Goal: Information Seeking & Learning: Learn about a topic

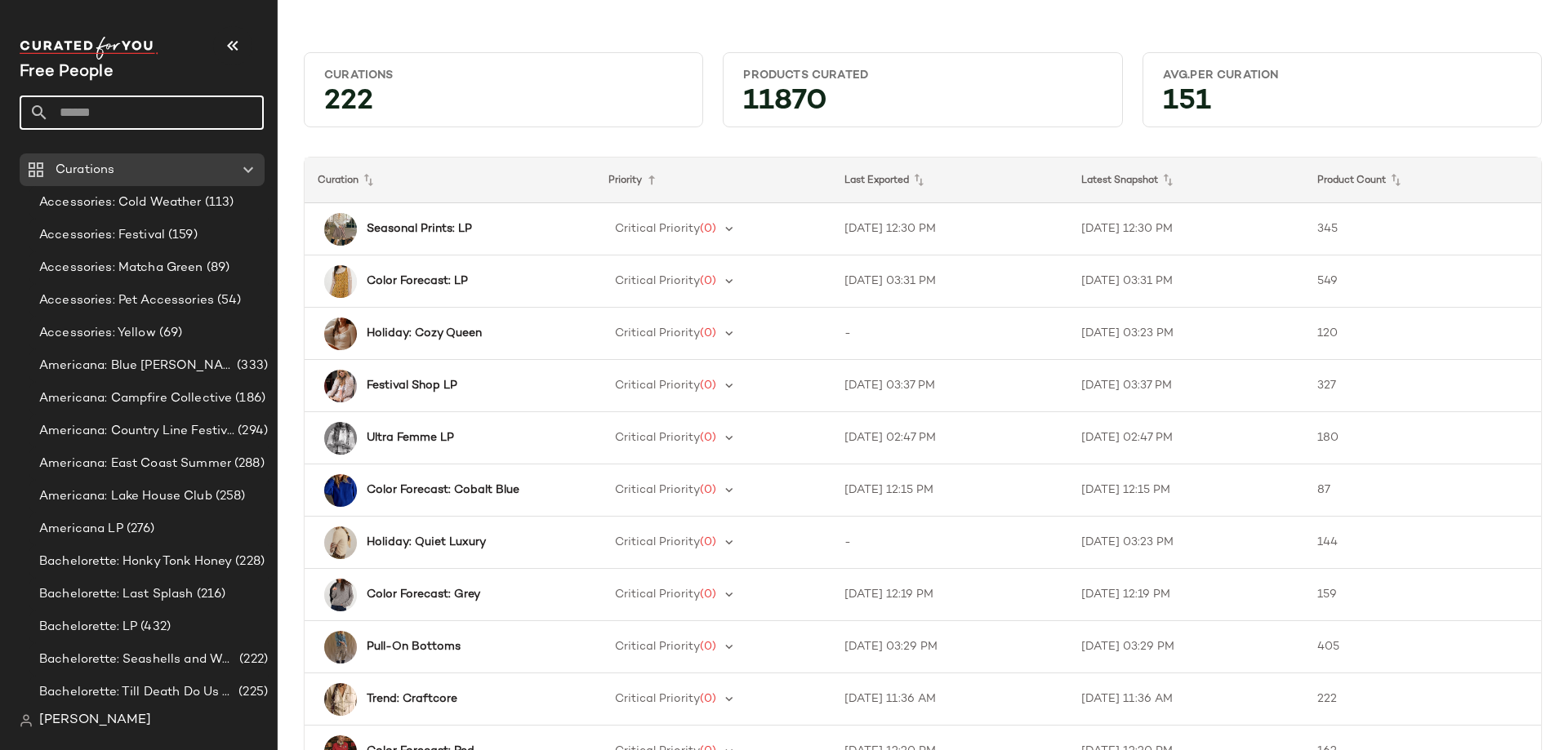
click at [97, 104] on input "text" at bounding box center [157, 113] width 215 height 35
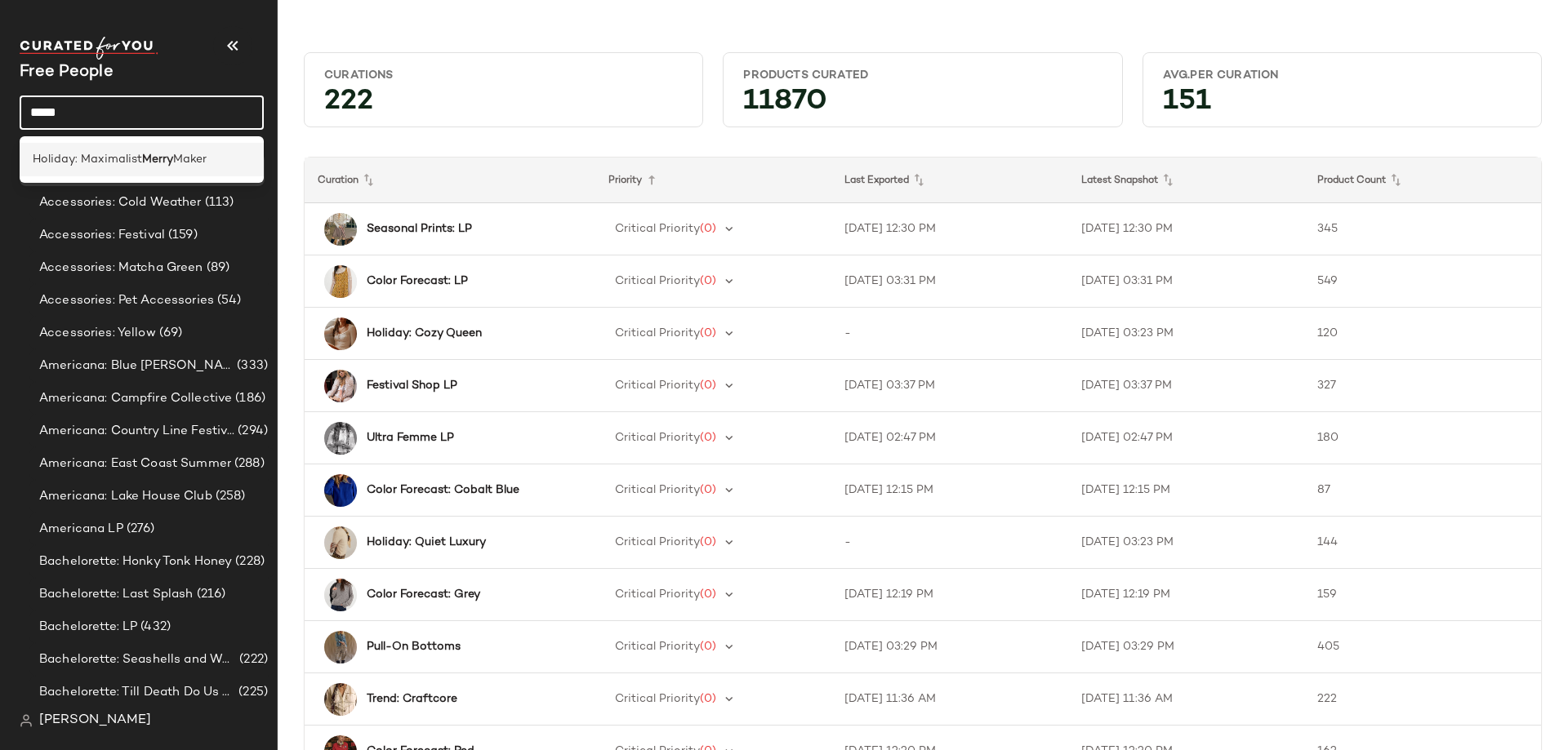
type input "*****"
click at [129, 164] on span "Holiday: Maximalist" at bounding box center [87, 159] width 109 height 17
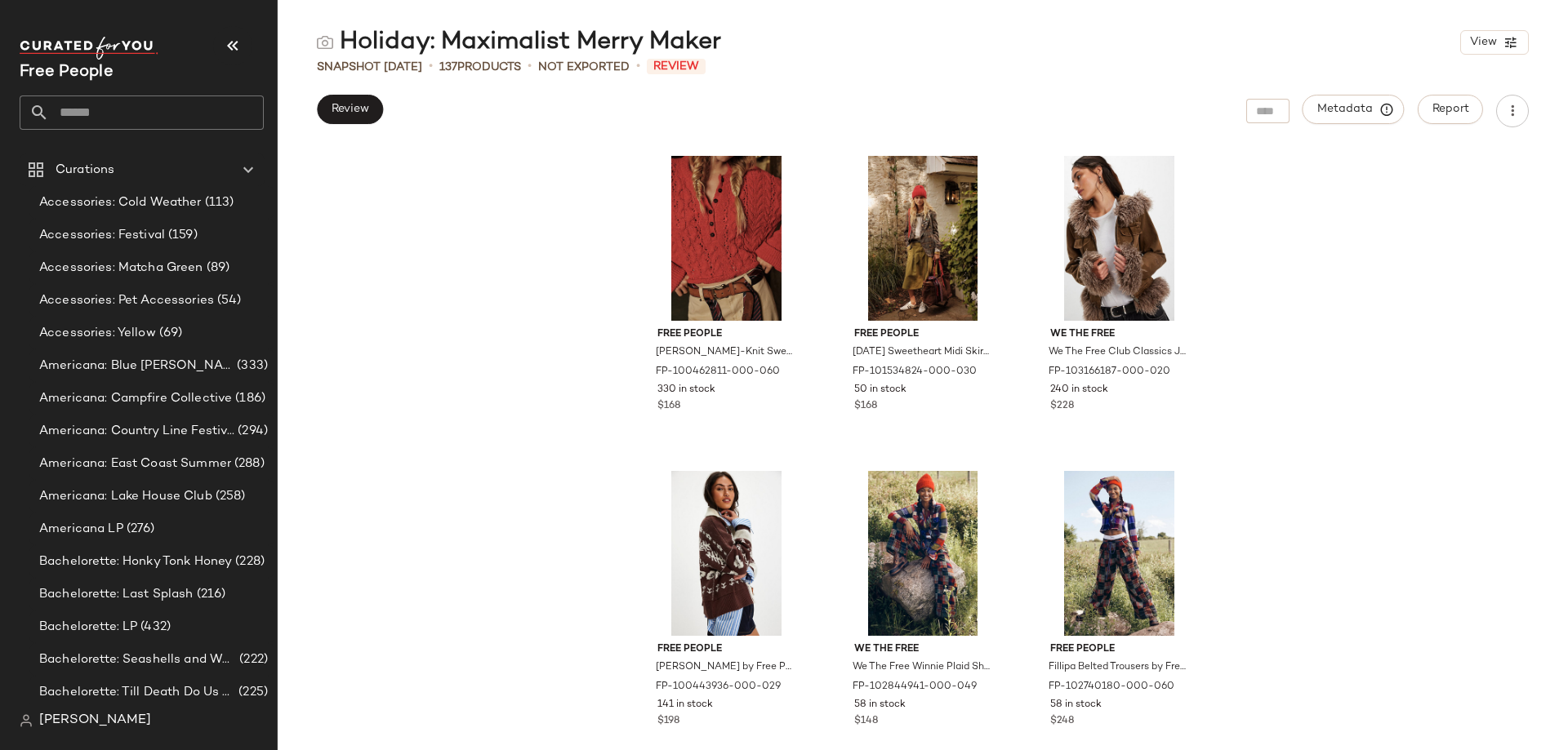
drag, startPoint x: 745, startPoint y: 42, endPoint x: 311, endPoint y: 22, distance: 434.5
click at [311, 22] on main "Holiday: Maximalist Merry Maker View Snapshot [DATE] • 137 Products • Not Expor…" at bounding box center [784, 375] width 1568 height 750
drag, startPoint x: 342, startPoint y: 40, endPoint x: 717, endPoint y: 49, distance: 375.1
click at [717, 49] on div "Holiday: Maximalist Merry Maker" at bounding box center [519, 42] width 405 height 33
copy div "Holiday: Maximalist Merry Maker"
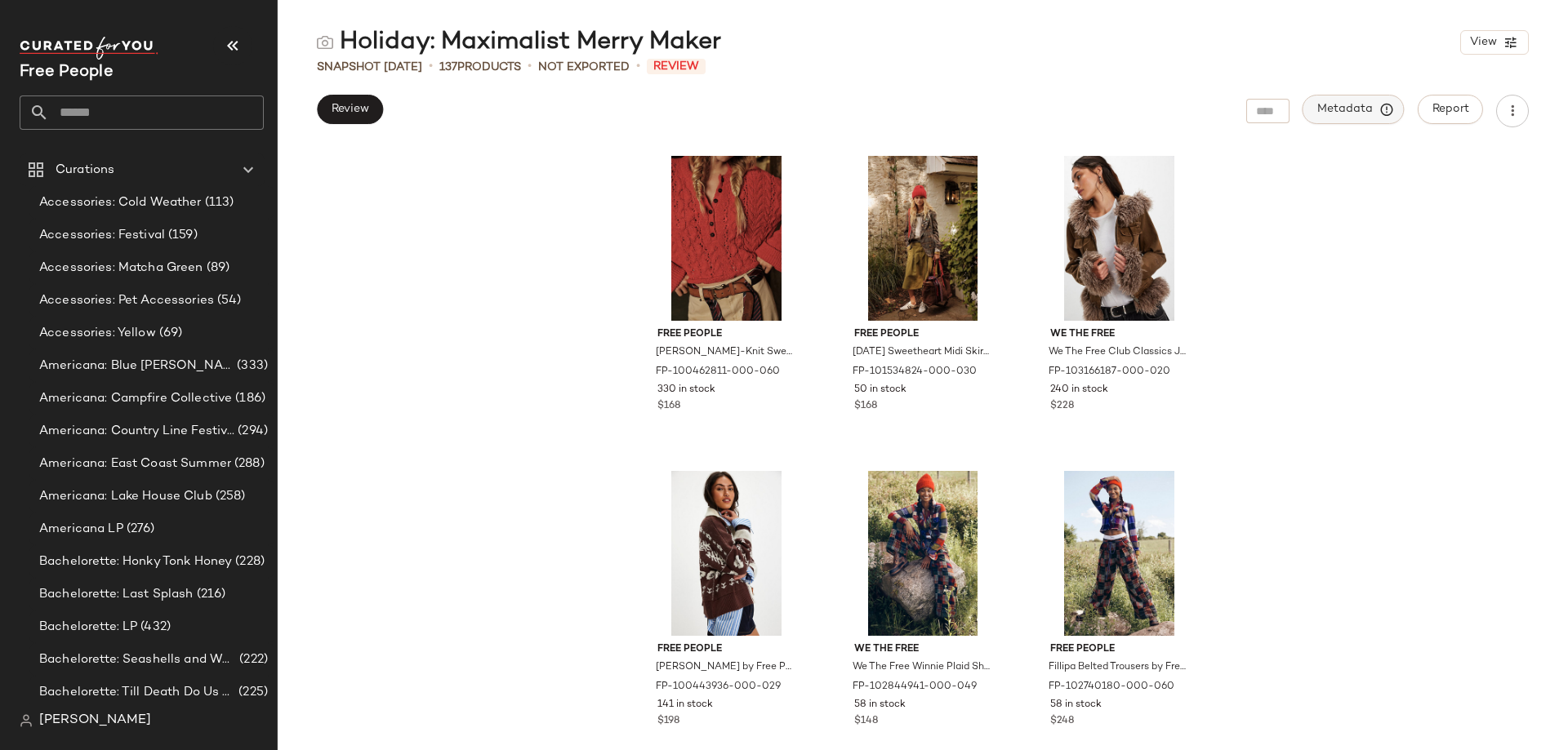
click at [1365, 109] on span "Metadata" at bounding box center [1353, 109] width 75 height 15
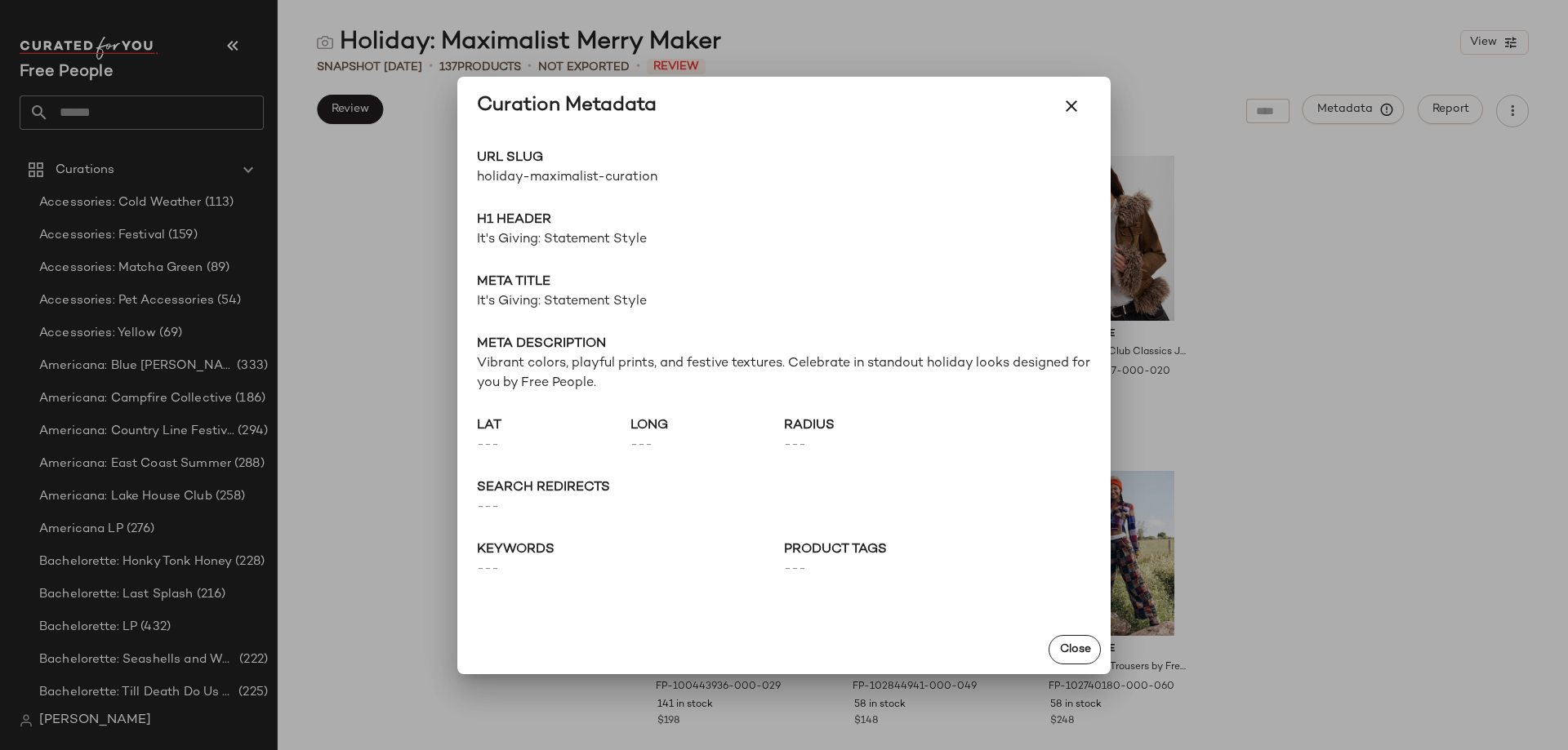
click at [619, 184] on span "holiday-maximalist-curation" at bounding box center [630, 178] width 307 height 20
copy div "holiday-maximalist-curation Go to Shop"
click at [509, 252] on div "URL Slug holiday-maximalist-curation Go to Shop H1 Header It's Giving: Statemen…" at bounding box center [784, 380] width 653 height 490
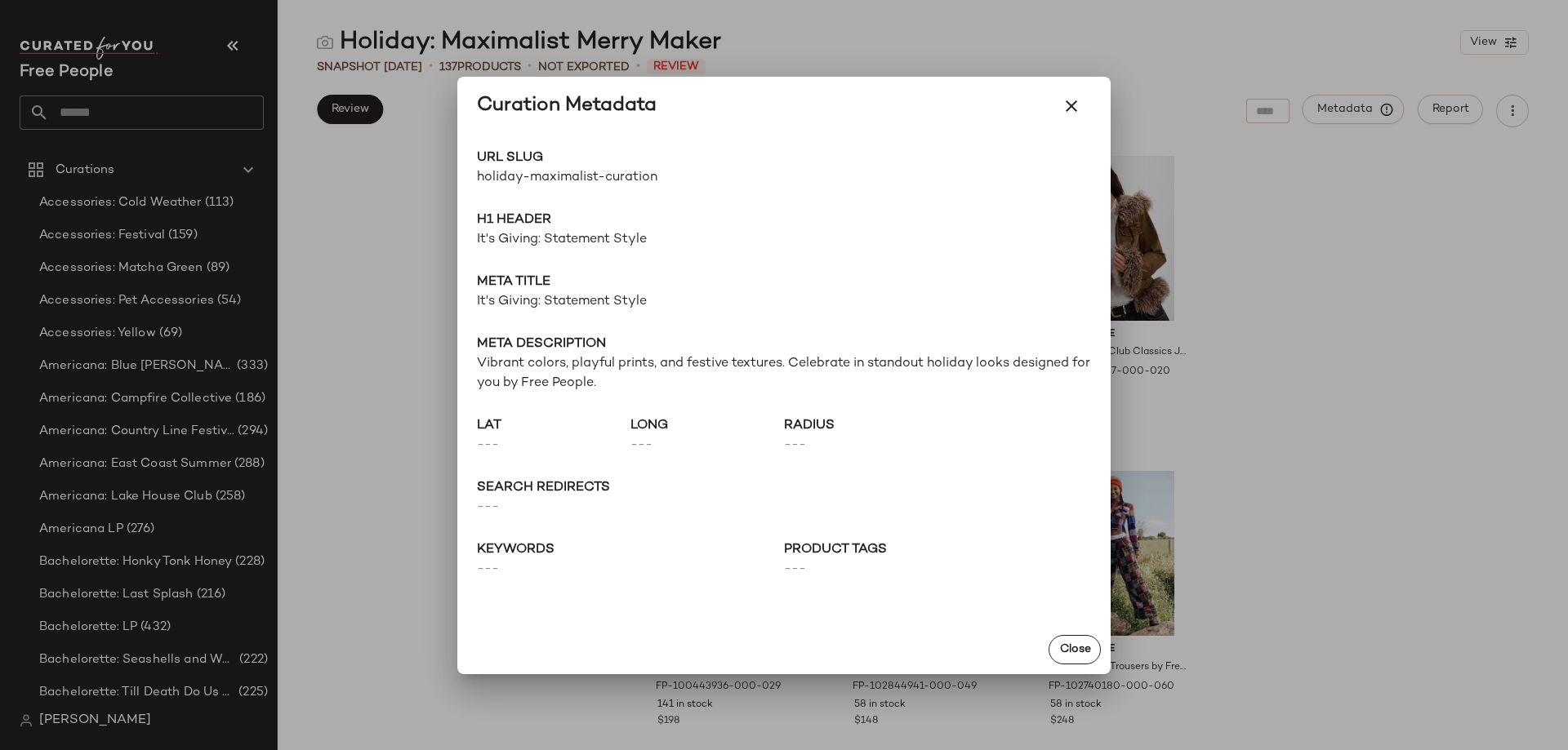
click at [506, 244] on span "It's Giving: Statement Style" at bounding box center [783, 240] width 614 height 20
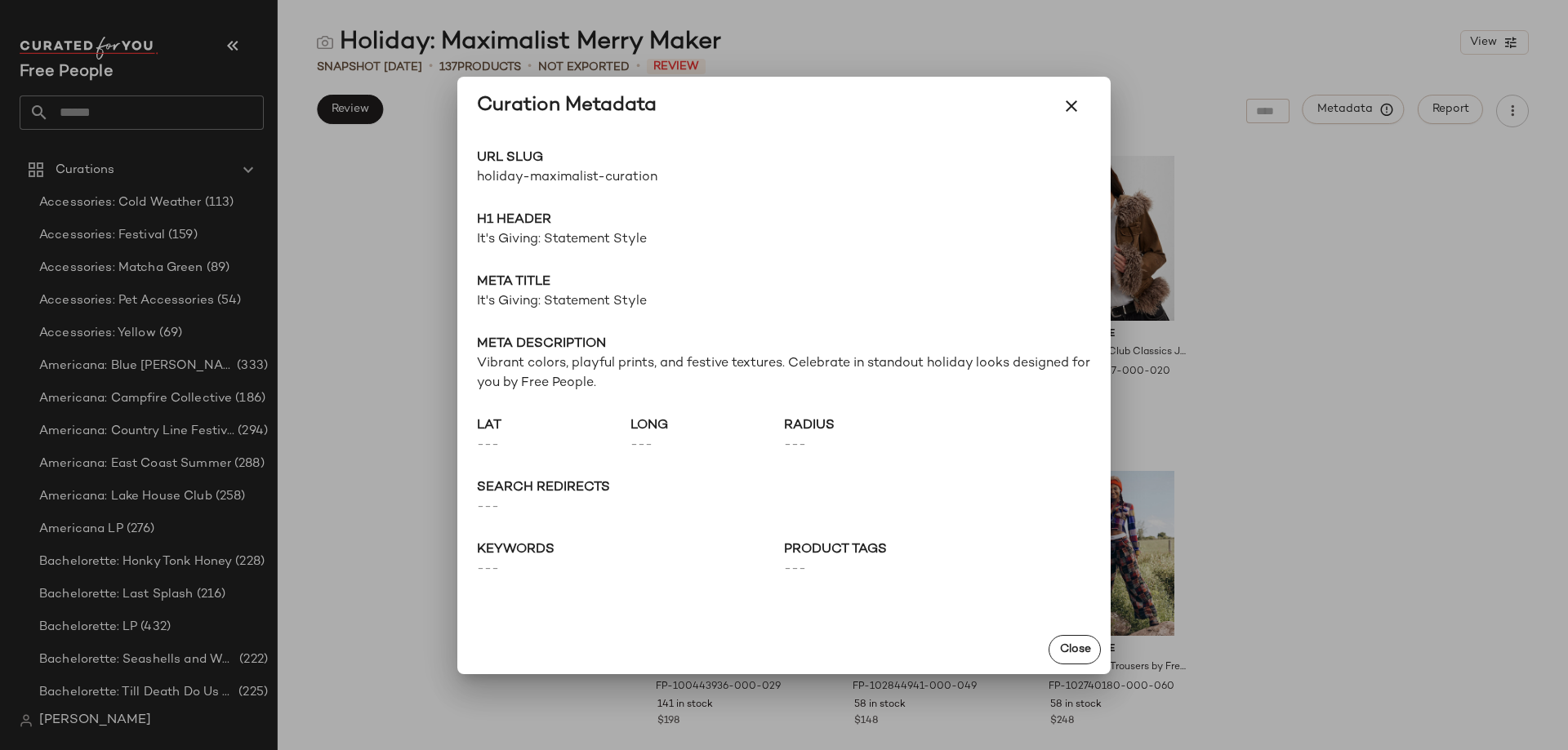
click at [571, 305] on span "It's Giving: Statement Style" at bounding box center [783, 301] width 614 height 20
copy span "It's Giving: Statement Style"
click at [550, 372] on span "Vibrant colors, playful prints, and festive textures. Celebrate in standout hol…" at bounding box center [783, 373] width 614 height 39
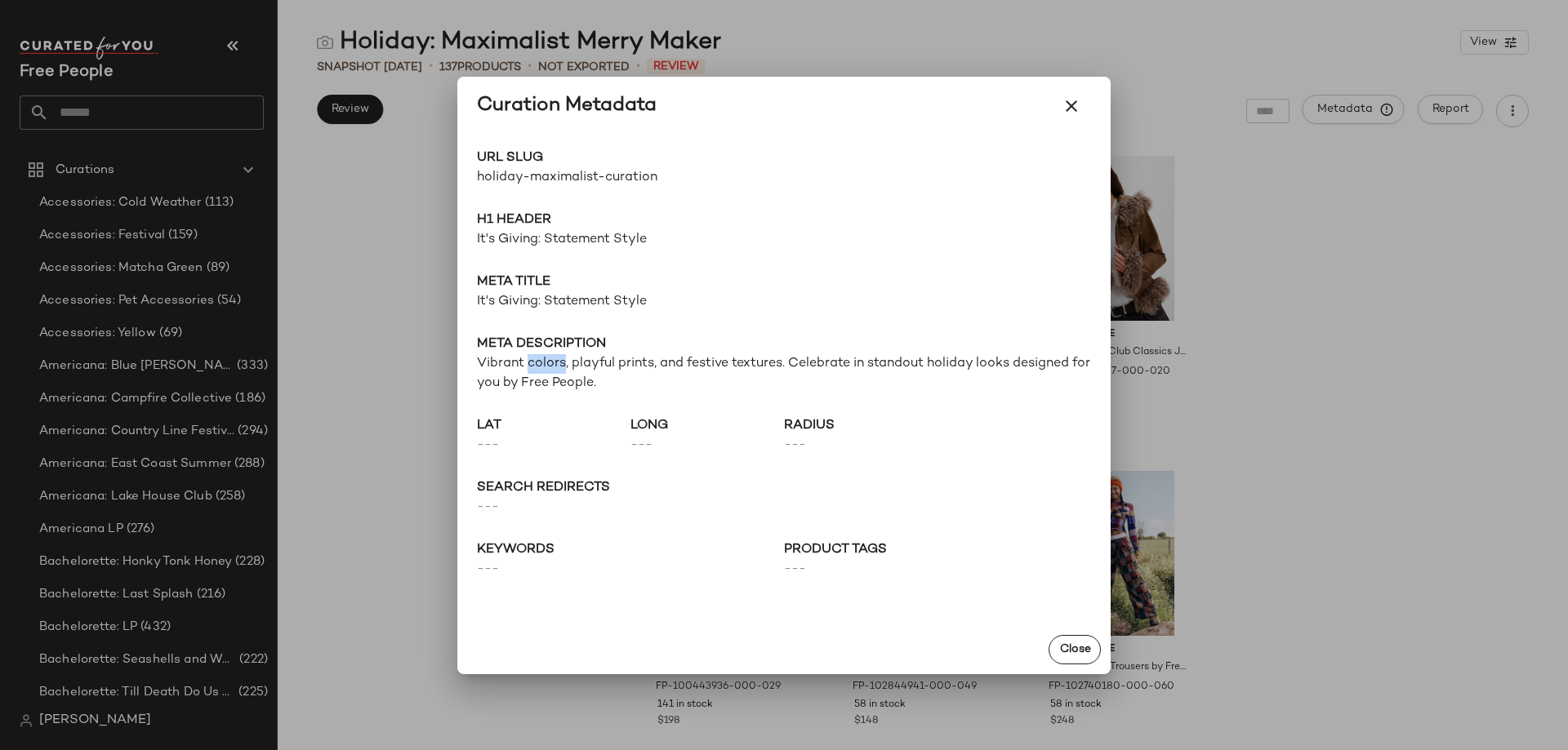
click at [550, 372] on span "Vibrant colors, playful prints, and festive textures. Celebrate in standout hol…" at bounding box center [783, 373] width 614 height 39
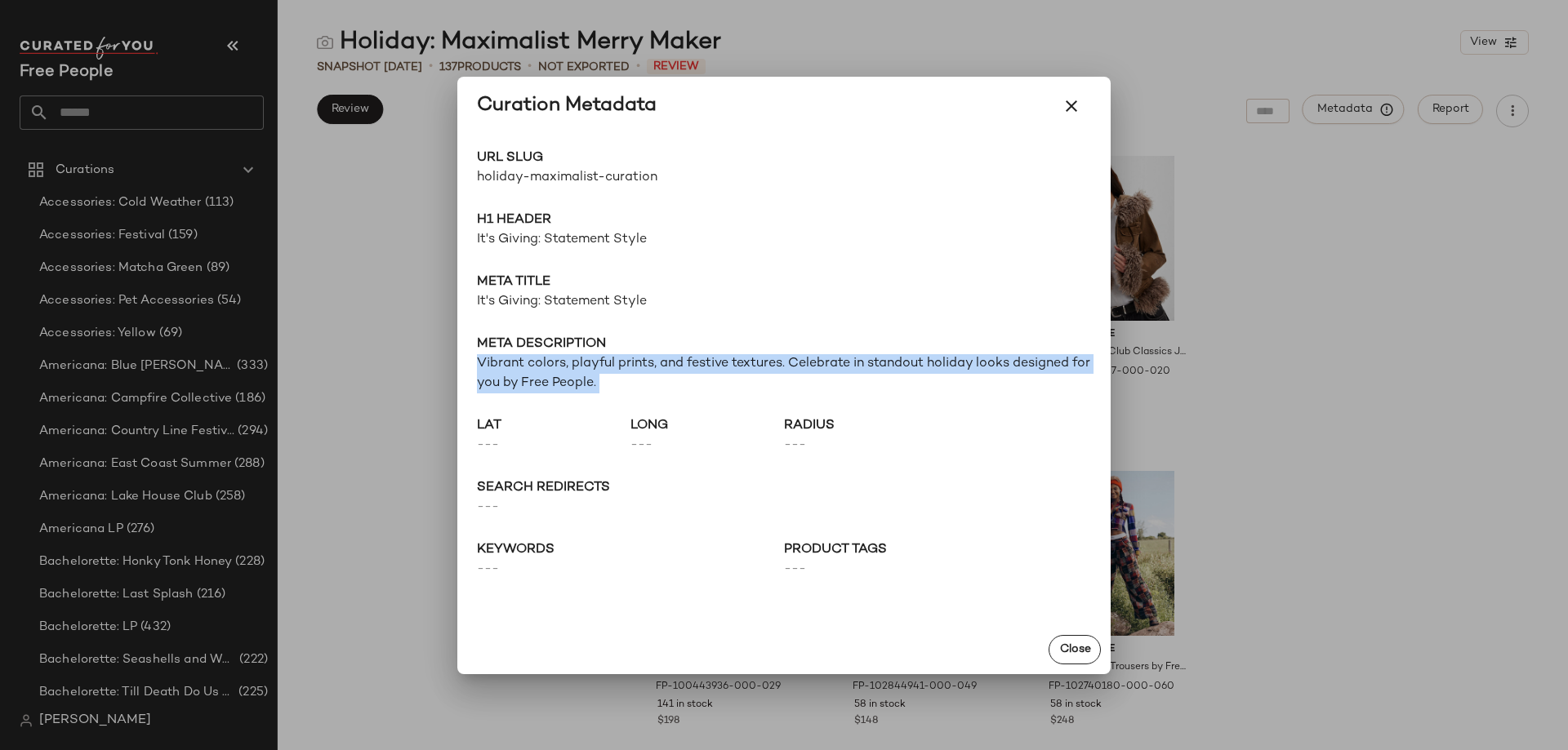
click at [550, 372] on span "Vibrant colors, playful prints, and festive textures. Celebrate in standout hol…" at bounding box center [783, 373] width 614 height 39
copy span "Vibrant colors, playful prints, and festive textures. Celebrate in standout hol…"
click at [1076, 97] on icon "button" at bounding box center [1071, 106] width 20 height 20
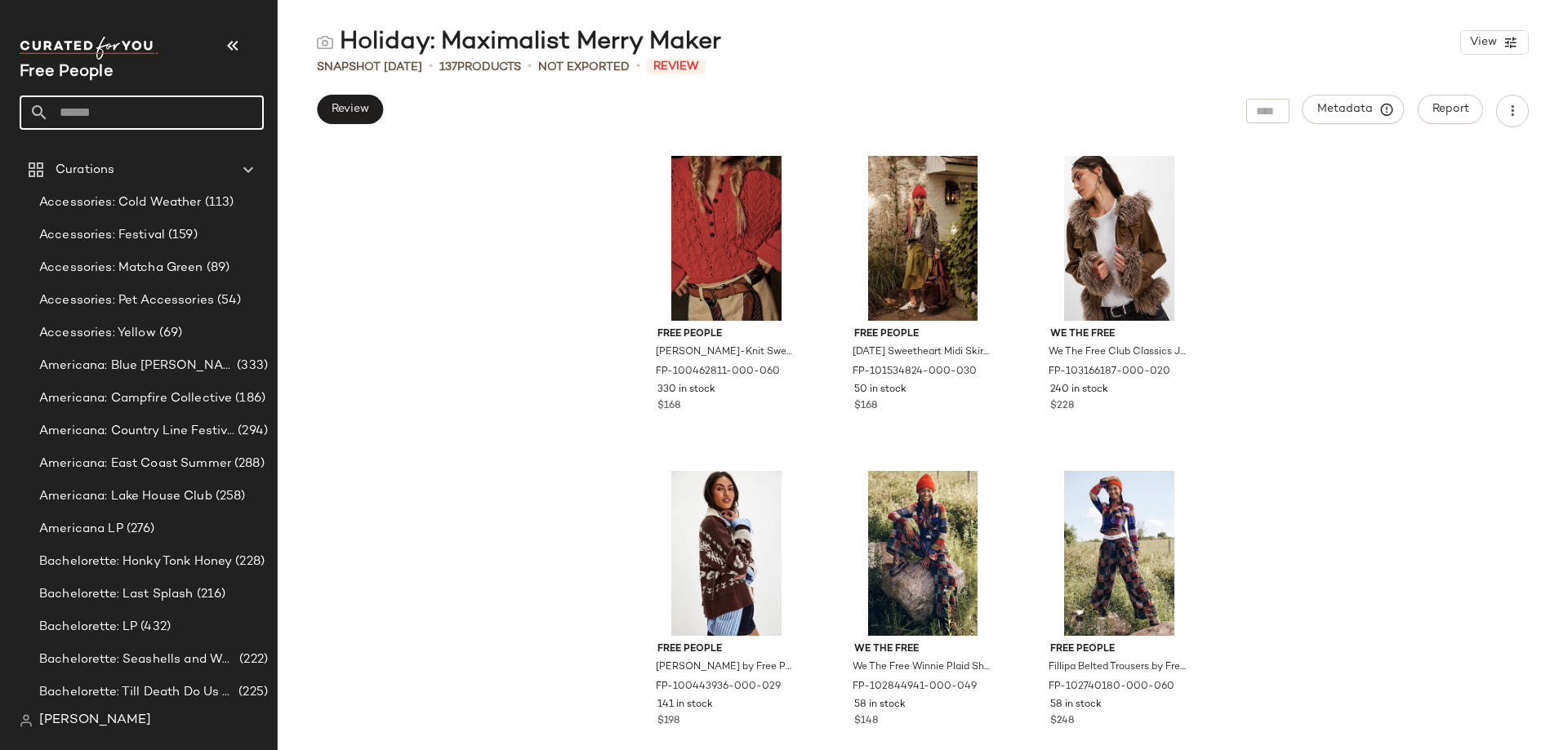
click at [184, 102] on input "text" at bounding box center [157, 113] width 215 height 35
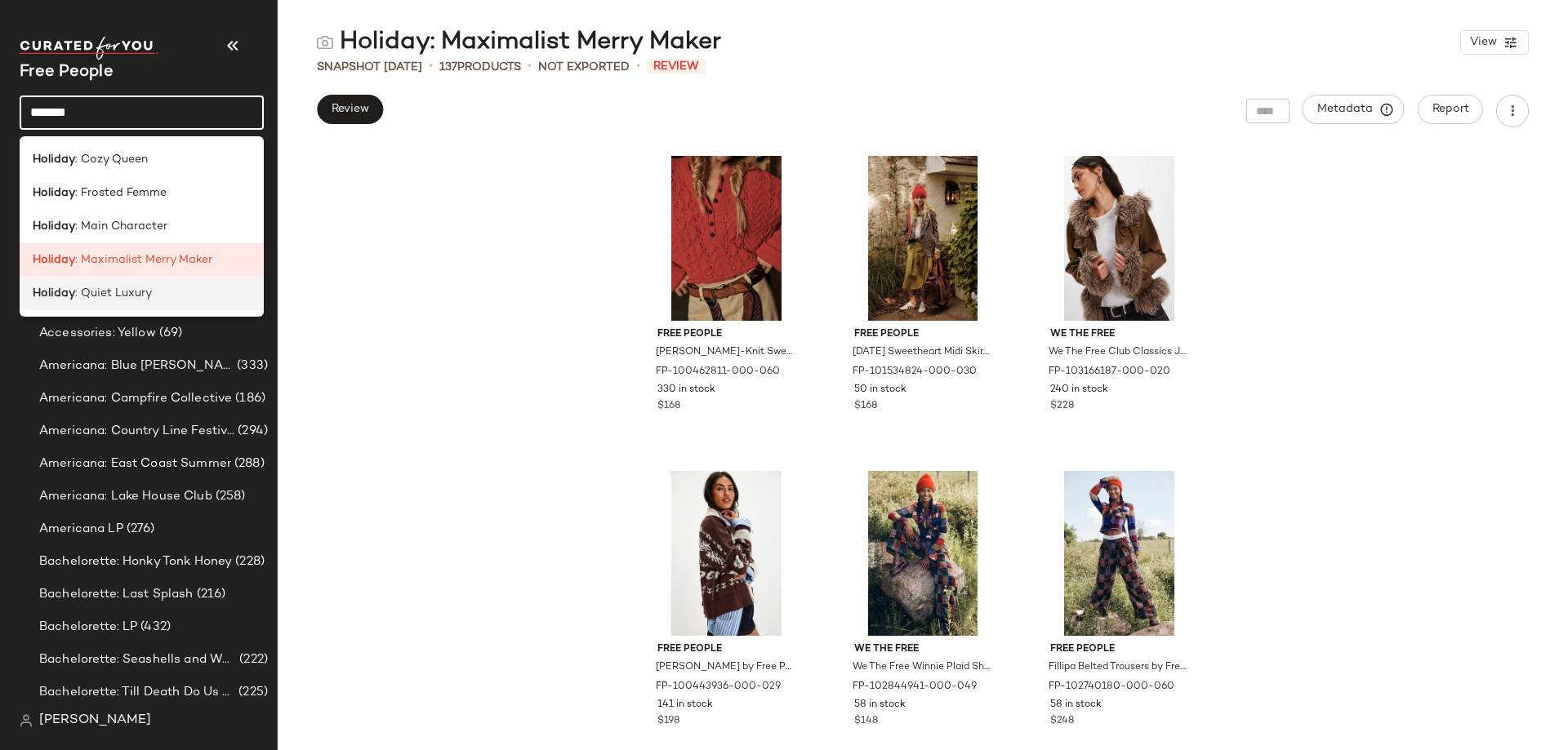
type input "*******"
click at [137, 298] on span ": Quiet Luxury" at bounding box center [113, 294] width 77 height 17
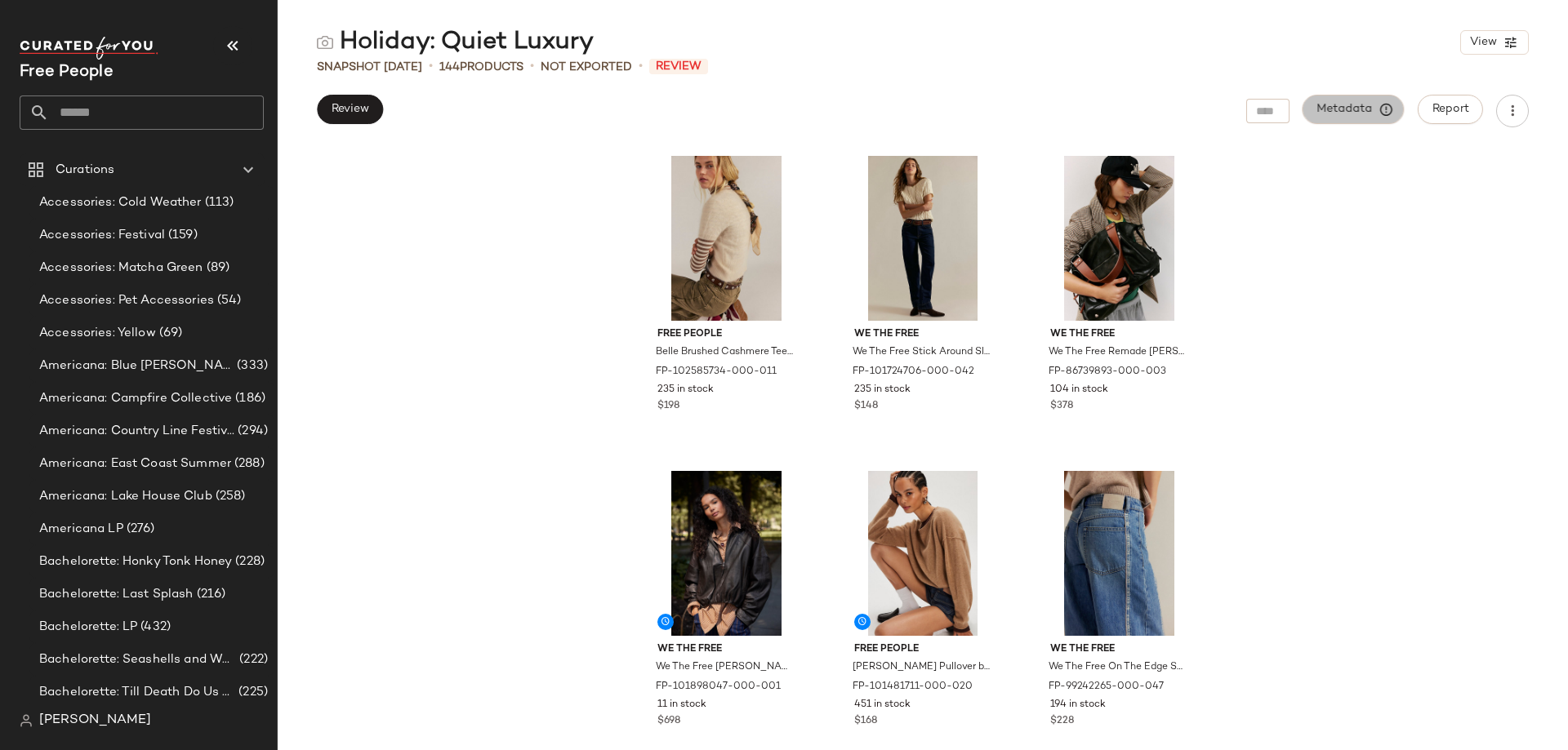
click at [1374, 101] on button "Metadata" at bounding box center [1353, 109] width 102 height 29
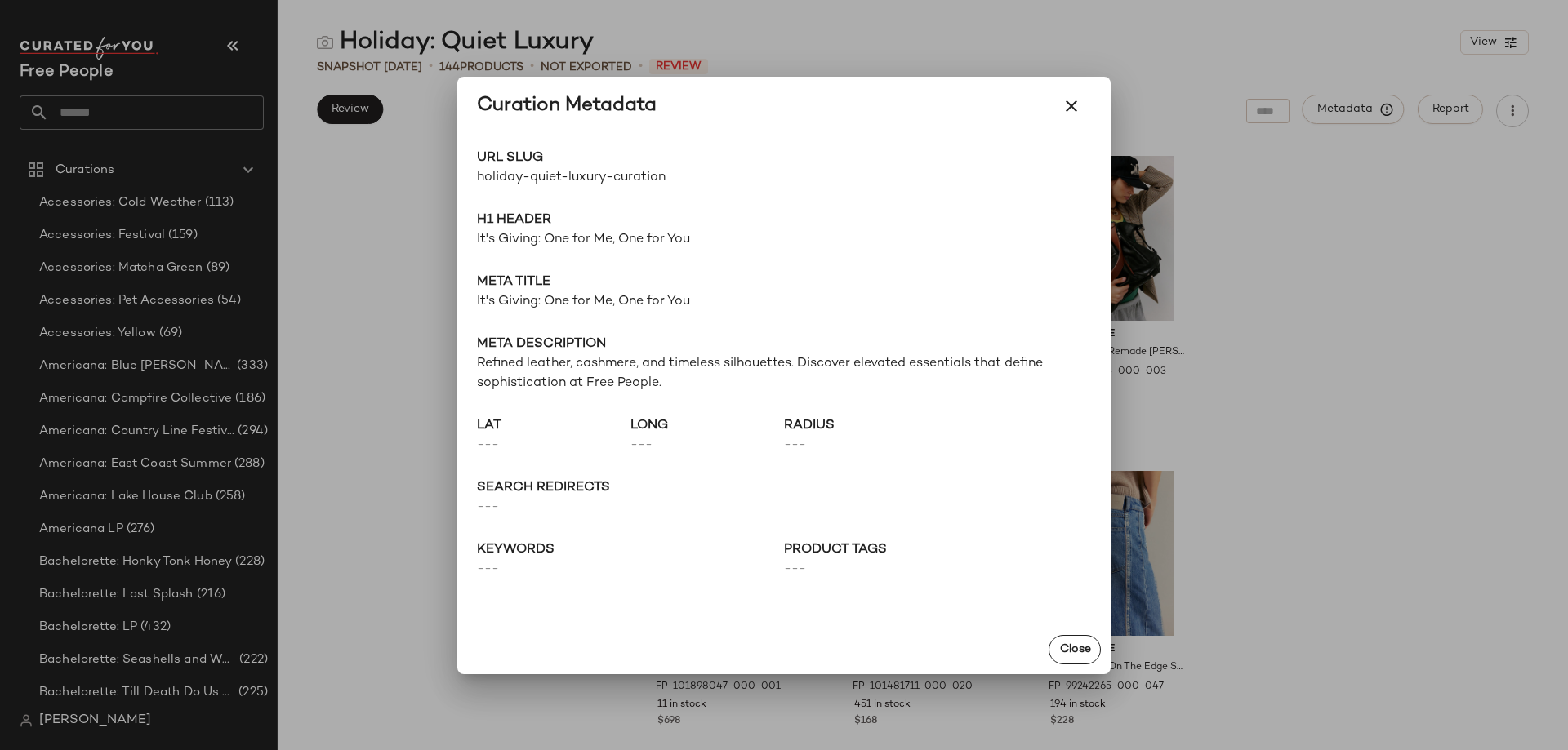
click at [618, 180] on span "holiday-quiet-luxury-curation" at bounding box center [630, 178] width 307 height 20
copy div "holiday-quiet-luxury-curation Go to Shop"
click at [554, 242] on span "It's Giving: One for Me, One for You" at bounding box center [783, 240] width 614 height 20
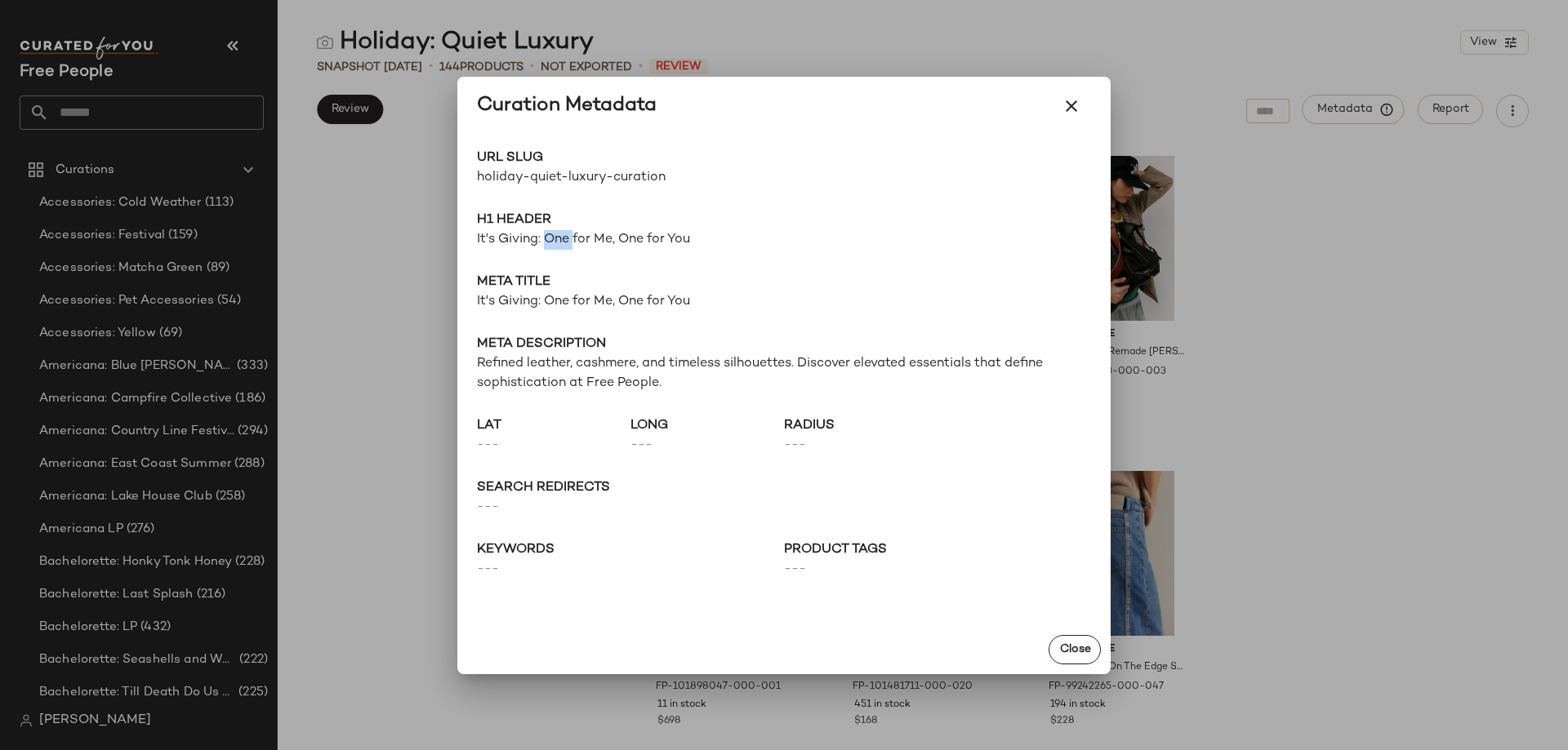
click at [554, 242] on span "It's Giving: One for Me, One for You" at bounding box center [783, 240] width 614 height 20
copy span "It's Giving: One for Me, One for You"
click at [641, 303] on span "It's Giving: One for Me, One for You" at bounding box center [783, 301] width 614 height 20
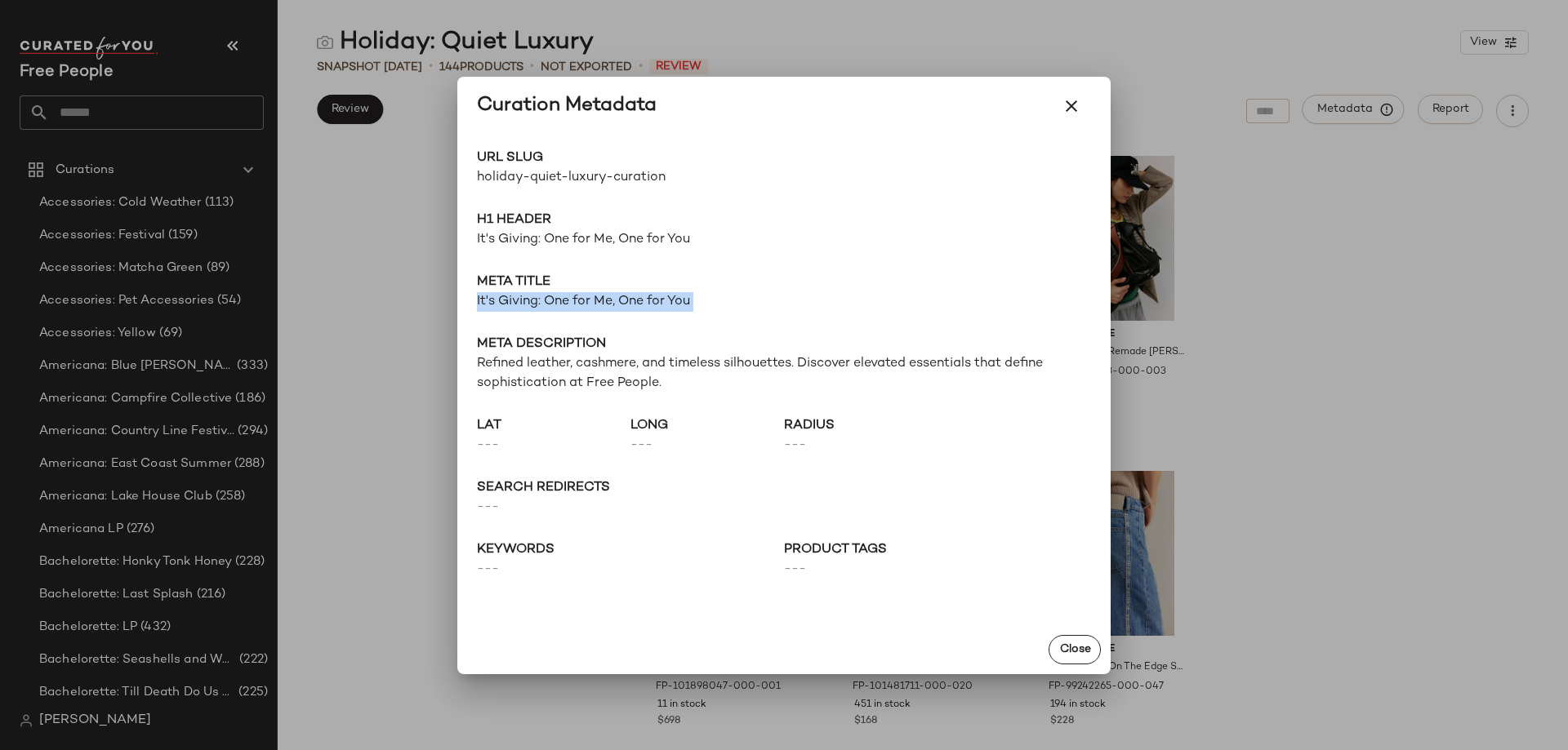
click at [641, 303] on span "It's Giving: One for Me, One for You" at bounding box center [783, 301] width 614 height 20
copy span "It's Giving: One for Me, One for You"
click at [532, 381] on span "Refined leather, cashmere, and timeless silhouettes. Discover elevated essentia…" at bounding box center [783, 373] width 614 height 39
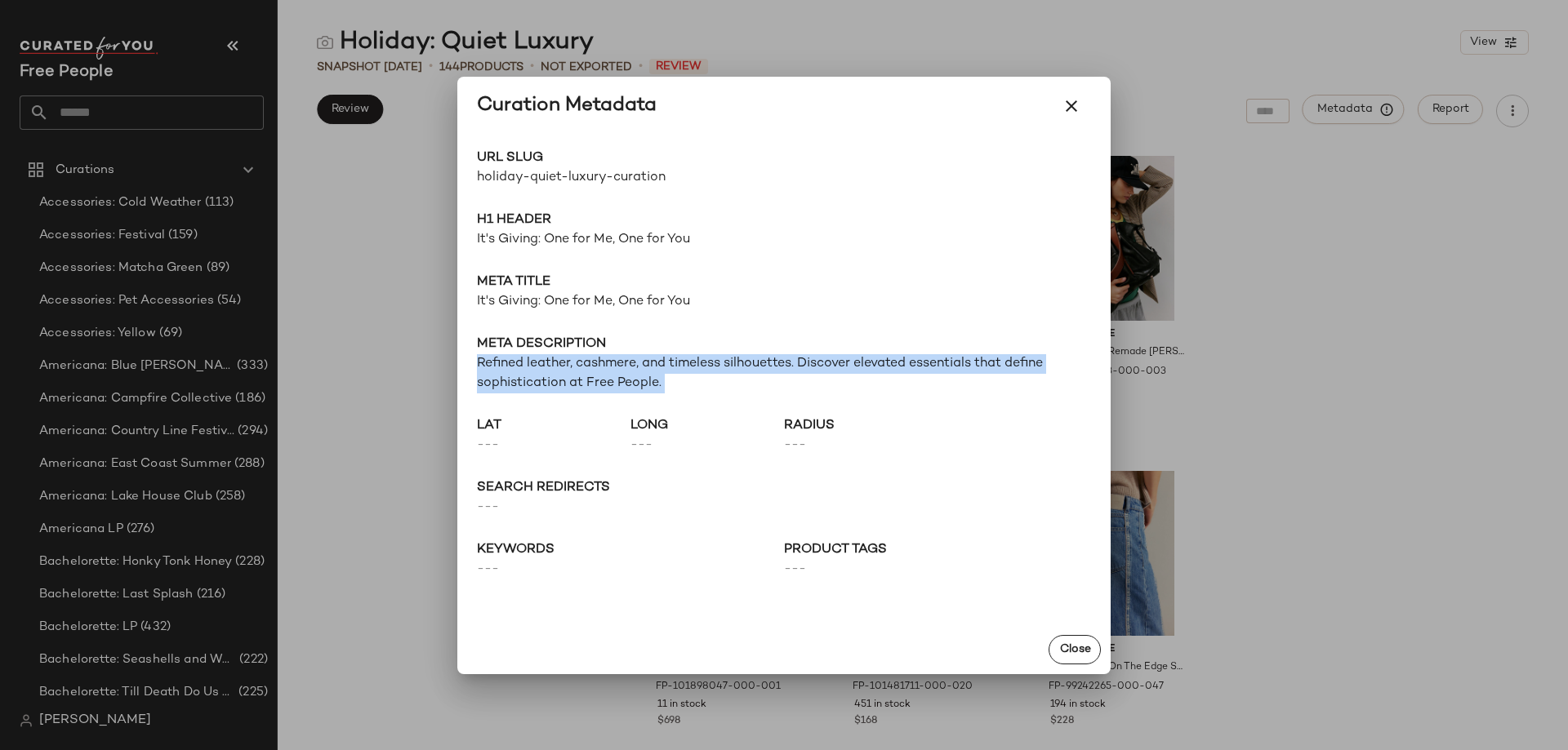
click at [532, 381] on span "Refined leather, cashmere, and timeless silhouettes. Discover elevated essentia…" at bounding box center [783, 373] width 614 height 39
copy span "Refined leather, cashmere, and timeless silhouettes. Discover elevated essentia…"
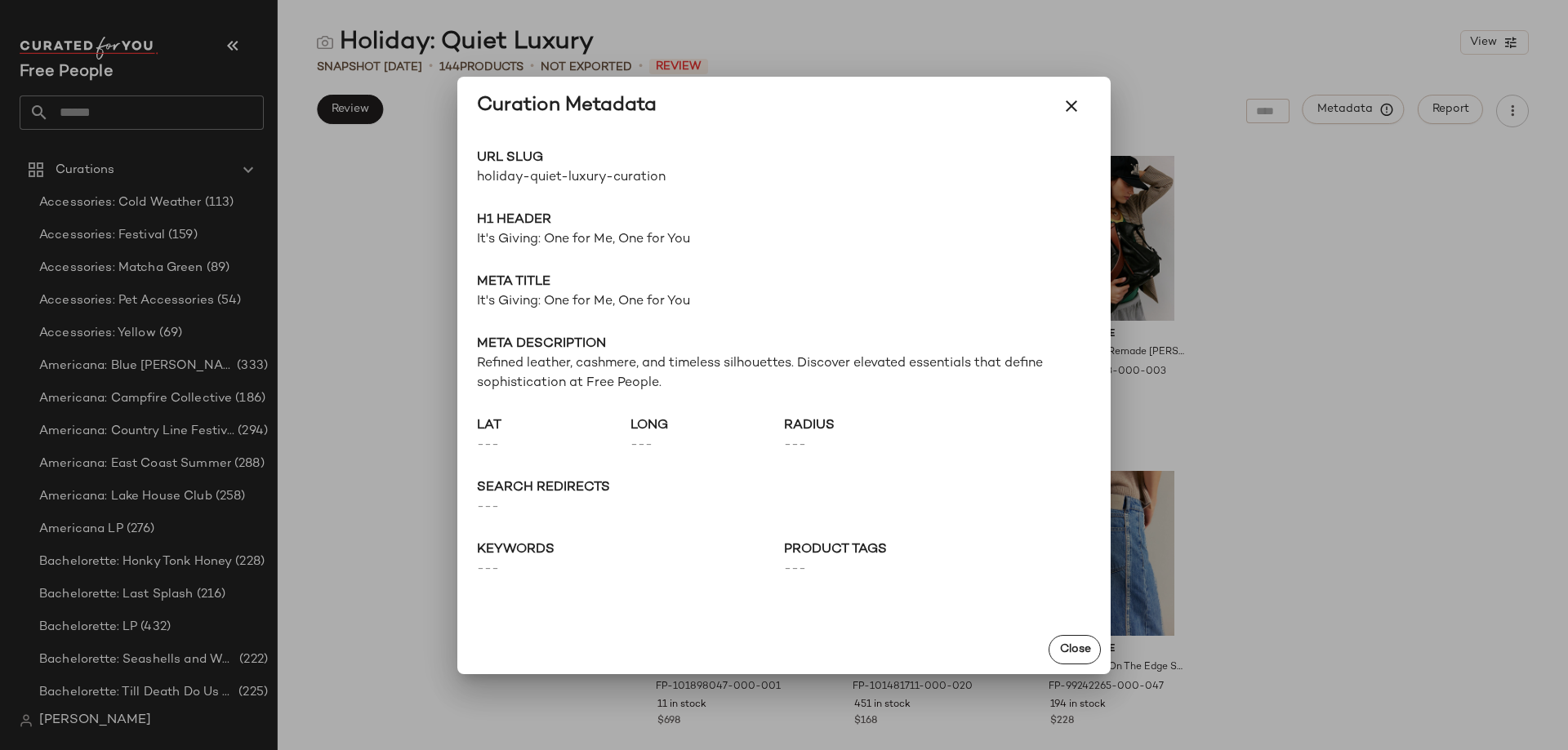
click at [122, 110] on div at bounding box center [784, 375] width 1568 height 750
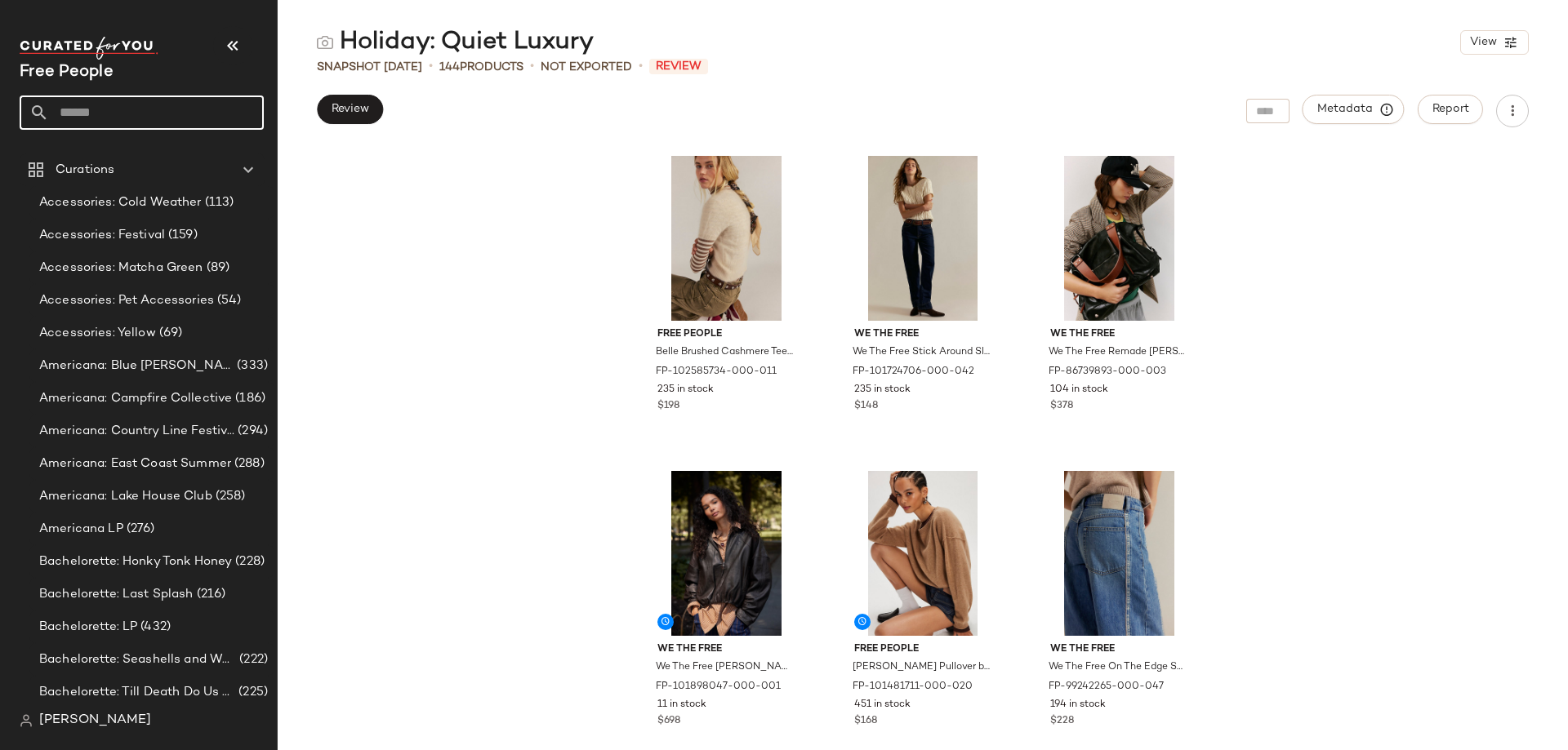
click at [140, 111] on input "text" at bounding box center [157, 113] width 215 height 35
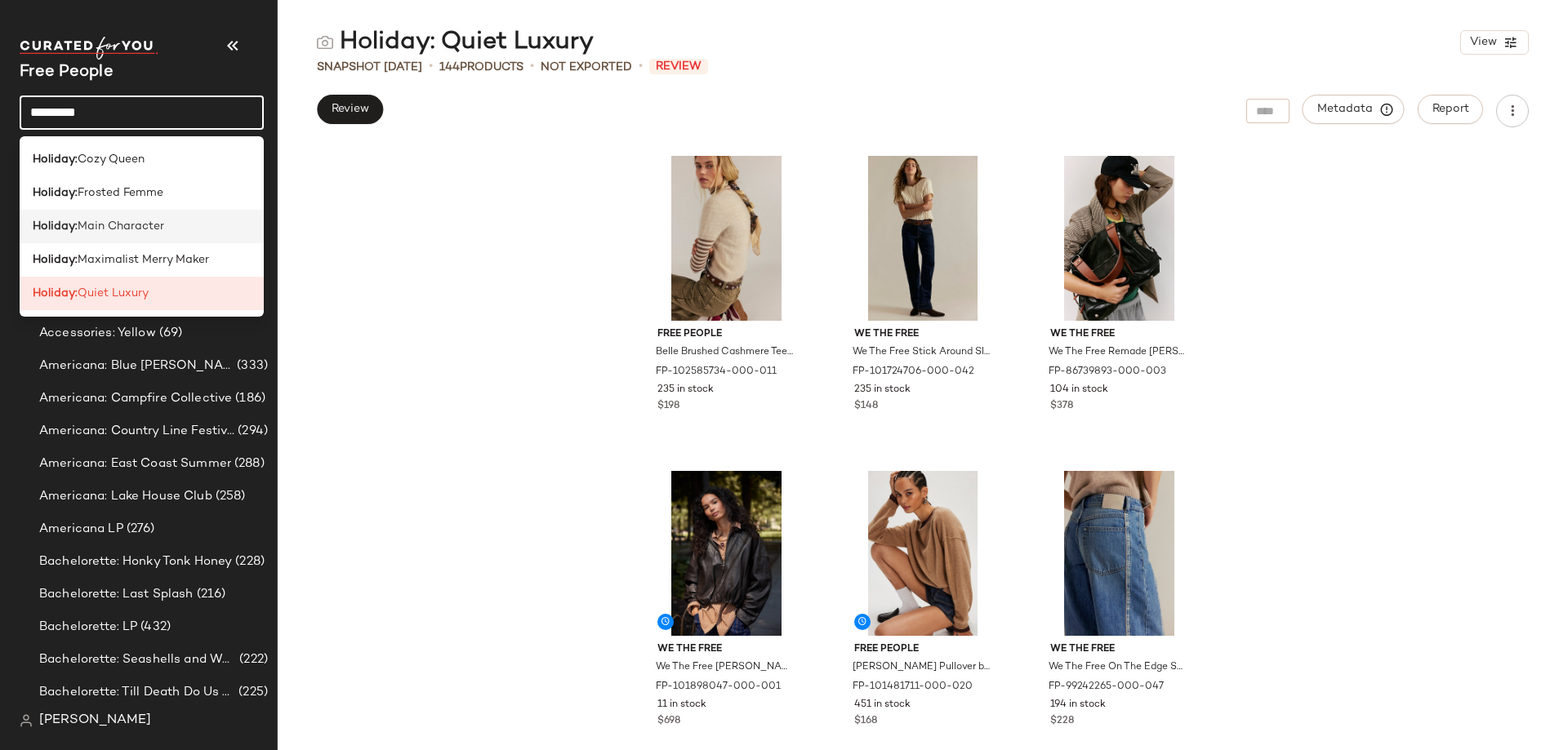
type input "********"
click at [176, 227] on div "Holiday: Main Character" at bounding box center [142, 227] width 218 height 17
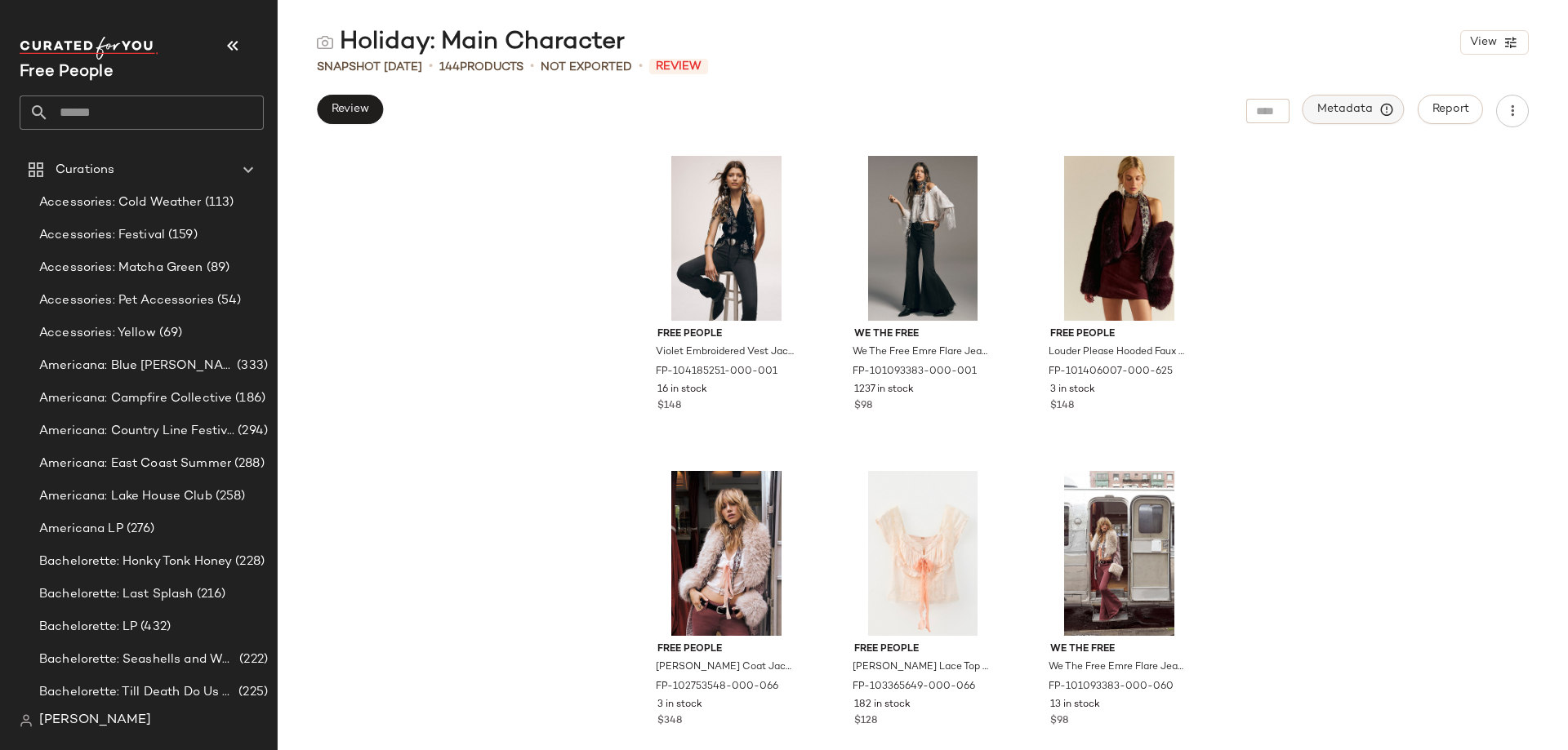
click at [1371, 107] on span "Metadata" at bounding box center [1353, 109] width 75 height 15
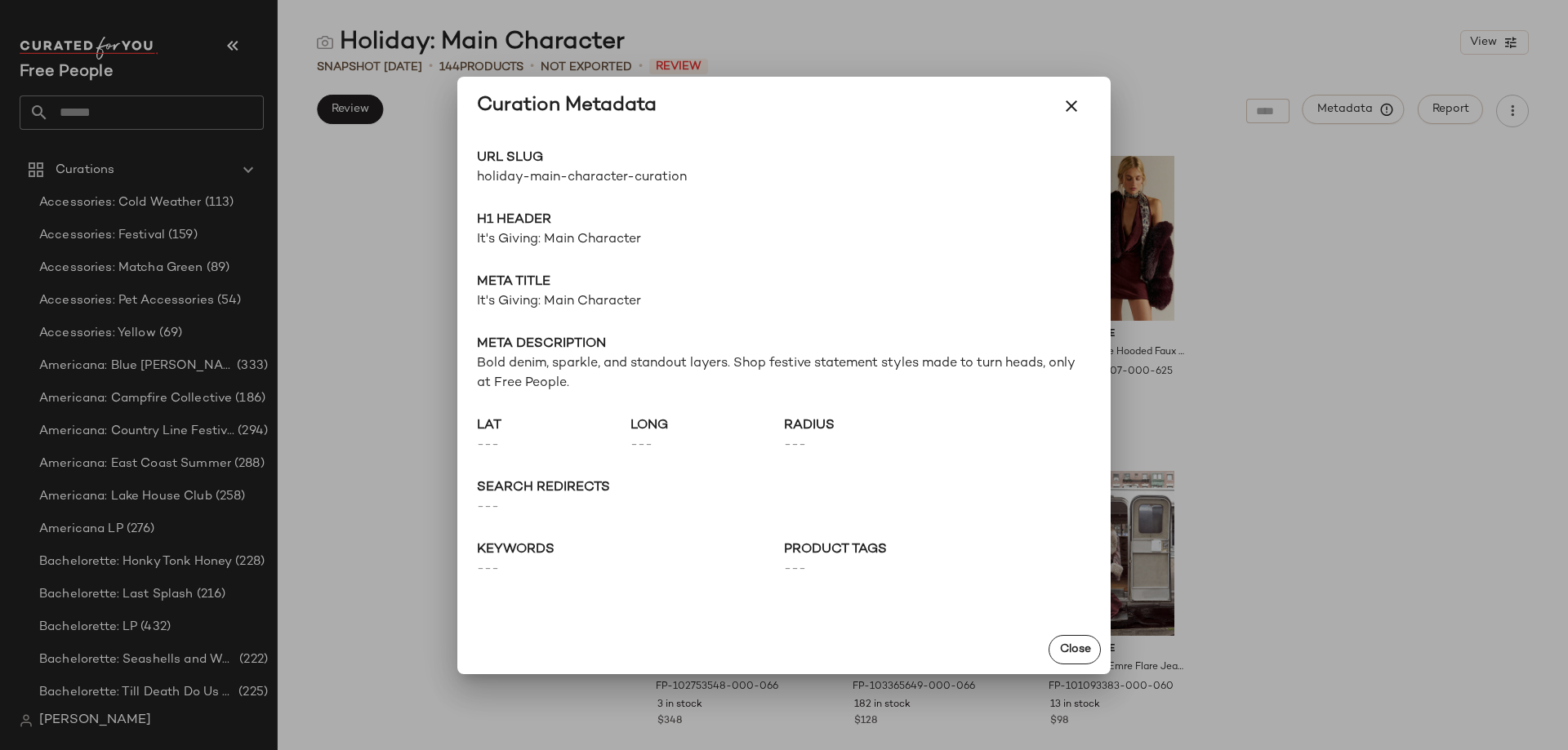
click at [622, 174] on span "holiday-main-character-curation" at bounding box center [630, 178] width 307 height 20
copy div "holiday-main-character-curation Go to Shop"
click at [582, 245] on span "It's Giving: Main Character" at bounding box center [783, 240] width 614 height 20
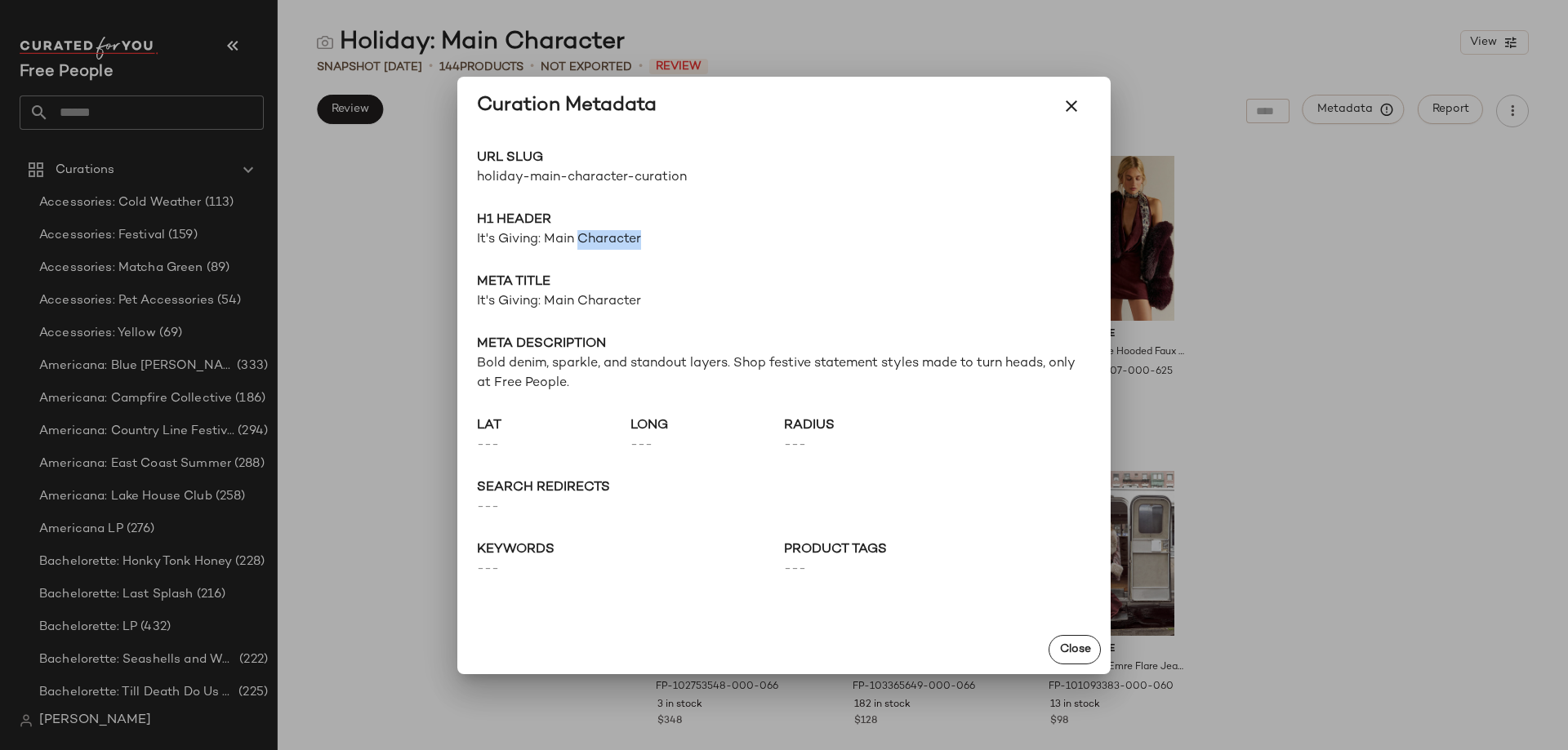
click at [582, 245] on span "It's Giving: Main Character" at bounding box center [783, 240] width 614 height 20
copy span "It's Giving: Main Character"
click at [512, 305] on span "It's Giving: Main Character" at bounding box center [783, 301] width 614 height 20
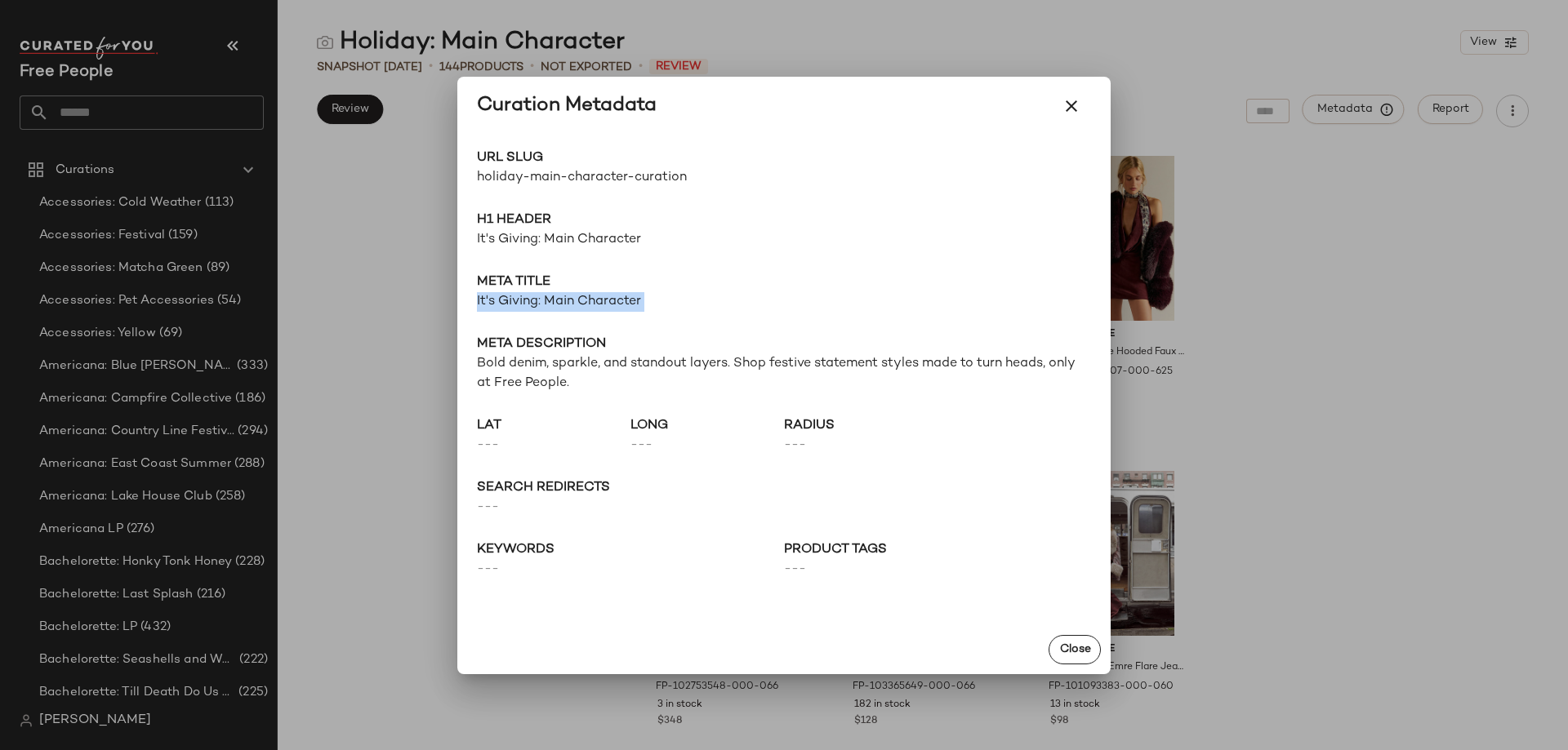
click at [512, 305] on span "It's Giving: Main Character" at bounding box center [783, 301] width 614 height 20
click at [507, 390] on span "Bold denim, sparkle, and standout layers. Shop festive statement styles made to…" at bounding box center [783, 373] width 614 height 39
click at [508, 388] on span "Bold denim, sparkle, and standout layers. Shop festive statement styles made to…" at bounding box center [783, 373] width 614 height 39
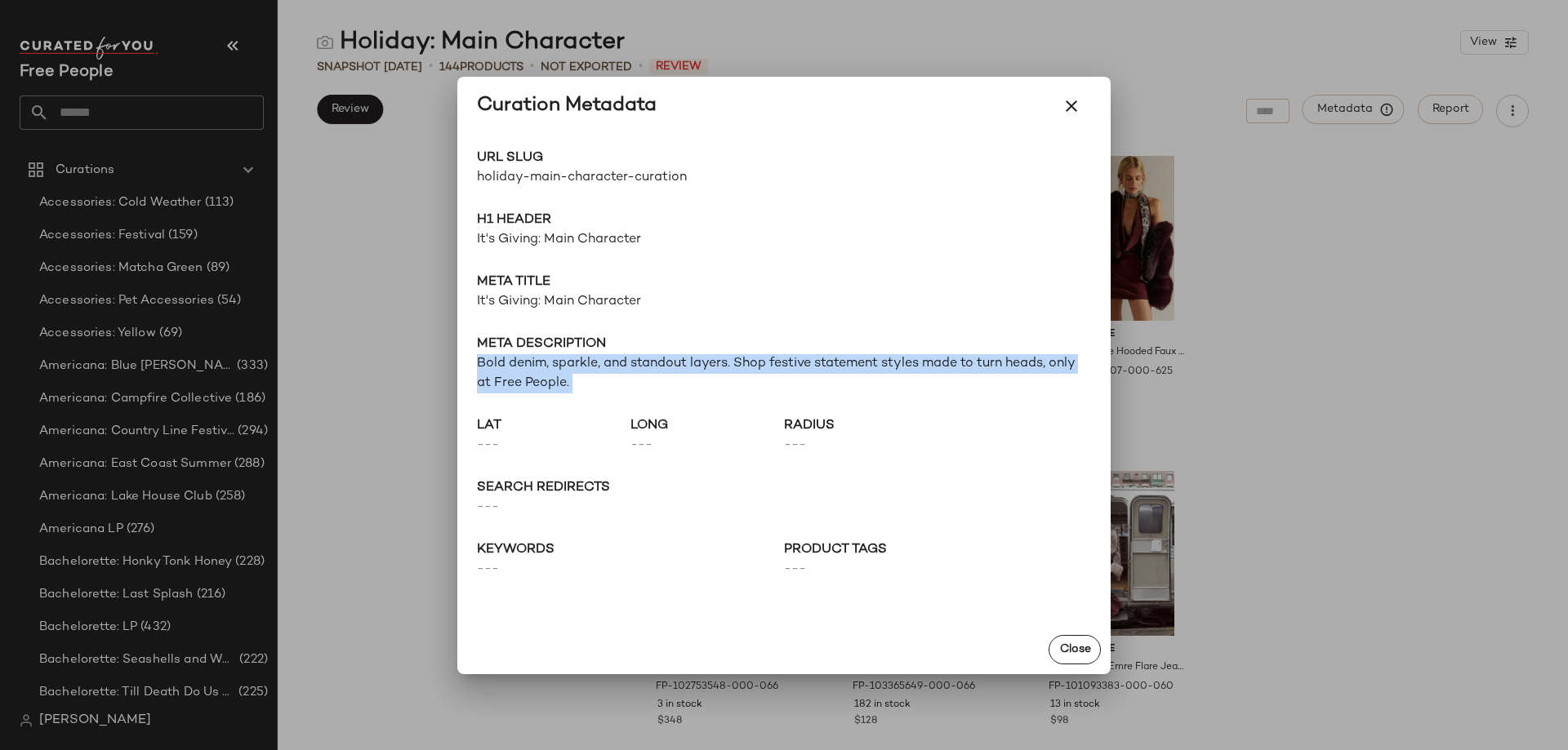
click at [508, 388] on span "Bold denim, sparkle, and standout layers. Shop festive statement styles made to…" at bounding box center [783, 373] width 614 height 39
click at [1074, 105] on icon "button" at bounding box center [1071, 106] width 20 height 20
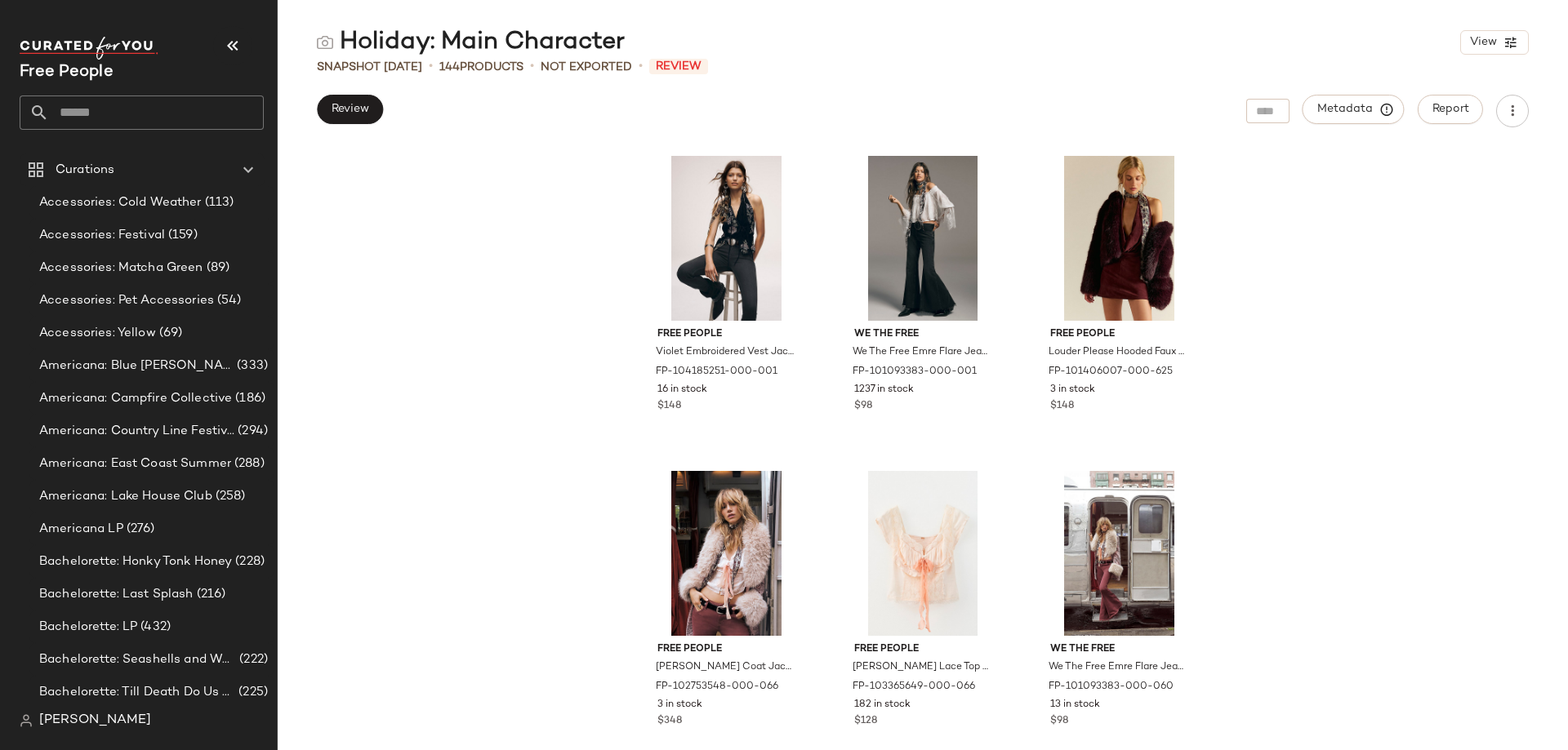
click at [93, 113] on input "text" at bounding box center [157, 113] width 215 height 35
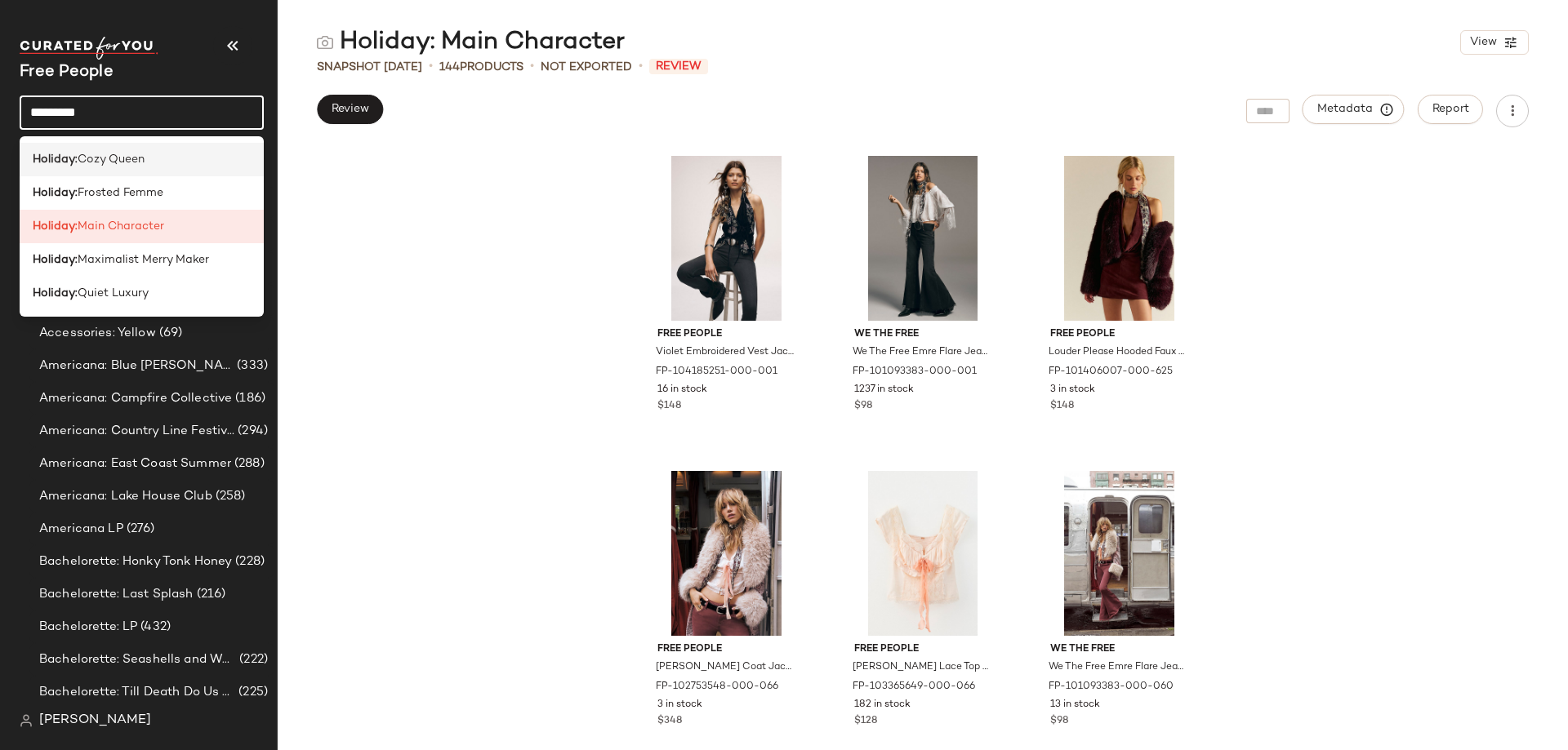
type input "********"
click at [110, 145] on div "Holiday: Cozy Queen" at bounding box center [142, 159] width 244 height 34
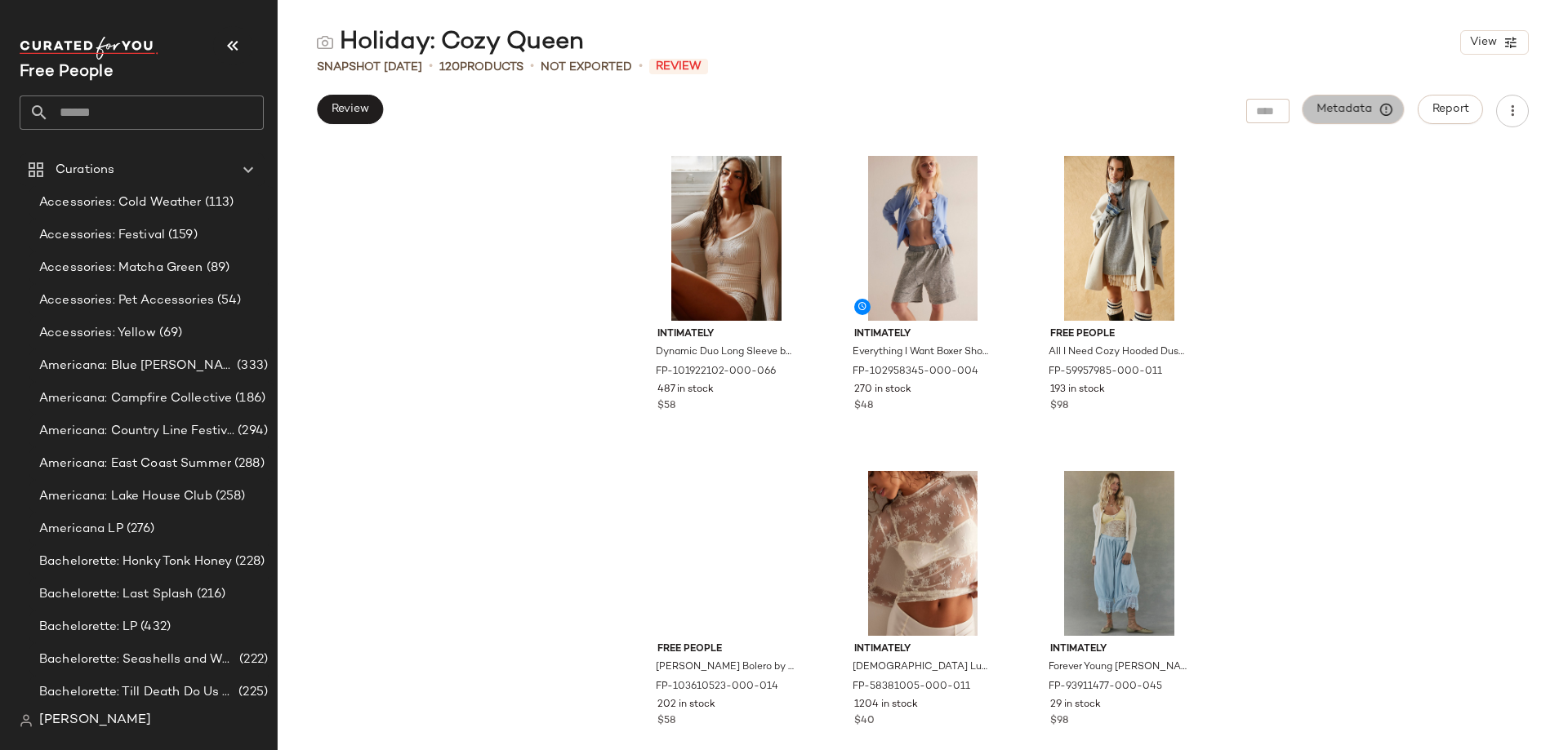
click at [1331, 113] on span "Metadata" at bounding box center [1353, 109] width 75 height 15
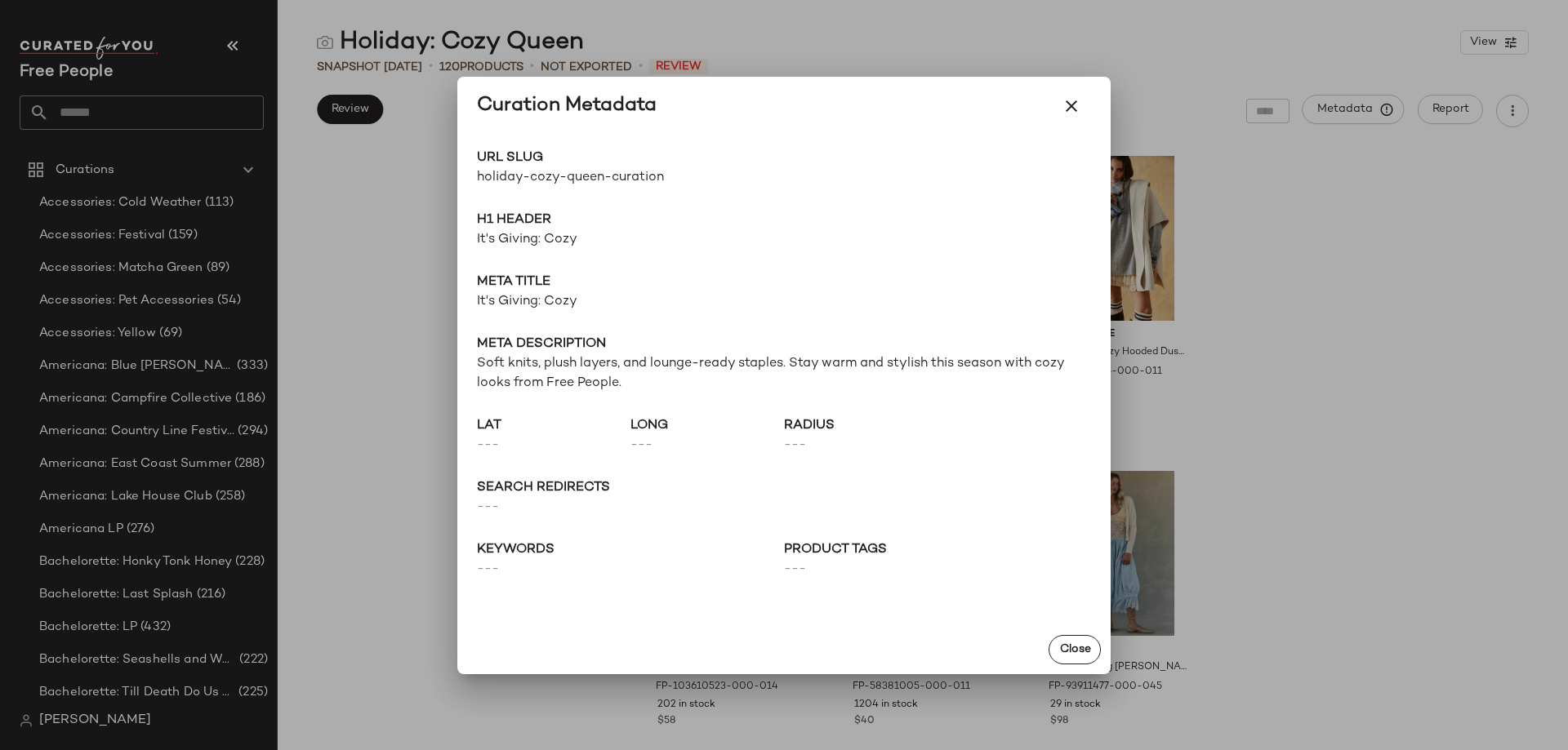
click at [552, 242] on span "It's Giving: Cozy" at bounding box center [783, 240] width 614 height 20
click at [545, 180] on span "holiday-cozy-queen-curation" at bounding box center [630, 178] width 307 height 20
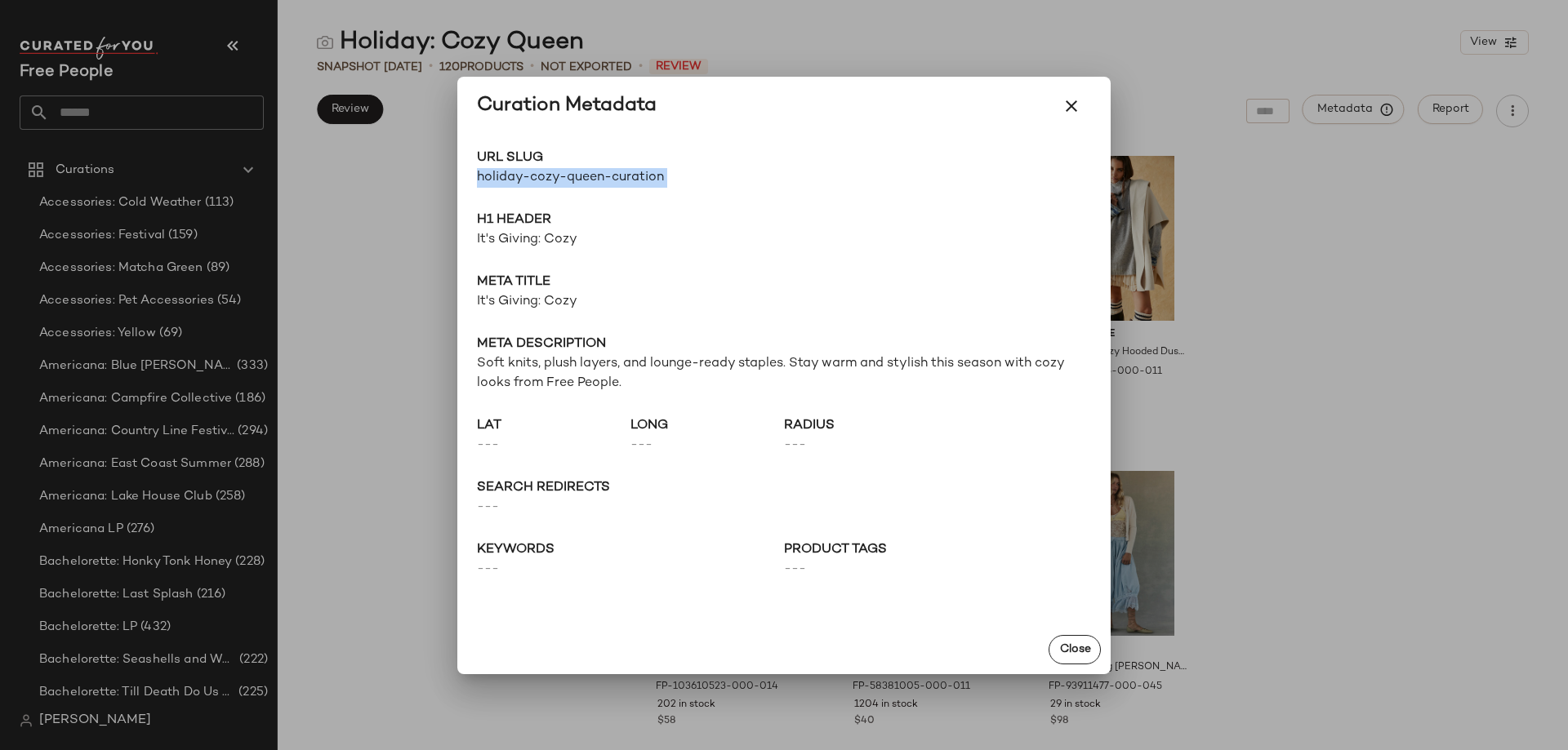
click at [545, 180] on span "holiday-cozy-queen-curation" at bounding box center [630, 178] width 307 height 20
click at [535, 297] on span "It's Giving: Cozy" at bounding box center [783, 301] width 614 height 20
click at [539, 369] on span "Soft knits, plush layers, and lounge-ready staples. Stay warm and stylish this …" at bounding box center [783, 373] width 614 height 39
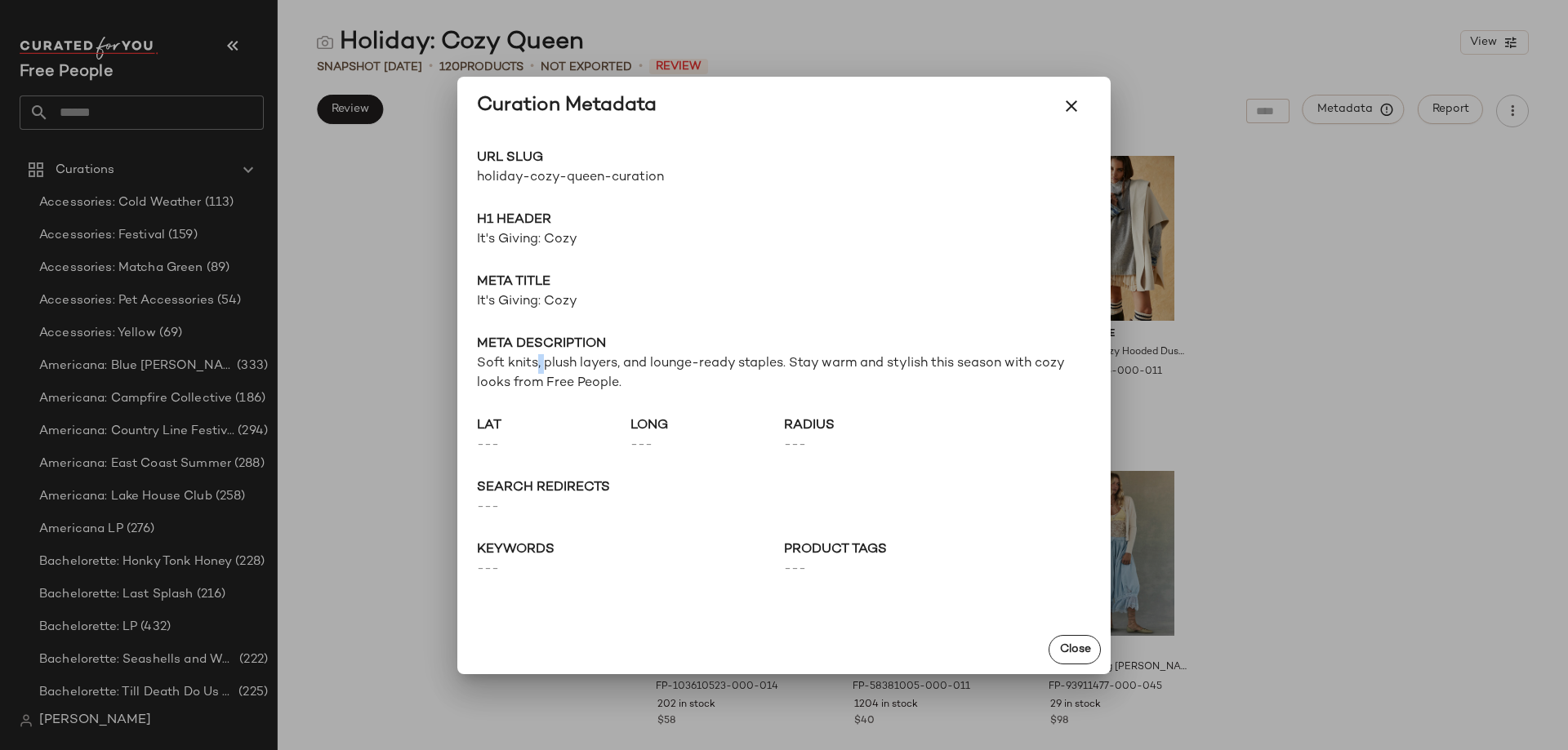
click at [539, 369] on span "Soft knits, plush layers, and lounge-ready staples. Stay warm and stylish this …" at bounding box center [783, 373] width 614 height 39
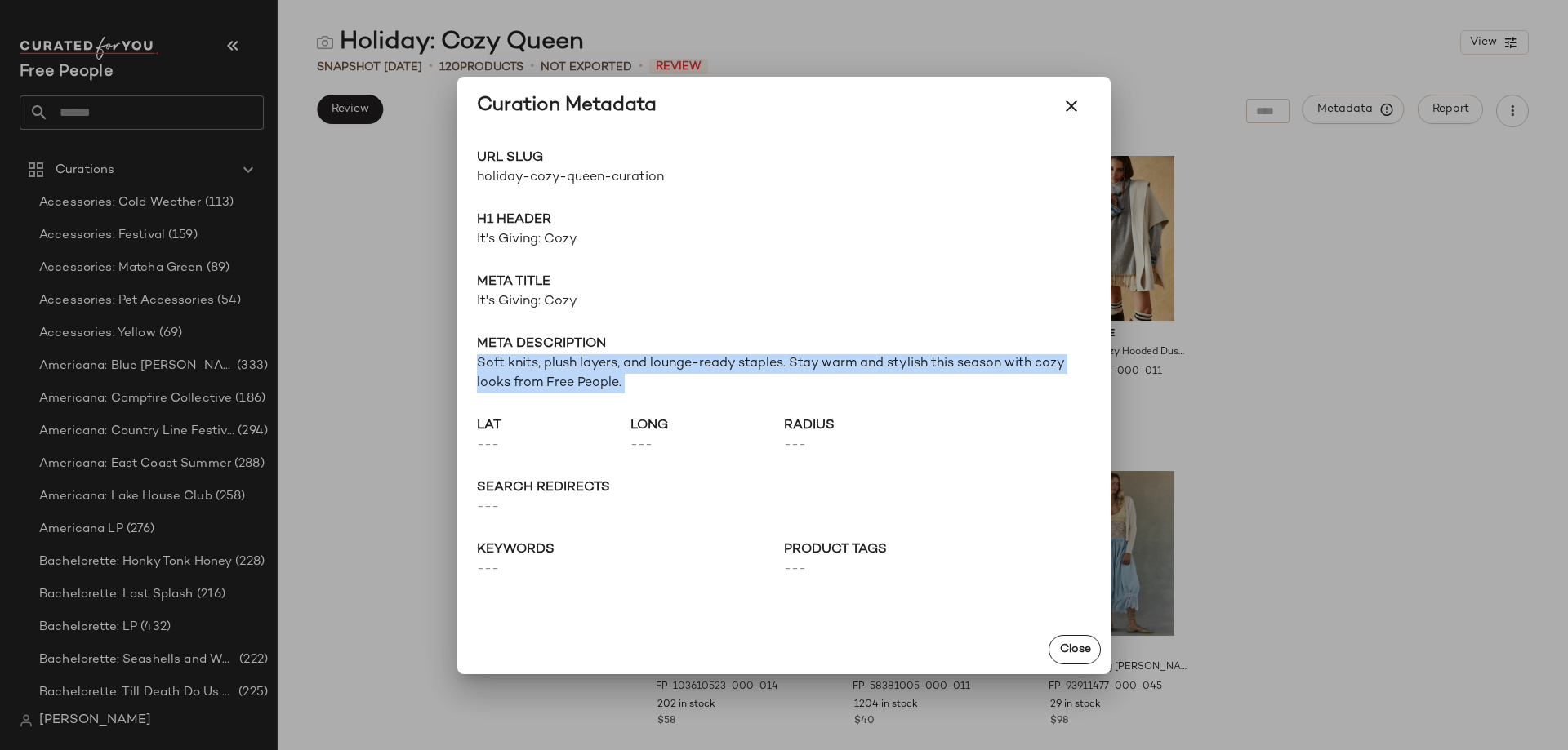
click at [539, 369] on span "Soft knits, plush layers, and lounge-ready staples. Stay warm and stylish this …" at bounding box center [783, 373] width 614 height 39
click at [1065, 99] on icon "button" at bounding box center [1071, 106] width 20 height 20
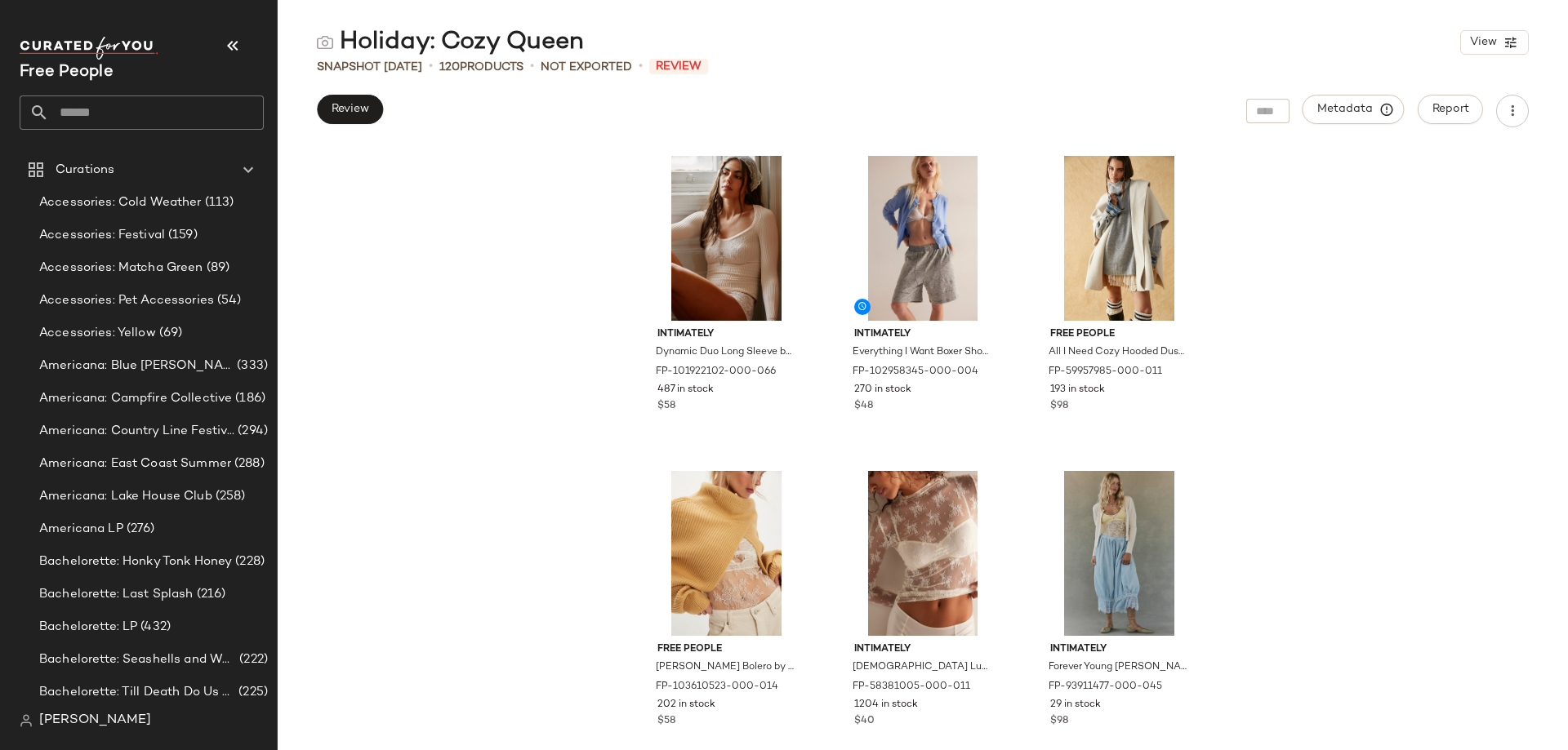
click at [103, 108] on input "text" at bounding box center [157, 113] width 215 height 35
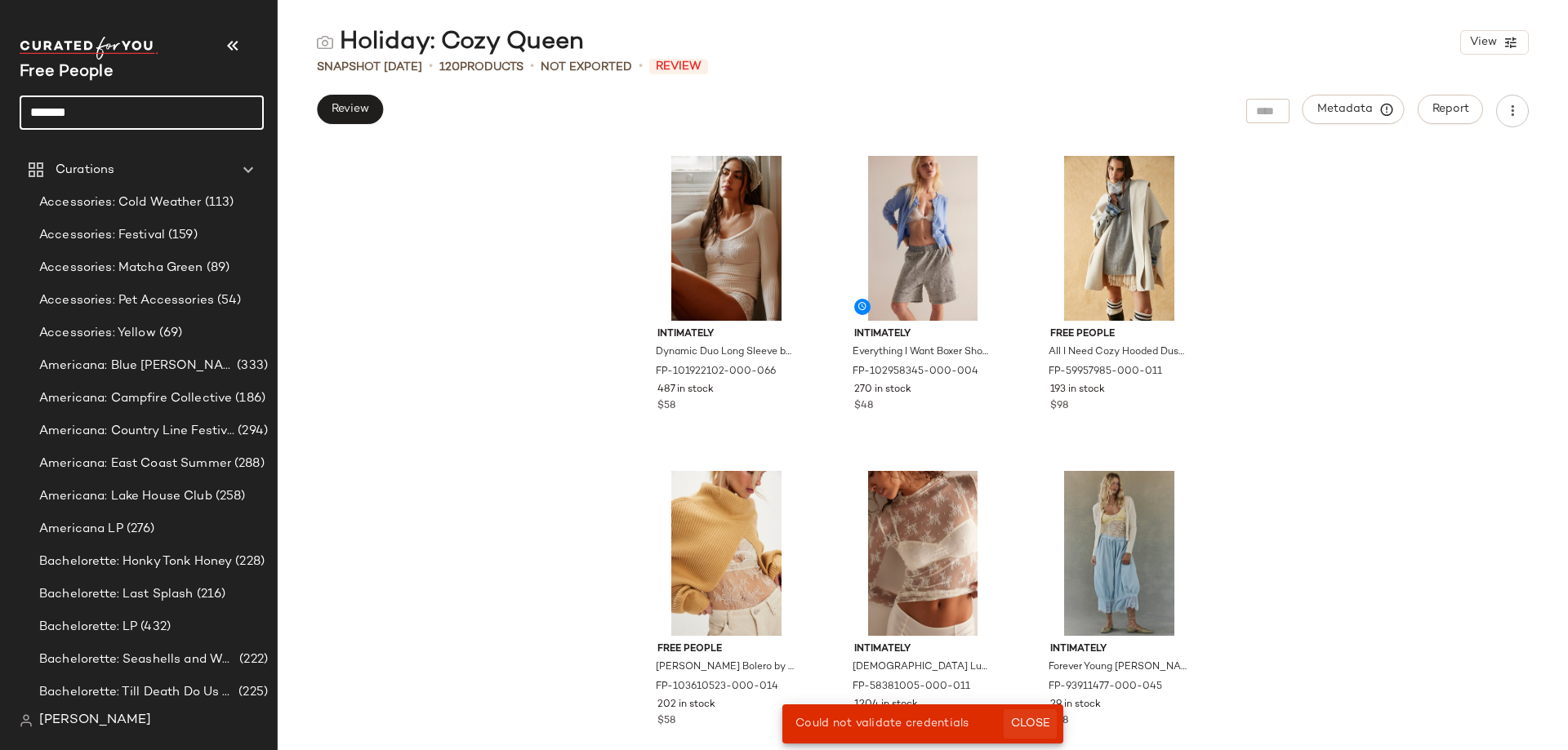
type input "*******"
click at [1040, 723] on span "Close" at bounding box center [1030, 724] width 40 height 13
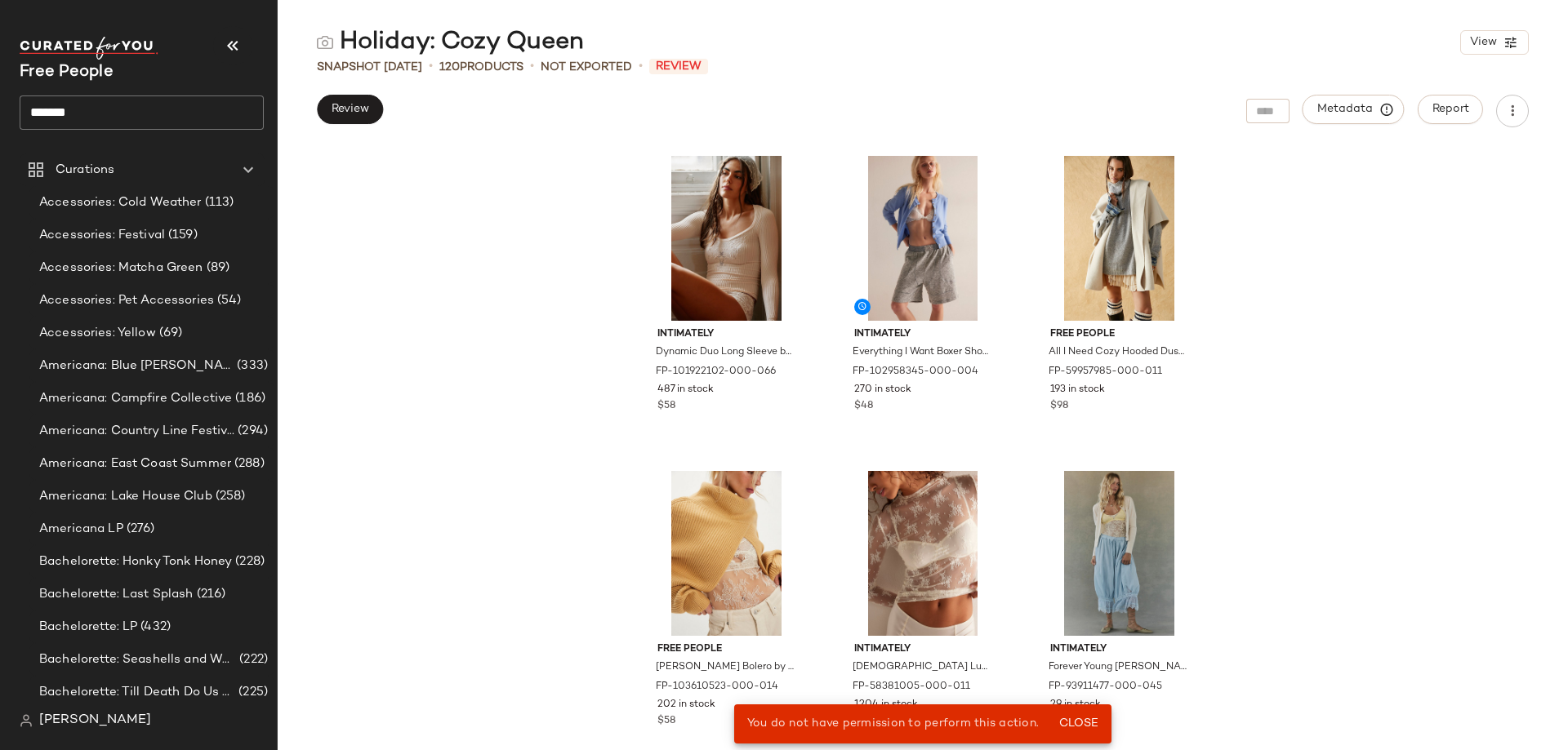
click at [177, 95] on input "*******" at bounding box center [142, 113] width 244 height 35
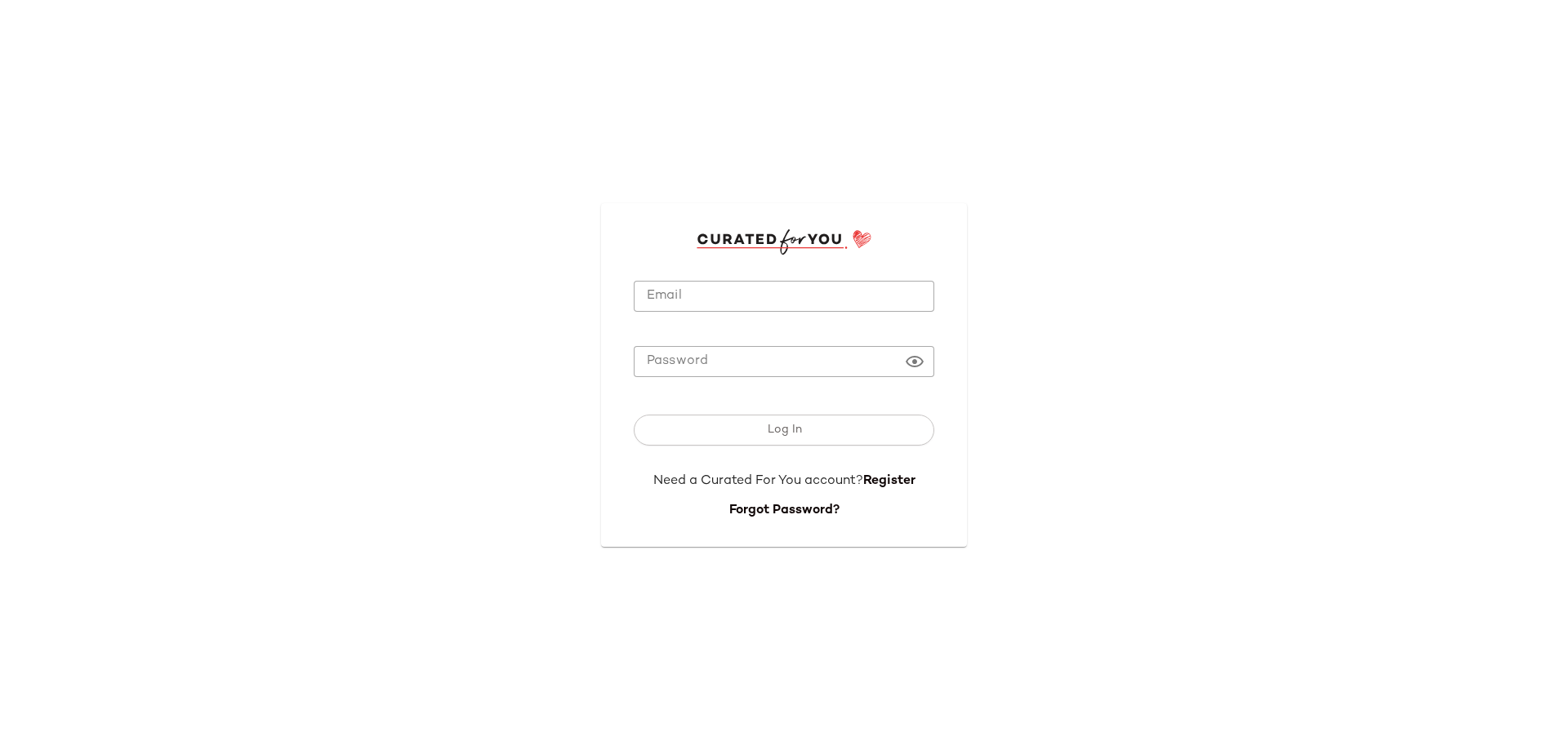
click at [797, 277] on form "Email Email Password Password Log In Need a Curated For You account? Register F…" at bounding box center [783, 387] width 301 height 266
click at [798, 294] on input "Email" at bounding box center [783, 296] width 301 height 32
type input "**********"
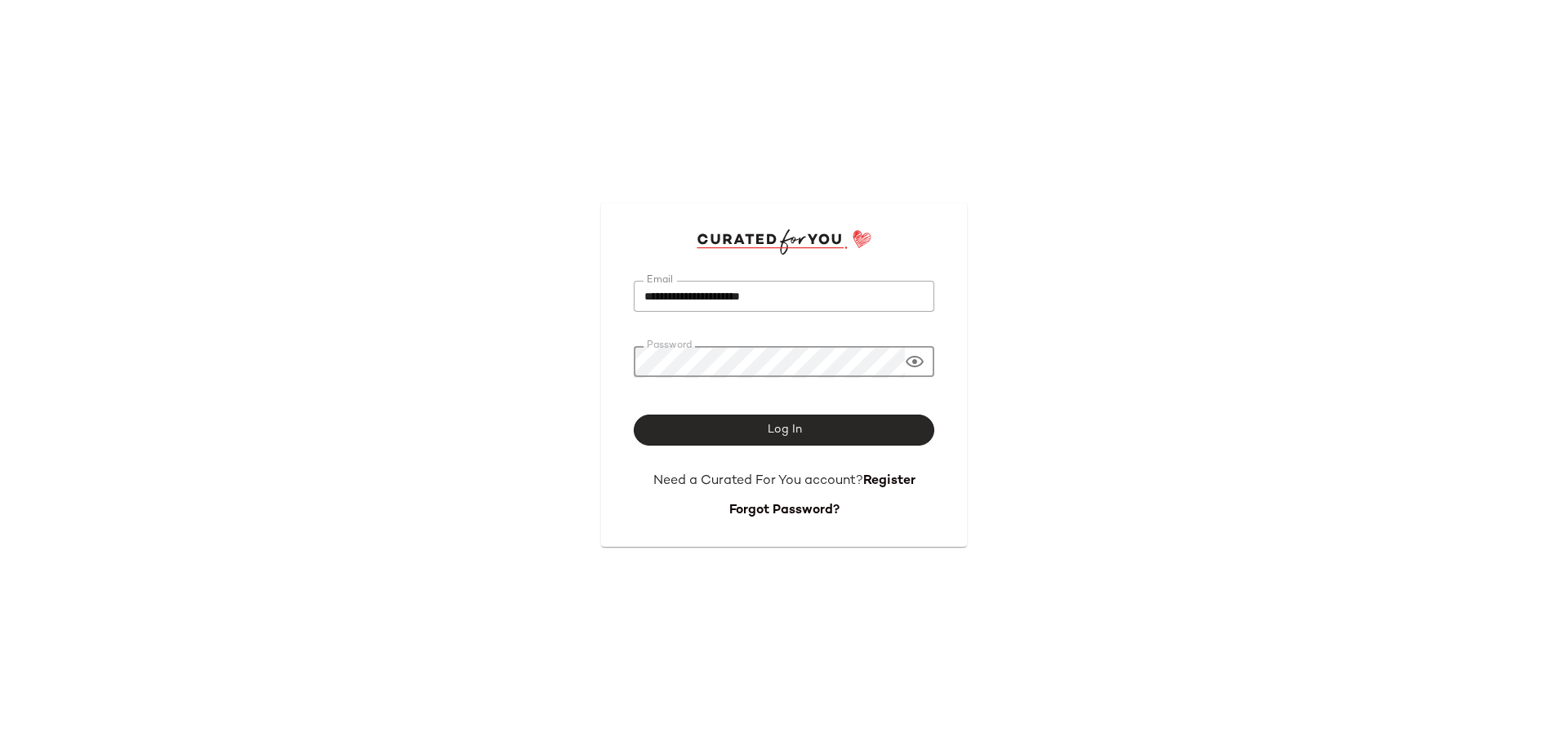
click at [791, 438] on button "Log In" at bounding box center [783, 430] width 301 height 31
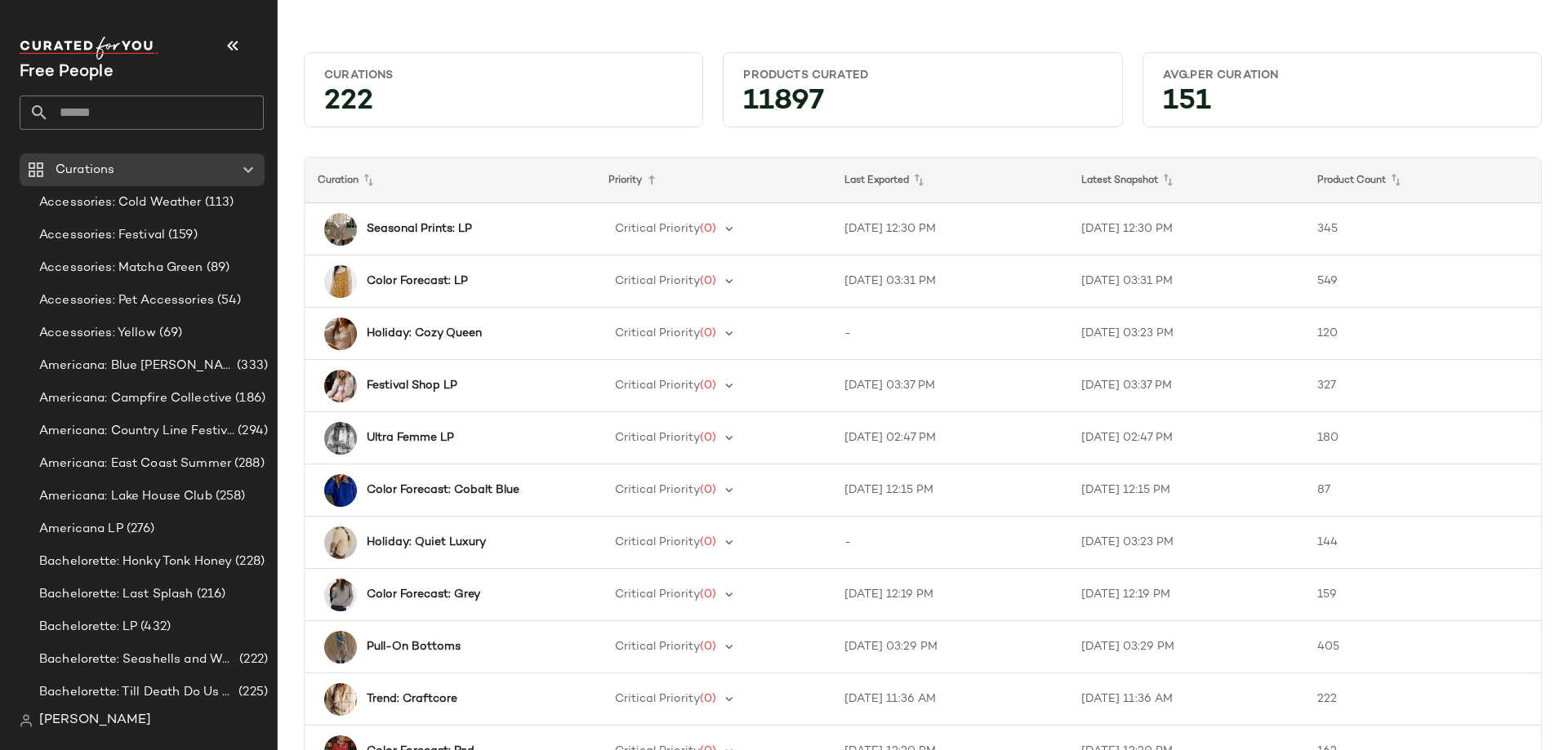
click at [208, 114] on input "text" at bounding box center [157, 113] width 215 height 35
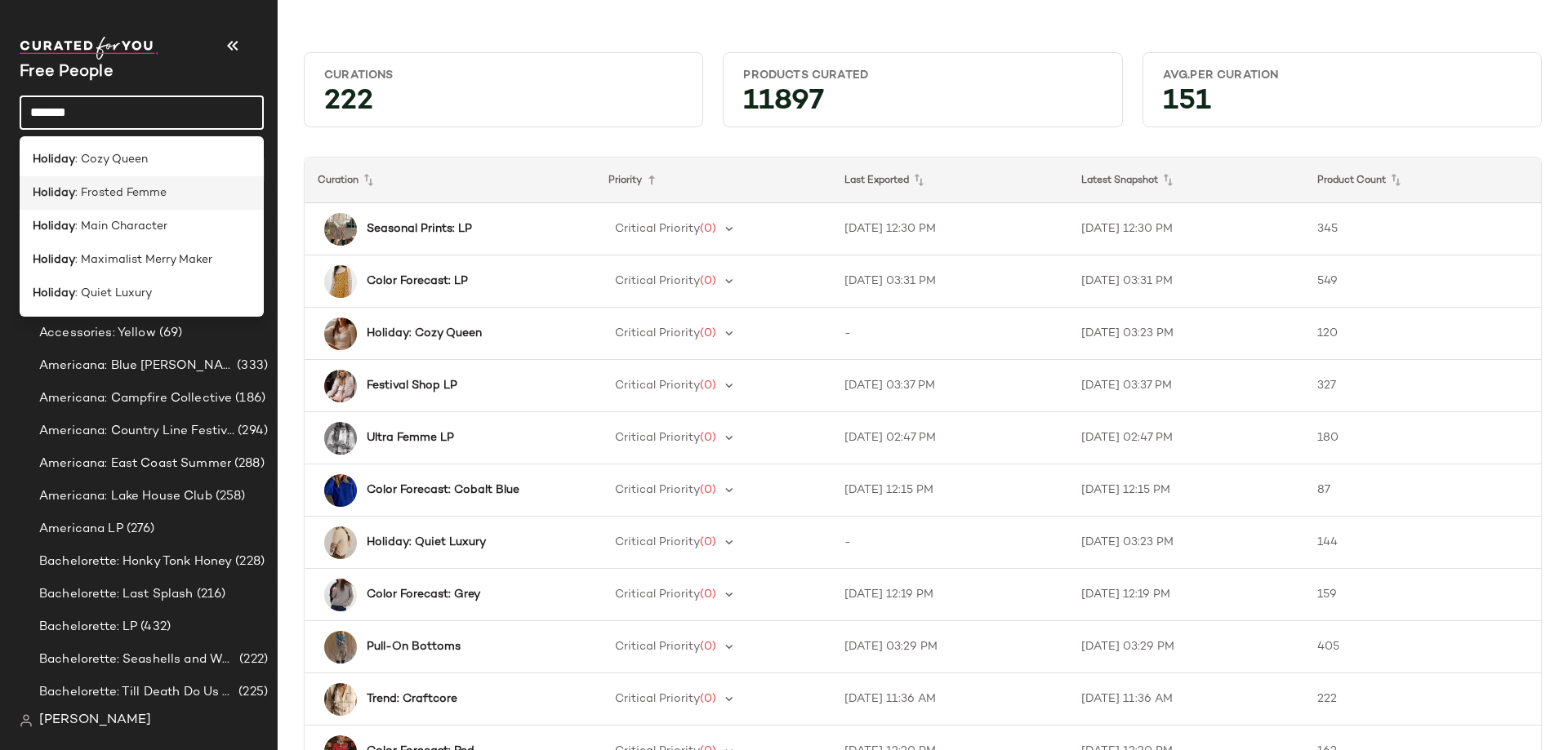
type input "*******"
click at [149, 191] on span ": Frosted Femme" at bounding box center [121, 193] width 92 height 17
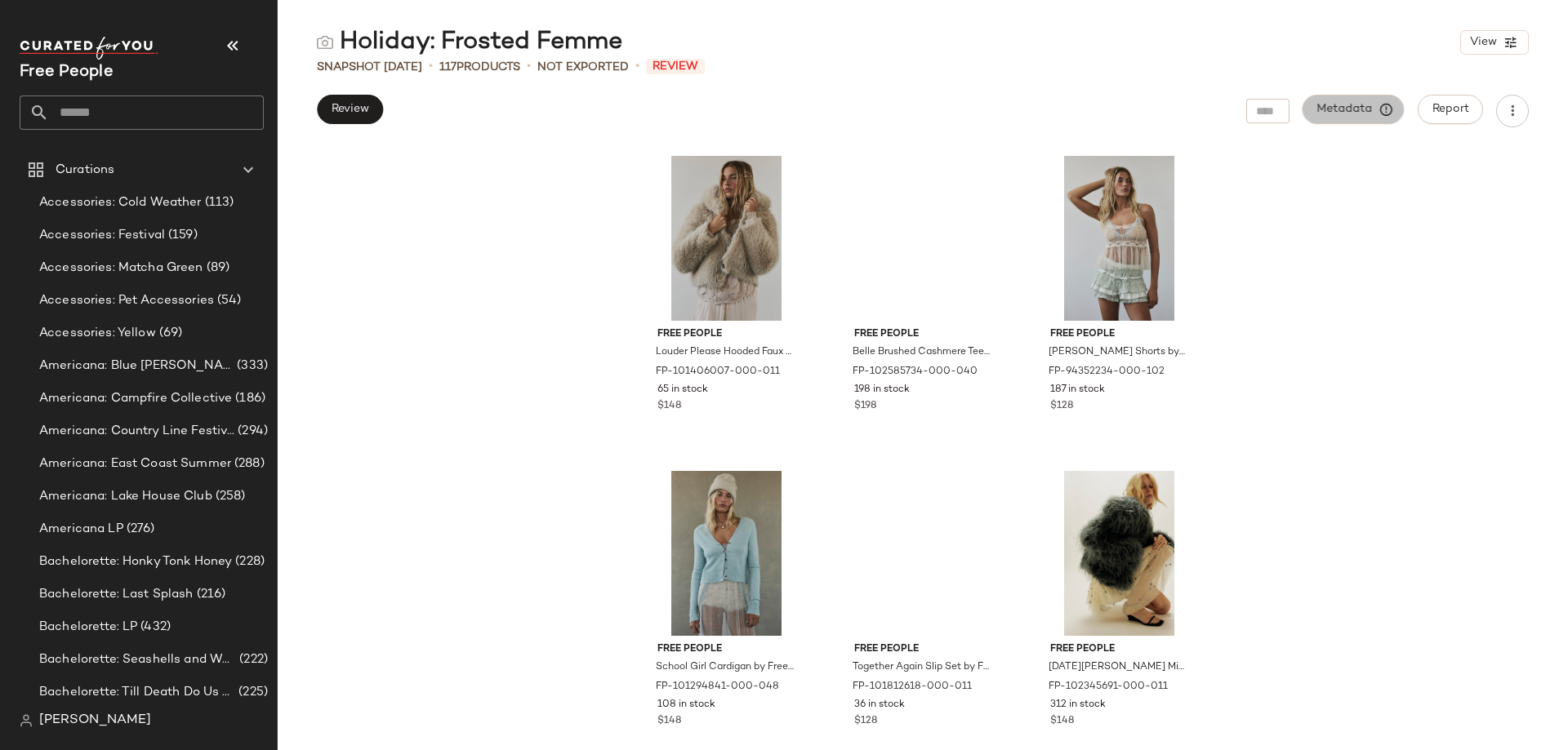
click at [1351, 112] on span "Metadata" at bounding box center [1353, 109] width 75 height 15
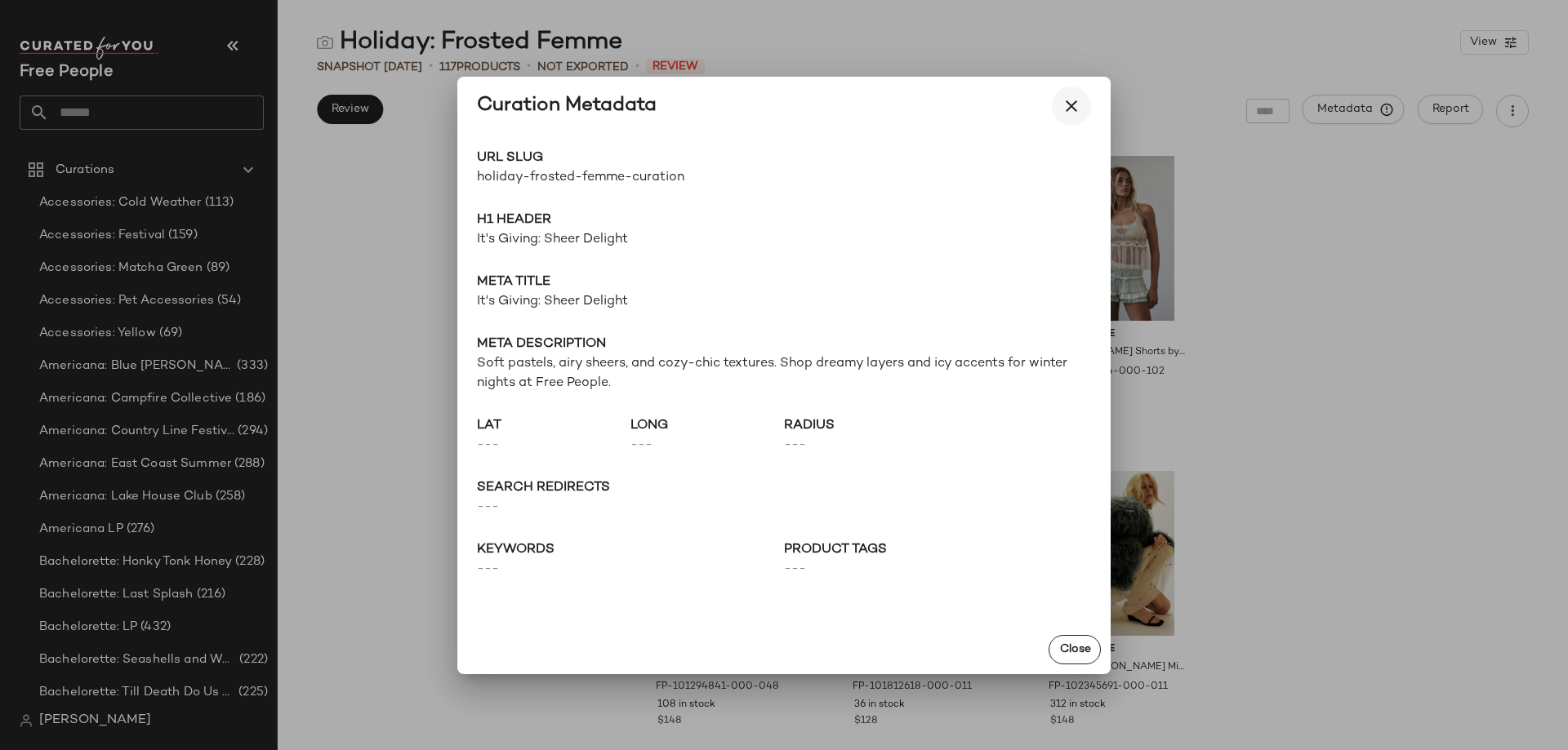
click at [1073, 107] on icon "button" at bounding box center [1071, 106] width 20 height 20
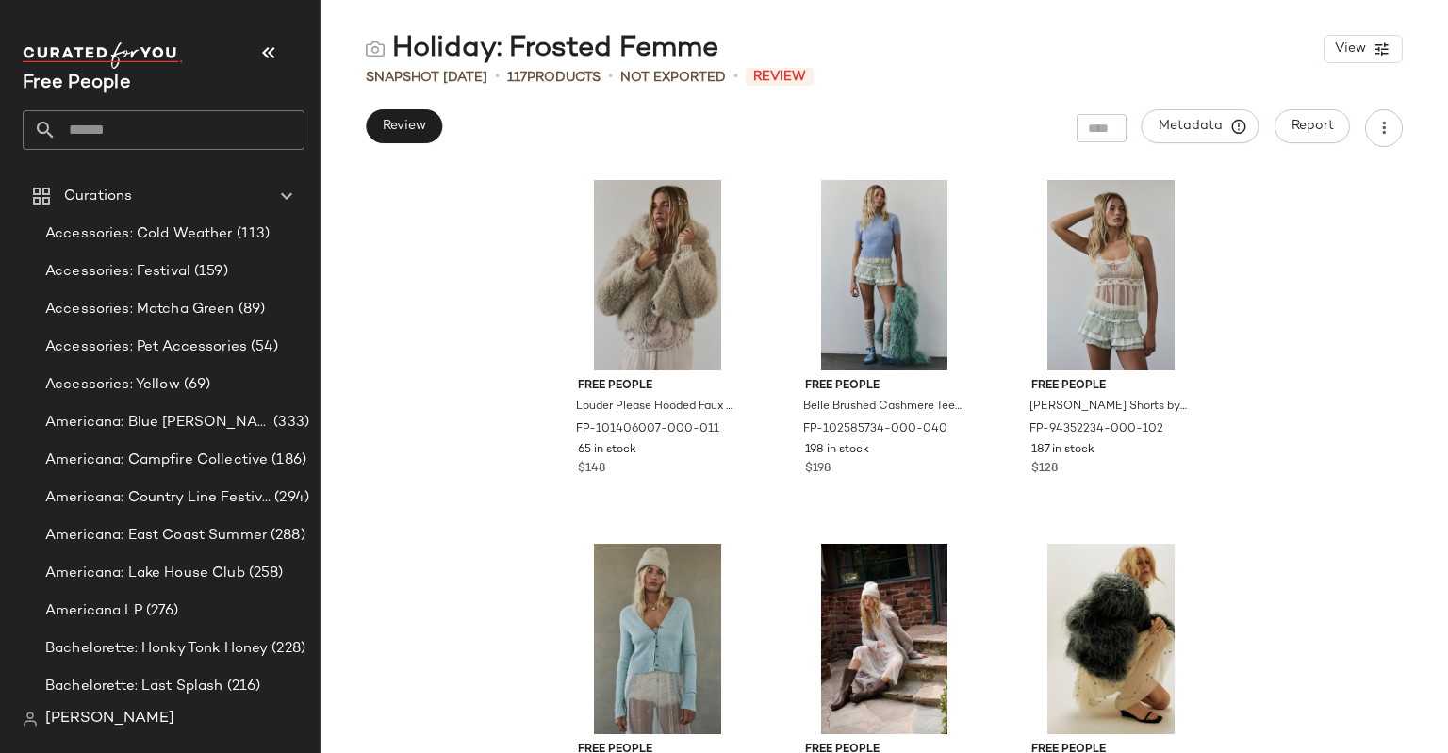
click at [130, 116] on input "text" at bounding box center [181, 130] width 248 height 40
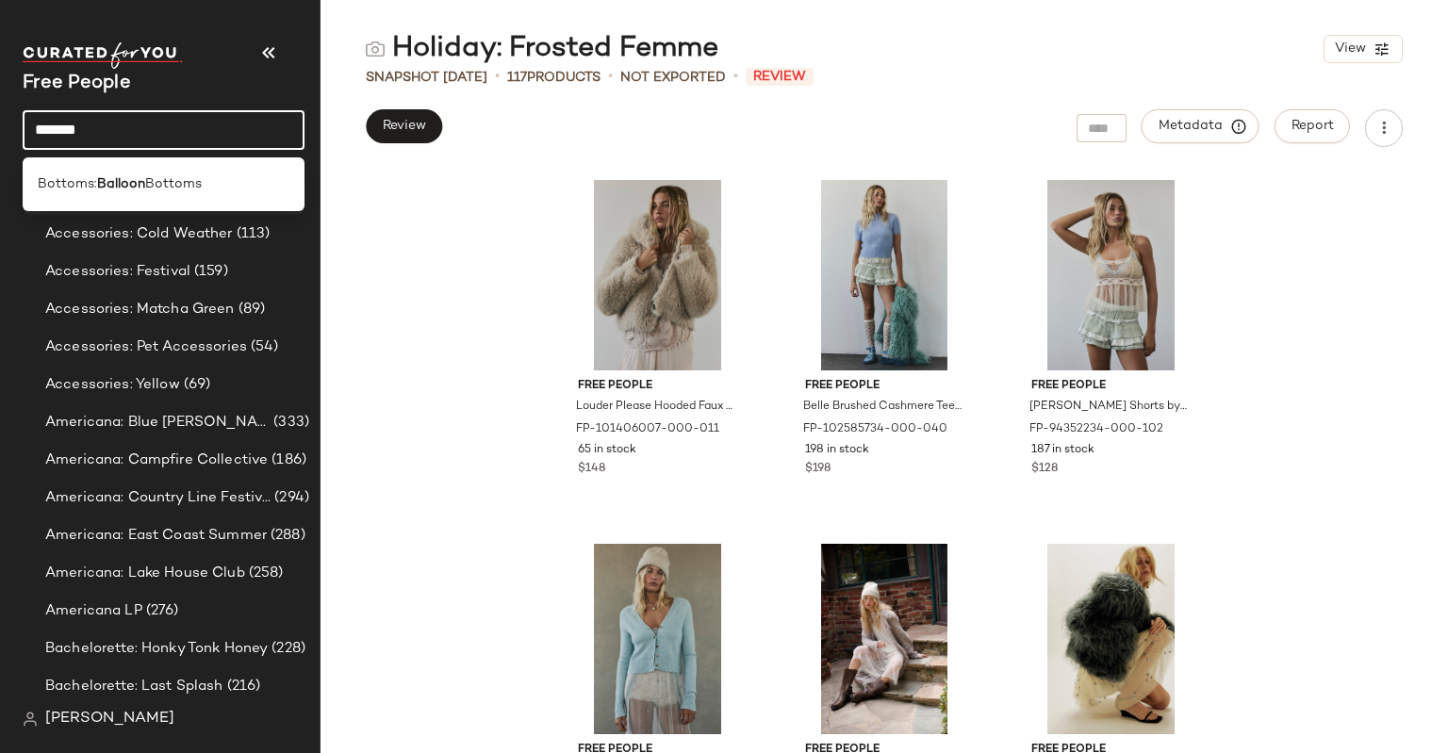
type input "*******"
click at [119, 200] on div "Bottoms: Balloon Bottoms" at bounding box center [164, 184] width 282 height 39
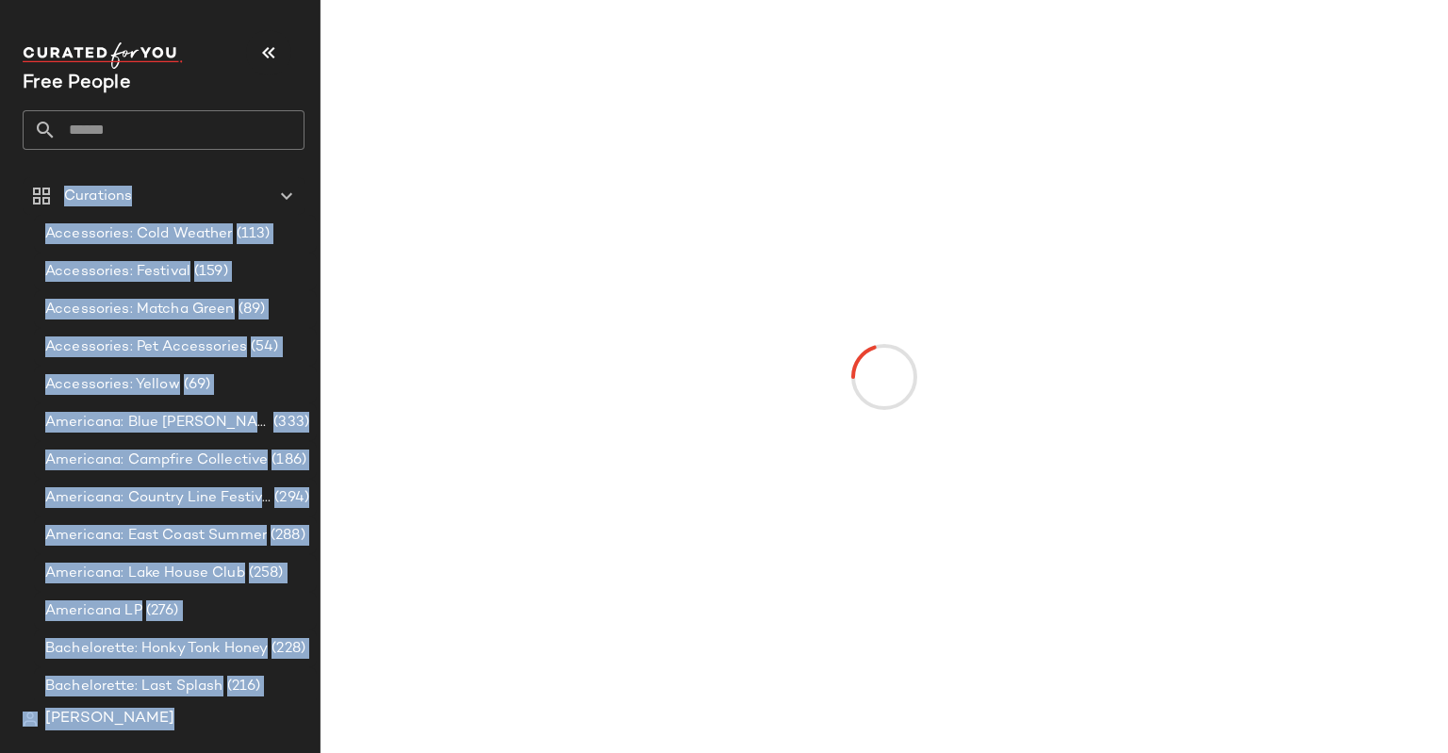
drag, startPoint x: 119, startPoint y: 200, endPoint x: 1078, endPoint y: 312, distance: 966.1
click at [1078, 312] on div "Free People Curations Accessories: Cold Weather (113) Accessories: Festival (15…" at bounding box center [724, 376] width 1448 height 753
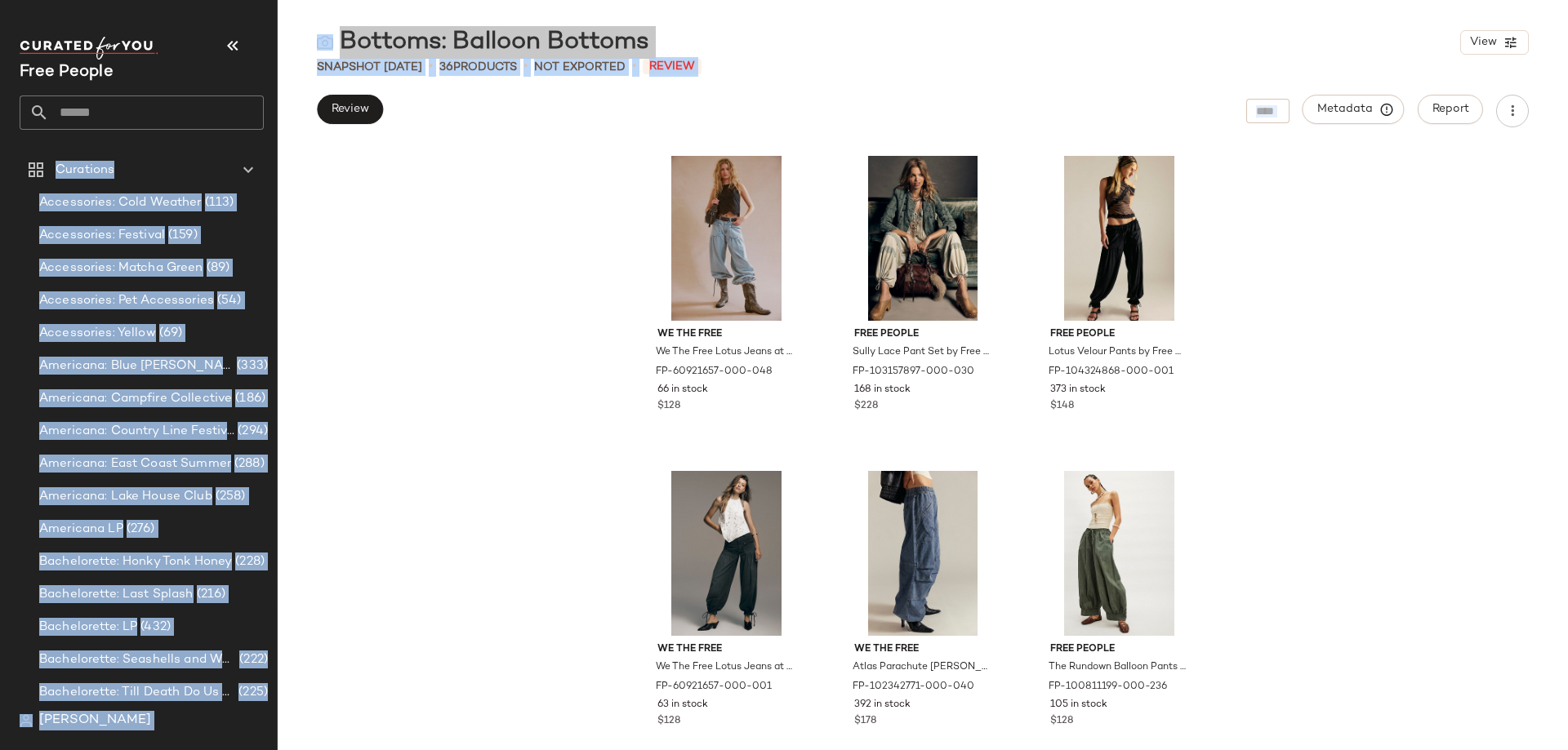
click at [473, 518] on div "We The Free We The Free Lotus Jeans at Free People in Light Wash, Size: 31 FP-6…" at bounding box center [922, 449] width 1290 height 604
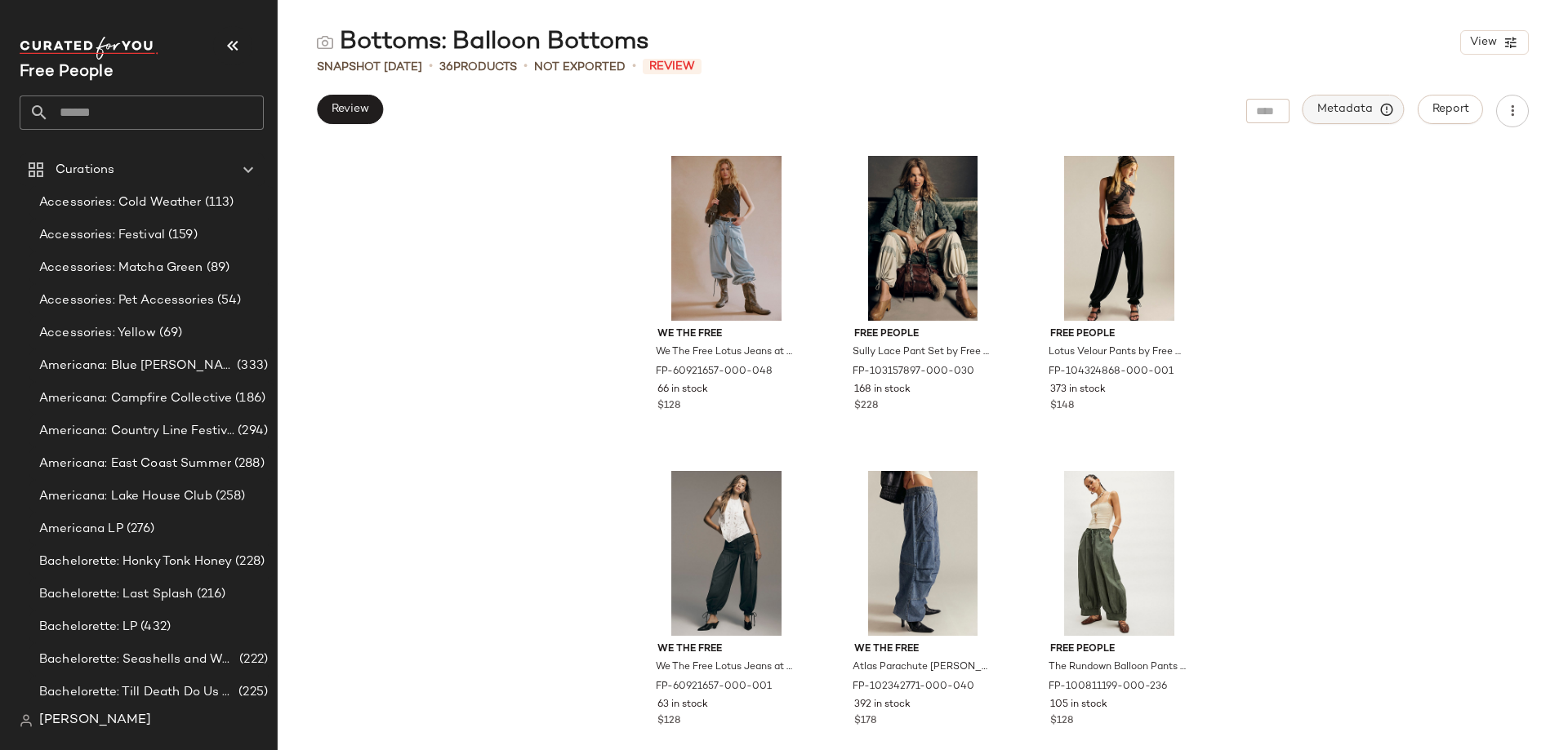
click at [1372, 107] on span "Metadata" at bounding box center [1353, 109] width 75 height 15
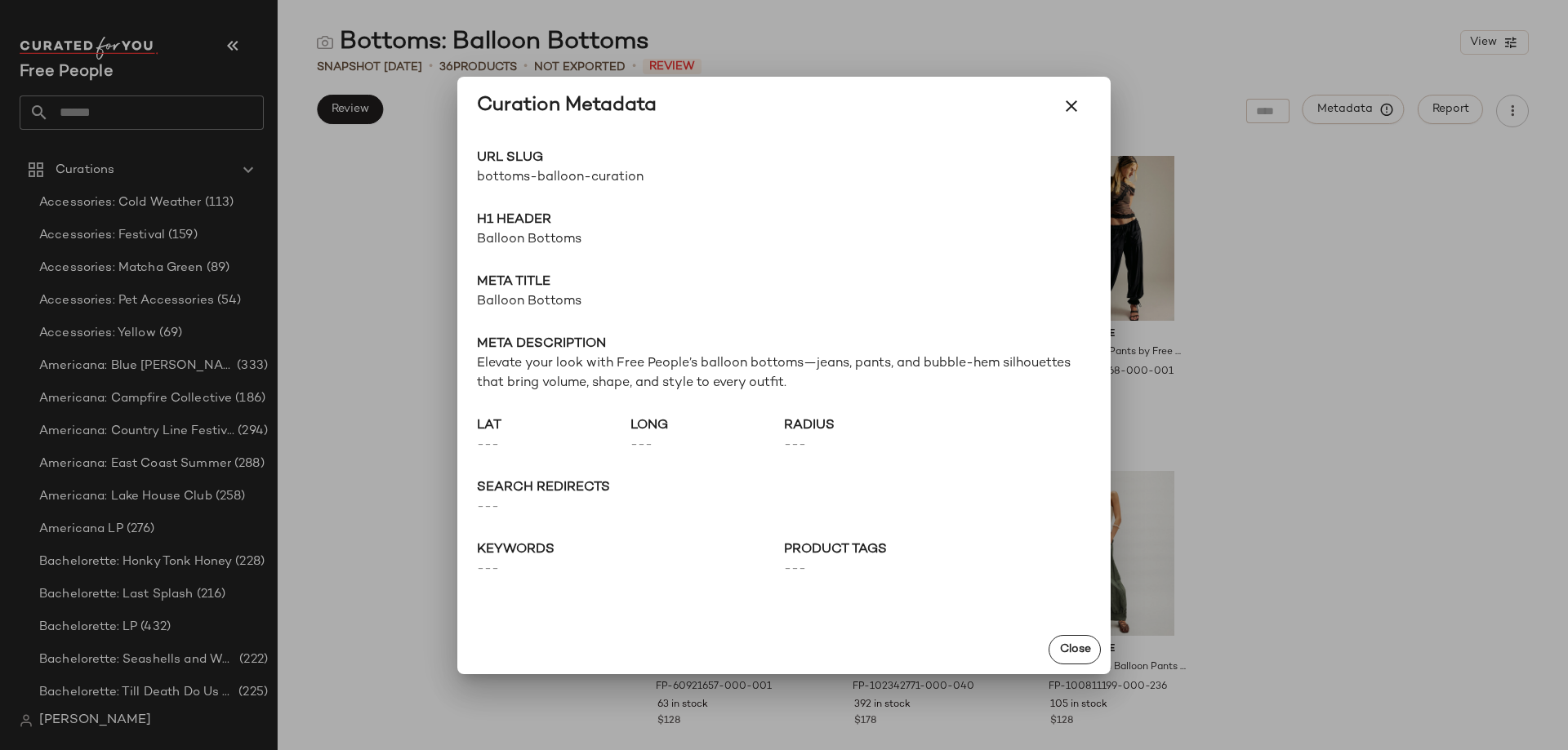
click at [560, 178] on span "bottoms-balloon-curation" at bounding box center [630, 178] width 307 height 20
copy div "bottoms-balloon-curation Go to Shop"
click at [562, 234] on span "Balloon Bottoms" at bounding box center [783, 240] width 614 height 20
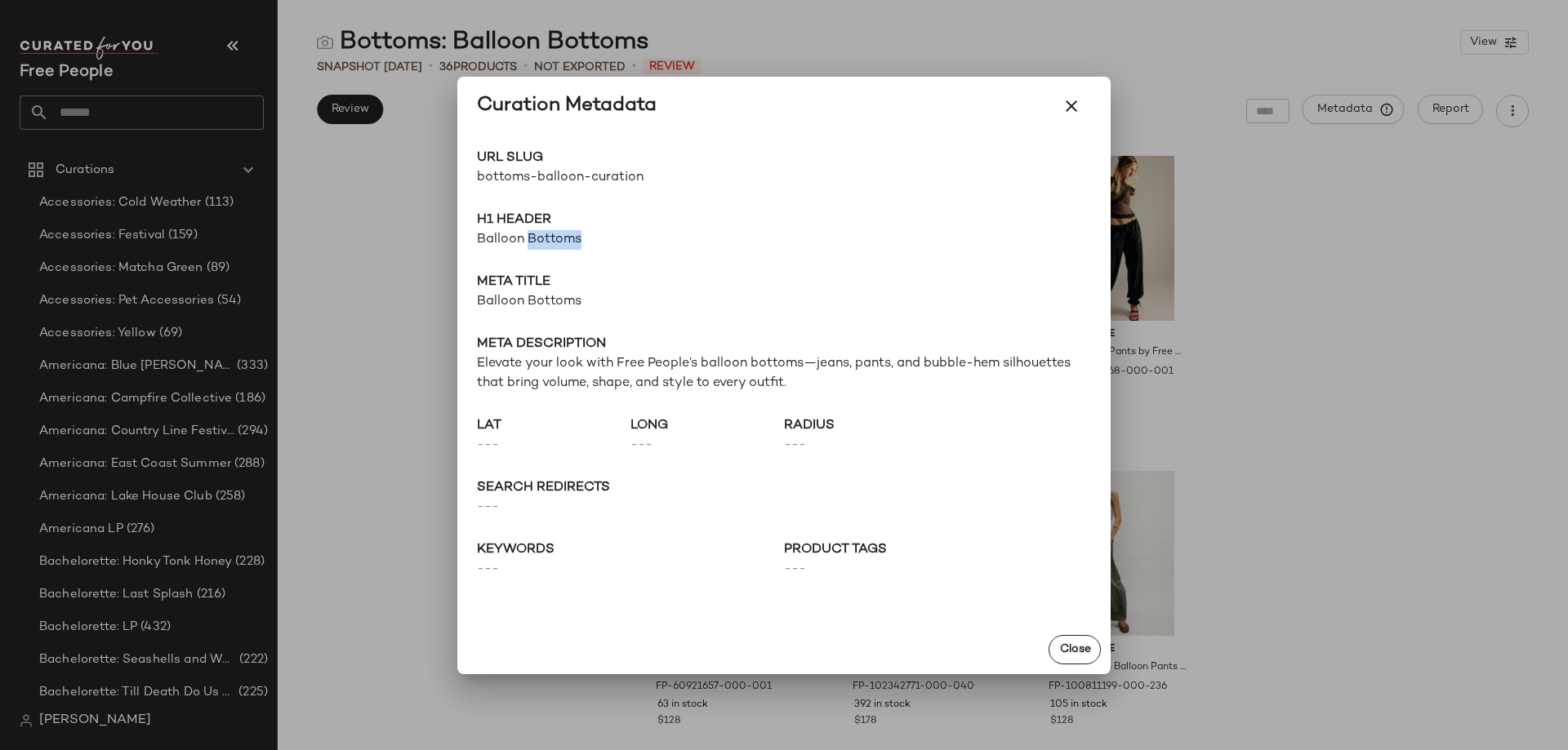
click at [562, 234] on span "Balloon Bottoms" at bounding box center [783, 240] width 614 height 20
copy span "Bottoms"
click at [562, 234] on span "Balloon Bottoms" at bounding box center [783, 240] width 614 height 20
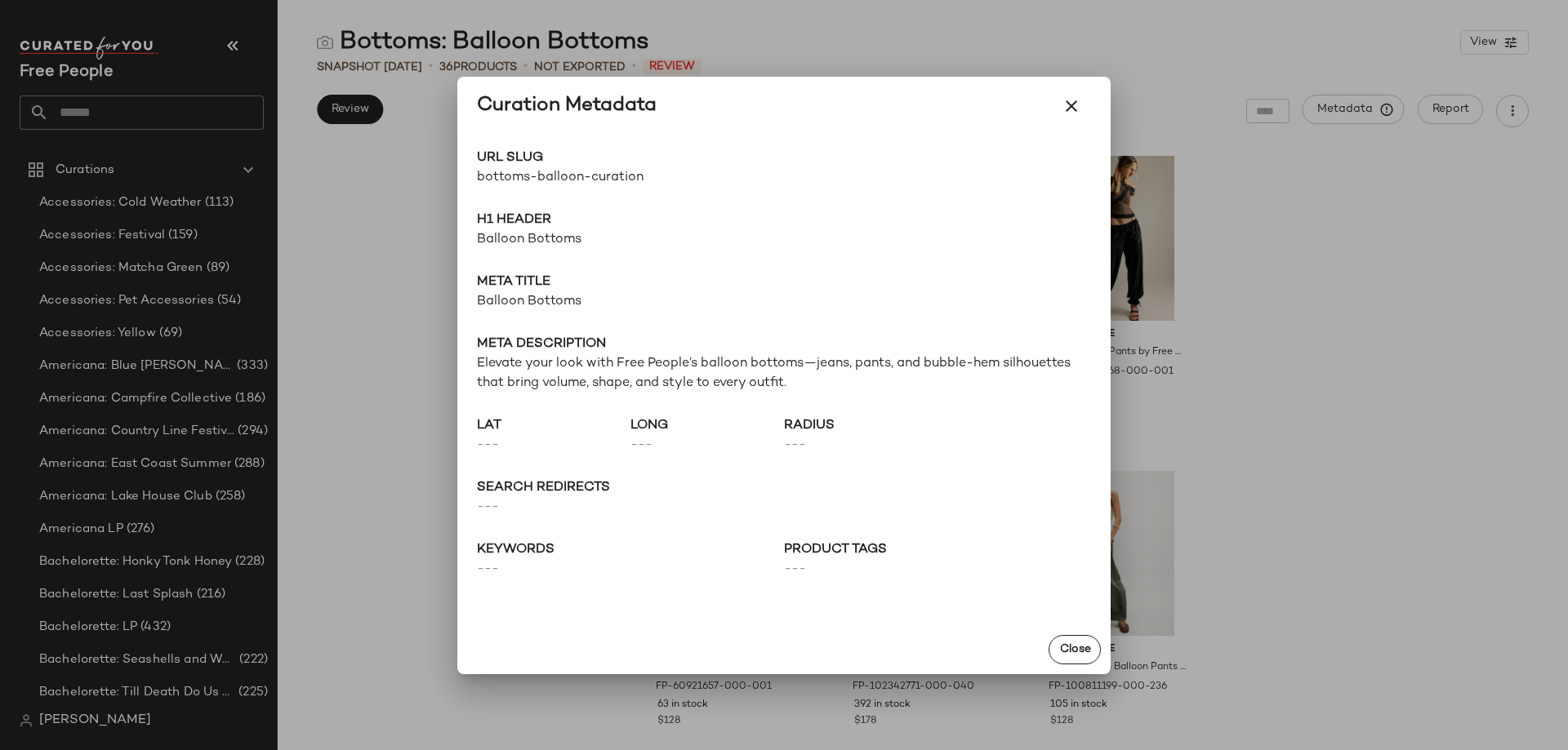
click at [572, 306] on span "Balloon Bottoms" at bounding box center [783, 301] width 614 height 20
copy span "Balloon Bottoms"
click at [534, 295] on span "Balloon Bottoms" at bounding box center [783, 301] width 614 height 20
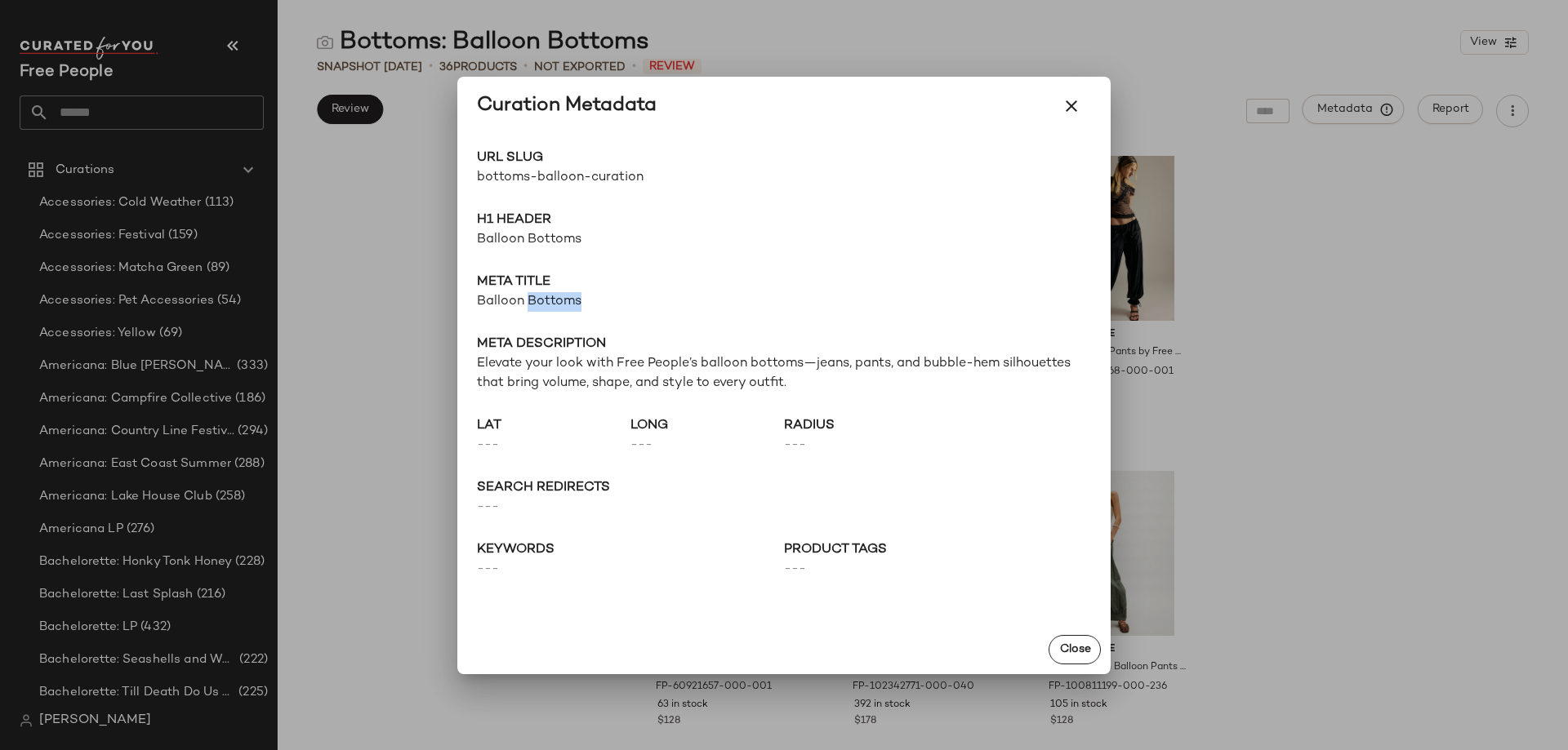
click at [534, 295] on span "Balloon Bottoms" at bounding box center [783, 301] width 614 height 20
click at [634, 355] on span "Elevate your look with Free People’s balloon bottoms—jeans, pants, and bubble-h…" at bounding box center [783, 373] width 614 height 39
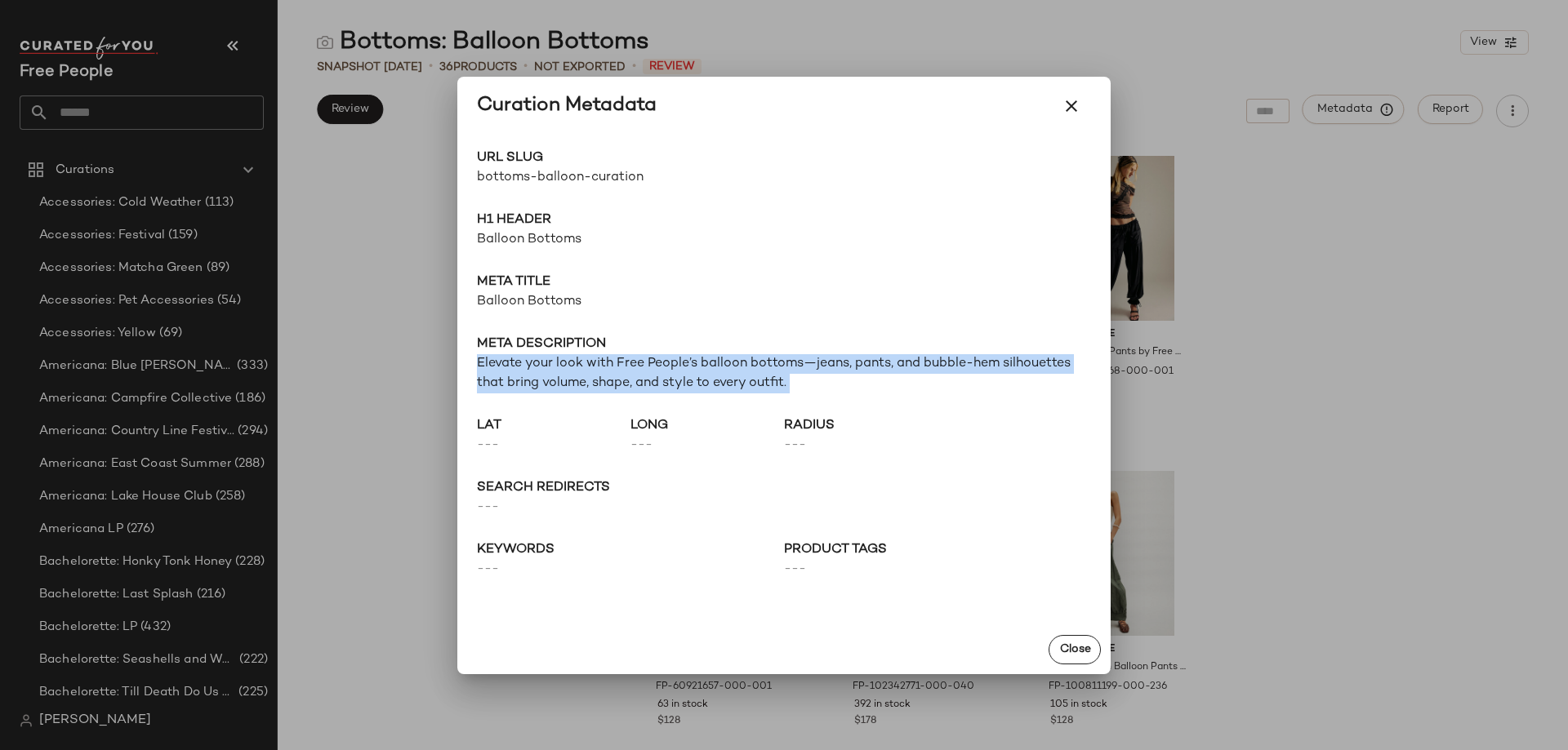
click at [634, 355] on span "Elevate your look with Free People’s balloon bottoms—jeans, pants, and bubble-h…" at bounding box center [783, 373] width 614 height 39
copy span "Elevate your look with Free People’s balloon bottoms—jeans, pants, and bubble-h…"
click at [1067, 109] on icon "button" at bounding box center [1071, 106] width 20 height 20
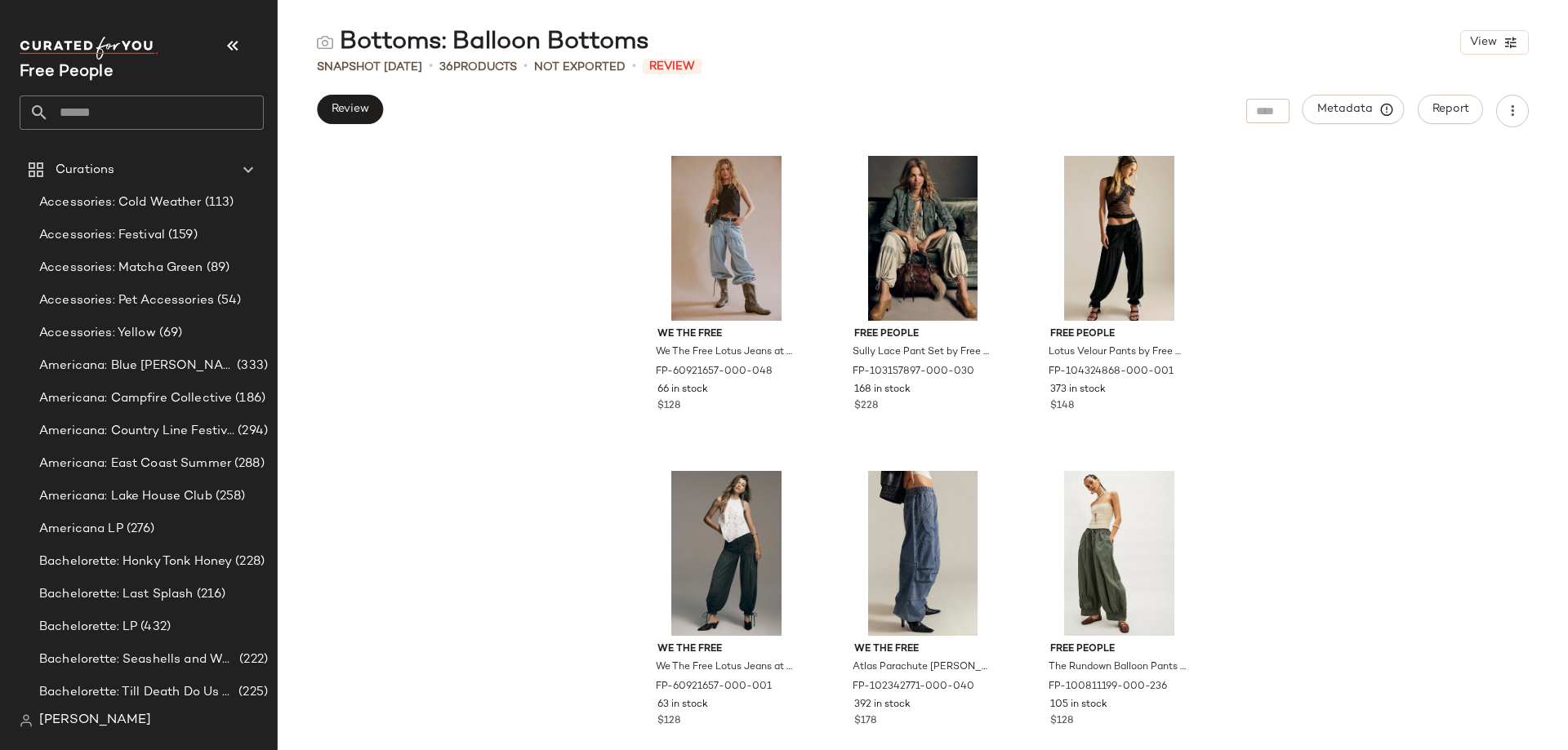
click at [563, 34] on div "Bottoms: Balloon Bottoms" at bounding box center [483, 42] width 333 height 33
copy div "Bottoms: Balloon Bottoms"
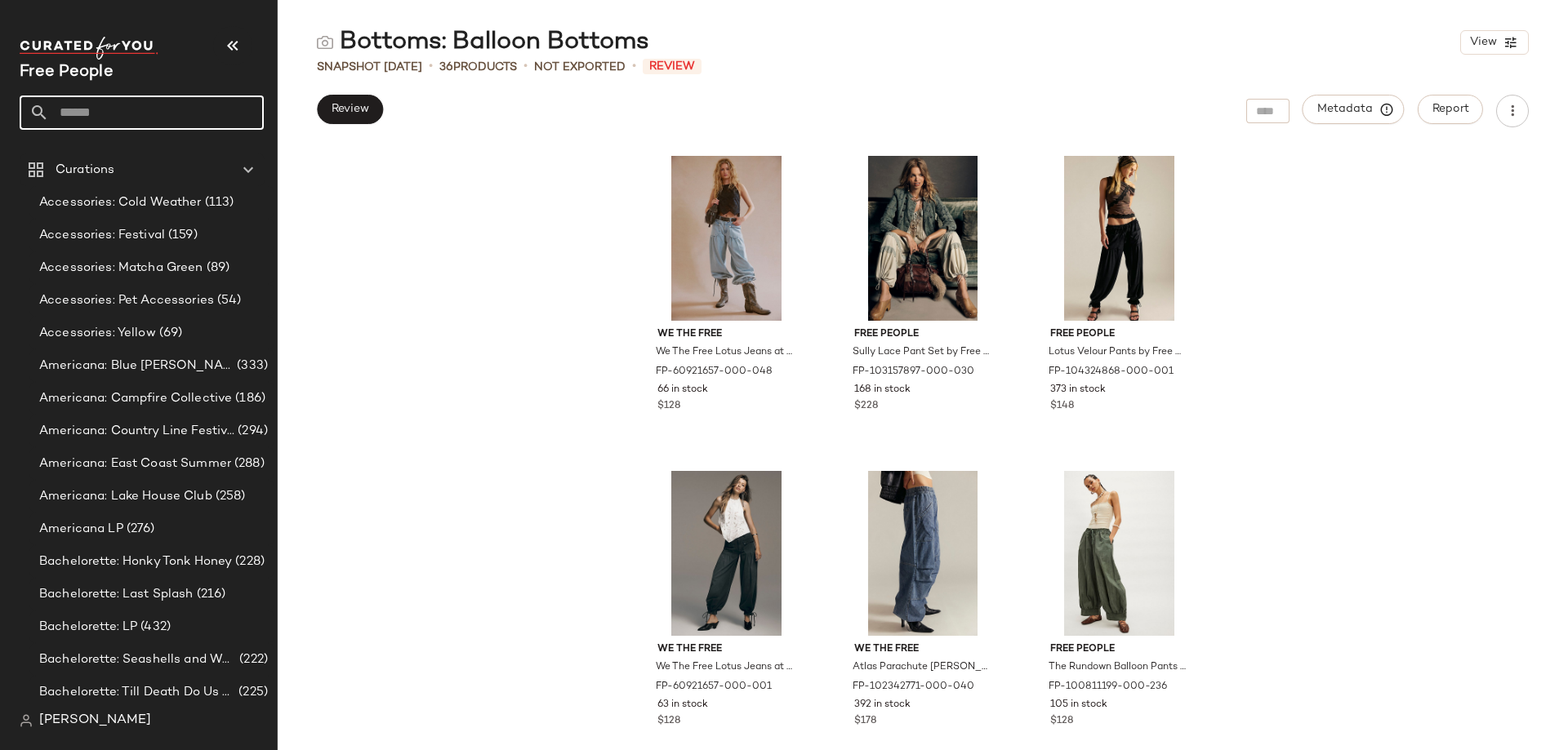
click at [164, 111] on input "text" at bounding box center [157, 113] width 215 height 35
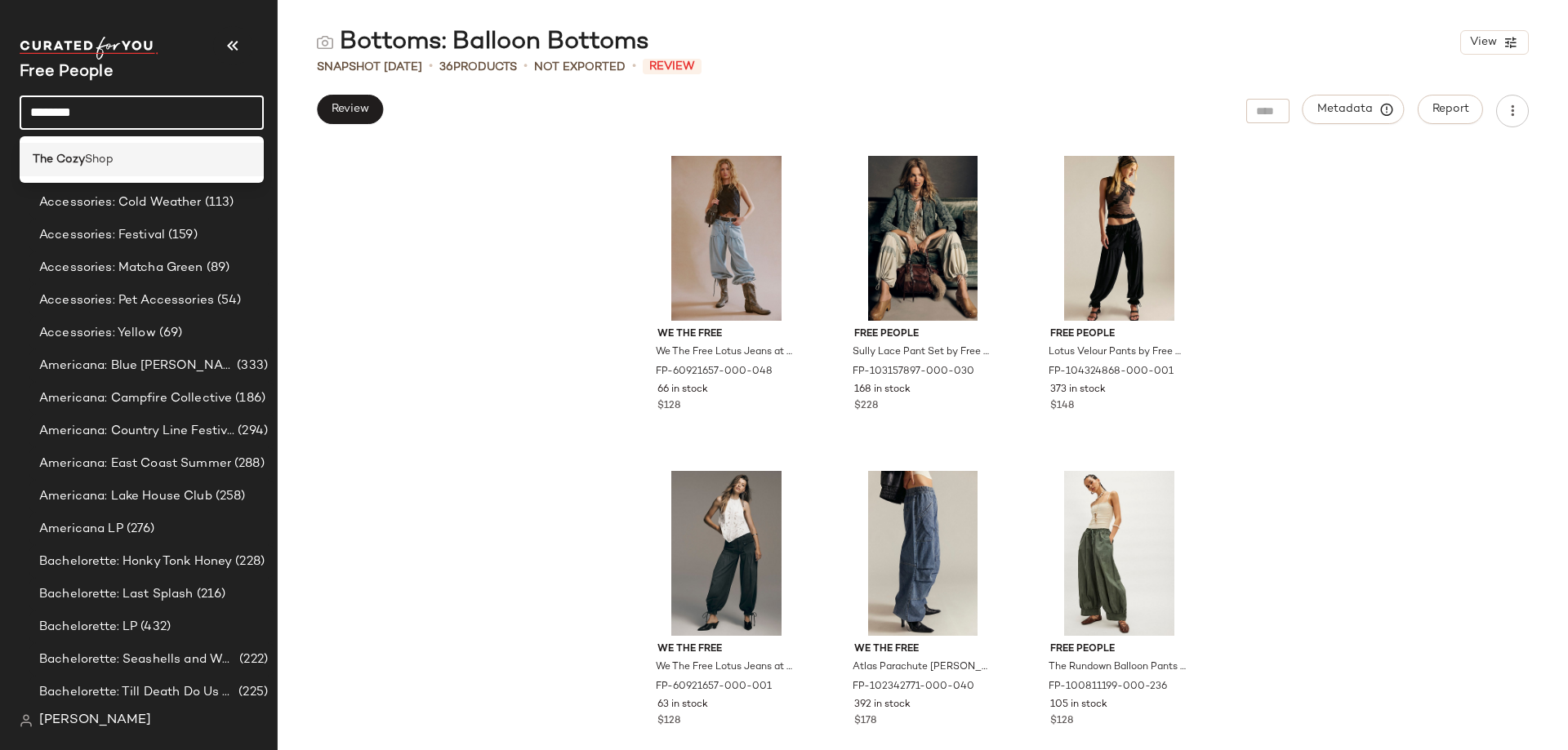
type input "********"
click at [146, 162] on div "The Cozy Shop" at bounding box center [142, 159] width 218 height 17
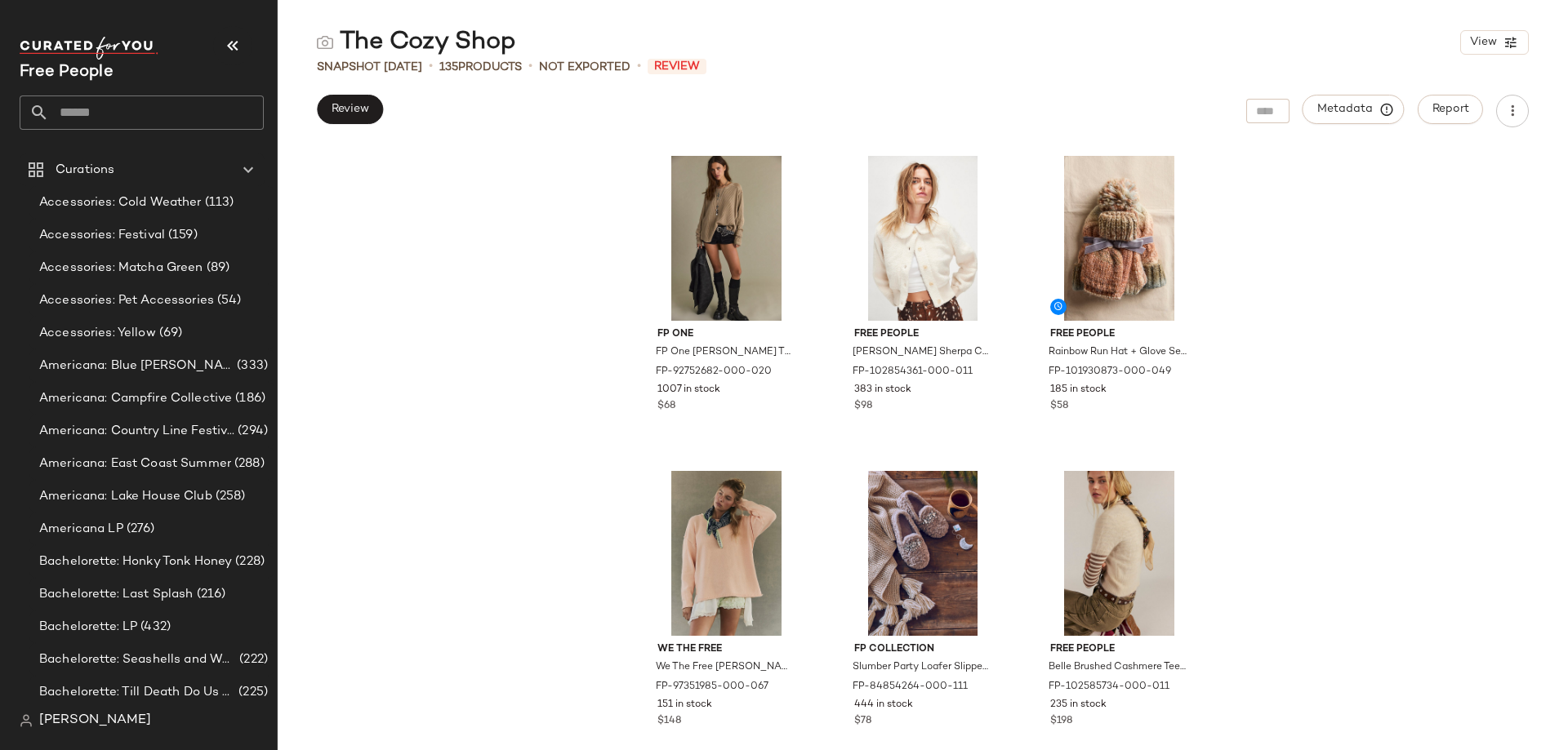
click at [602, 551] on div "FP One FP One Blake Thermal at Free People in Brown, Size: S FP-92752682-000-02…" at bounding box center [922, 449] width 1290 height 604
click at [1357, 112] on span "Metadata" at bounding box center [1353, 109] width 75 height 15
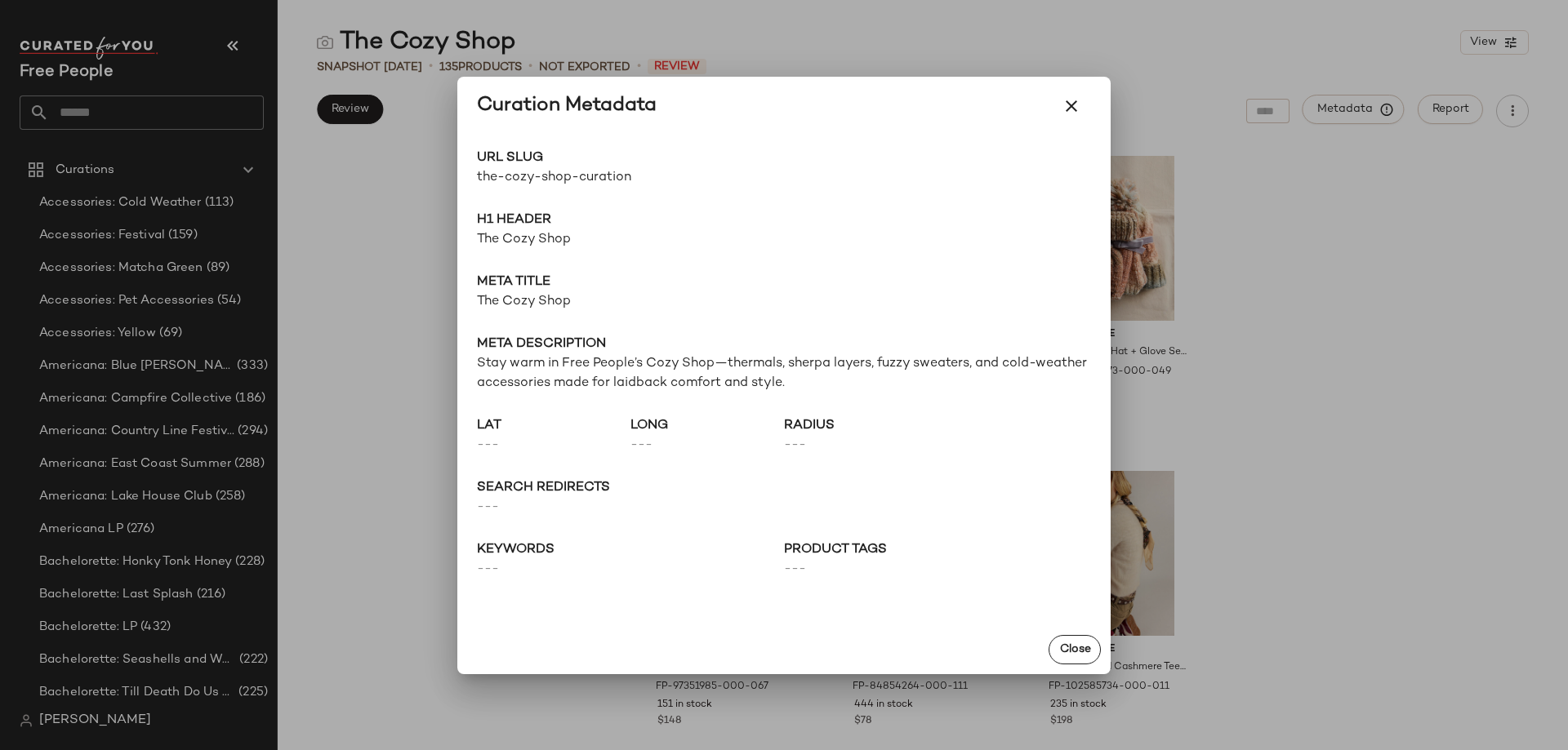
click at [545, 181] on span "the-cozy-shop-curation" at bounding box center [630, 178] width 307 height 20
copy div "the-cozy-shop-curation Go to Shop"
click at [546, 242] on span "The Cozy Shop" at bounding box center [783, 240] width 614 height 20
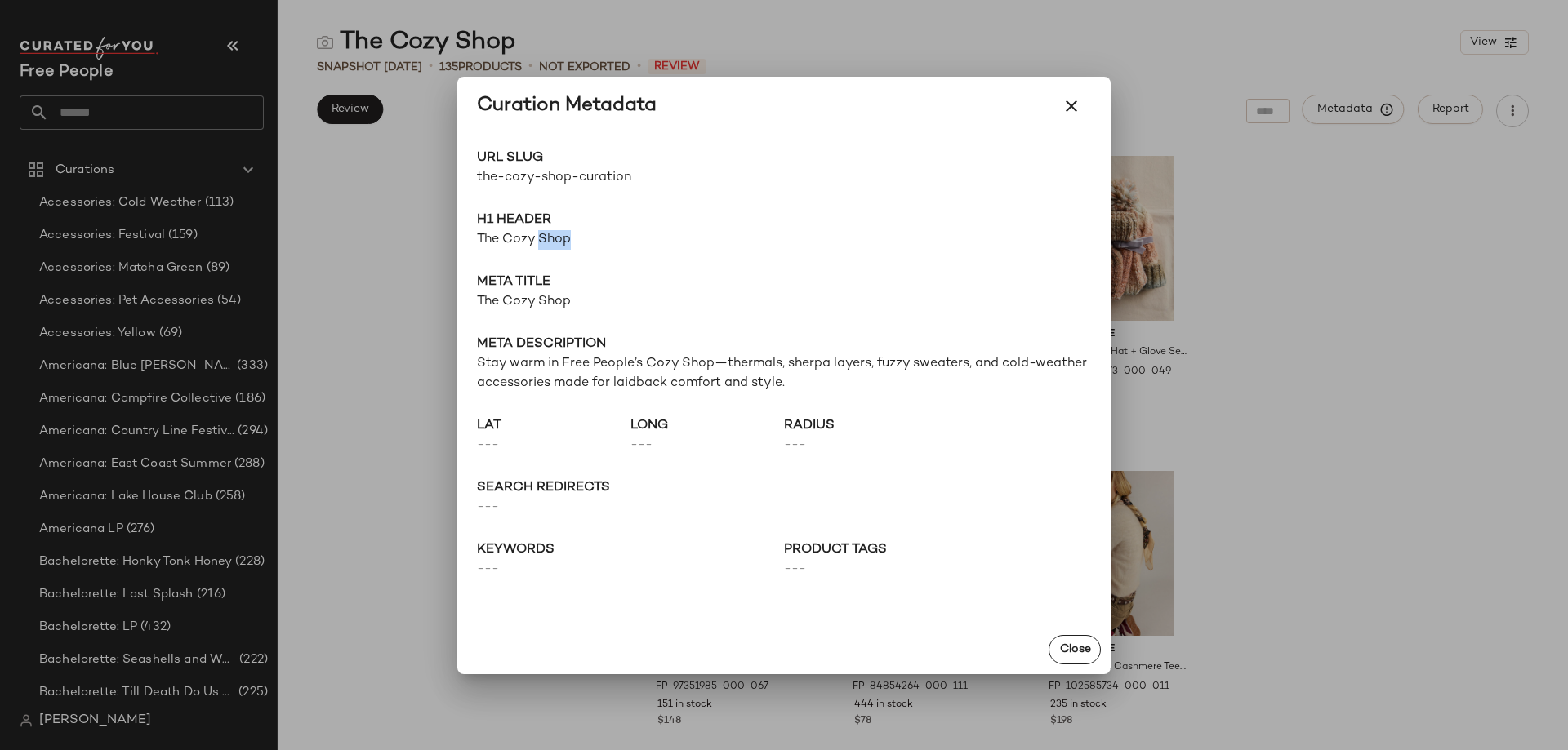
click at [546, 242] on span "The Cozy Shop" at bounding box center [783, 240] width 614 height 20
copy span "The Cozy Shop"
click at [535, 301] on span "The Cozy Shop" at bounding box center [783, 301] width 614 height 20
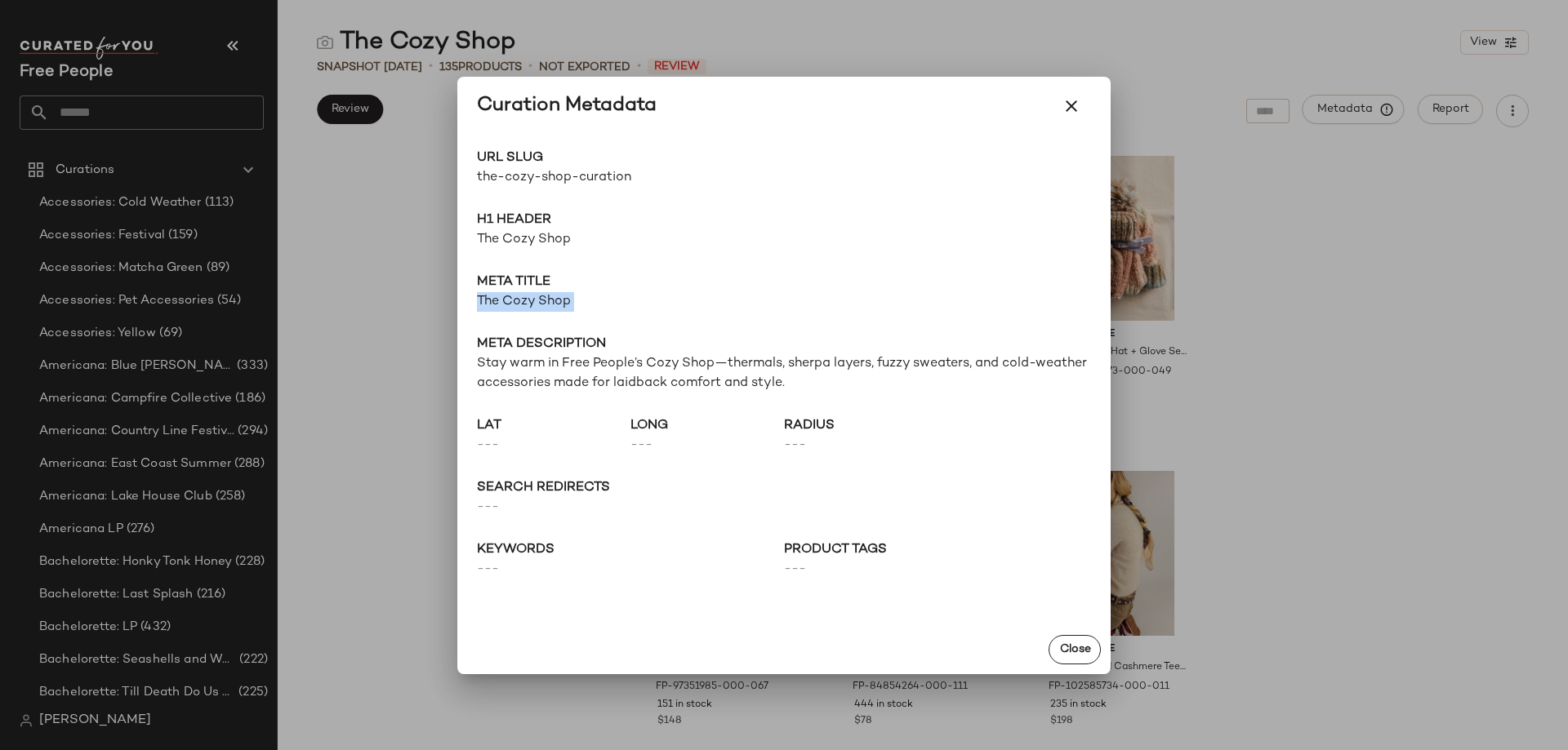
click at [535, 301] on span "The Cozy Shop" at bounding box center [783, 301] width 614 height 20
copy span "The Cozy Shop"
click at [606, 366] on span "Stay warm in Free People’s Cozy Shop—thermals, sherpa layers, fuzzy sweaters, a…" at bounding box center [783, 373] width 614 height 39
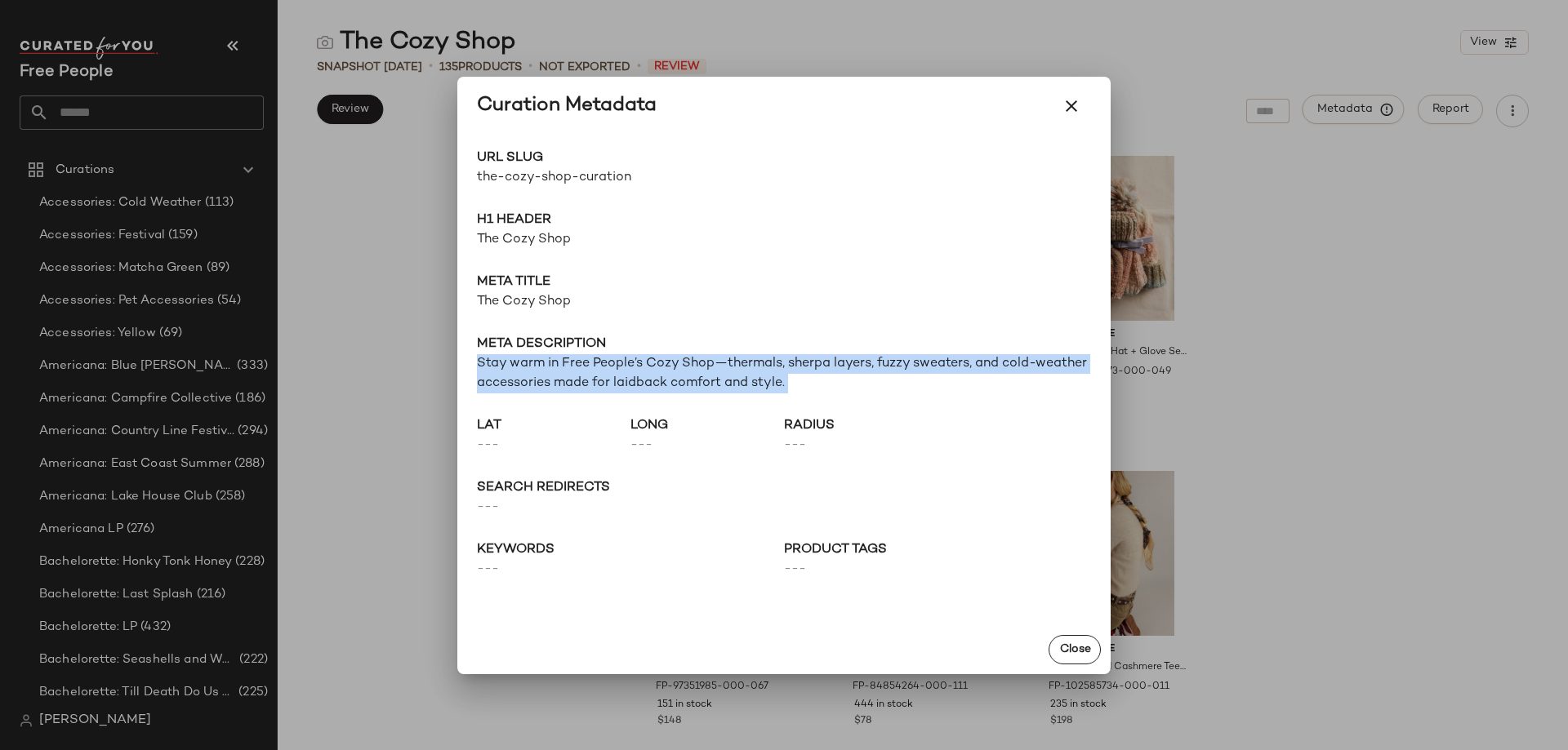
click at [606, 366] on span "Stay warm in Free People’s Cozy Shop—thermals, sherpa layers, fuzzy sweaters, a…" at bounding box center [783, 373] width 614 height 39
copy span "Stay warm in Free People’s Cozy Shop—thermals, sherpa layers, fuzzy sweaters, a…"
click at [1073, 105] on icon "button" at bounding box center [1071, 106] width 20 height 20
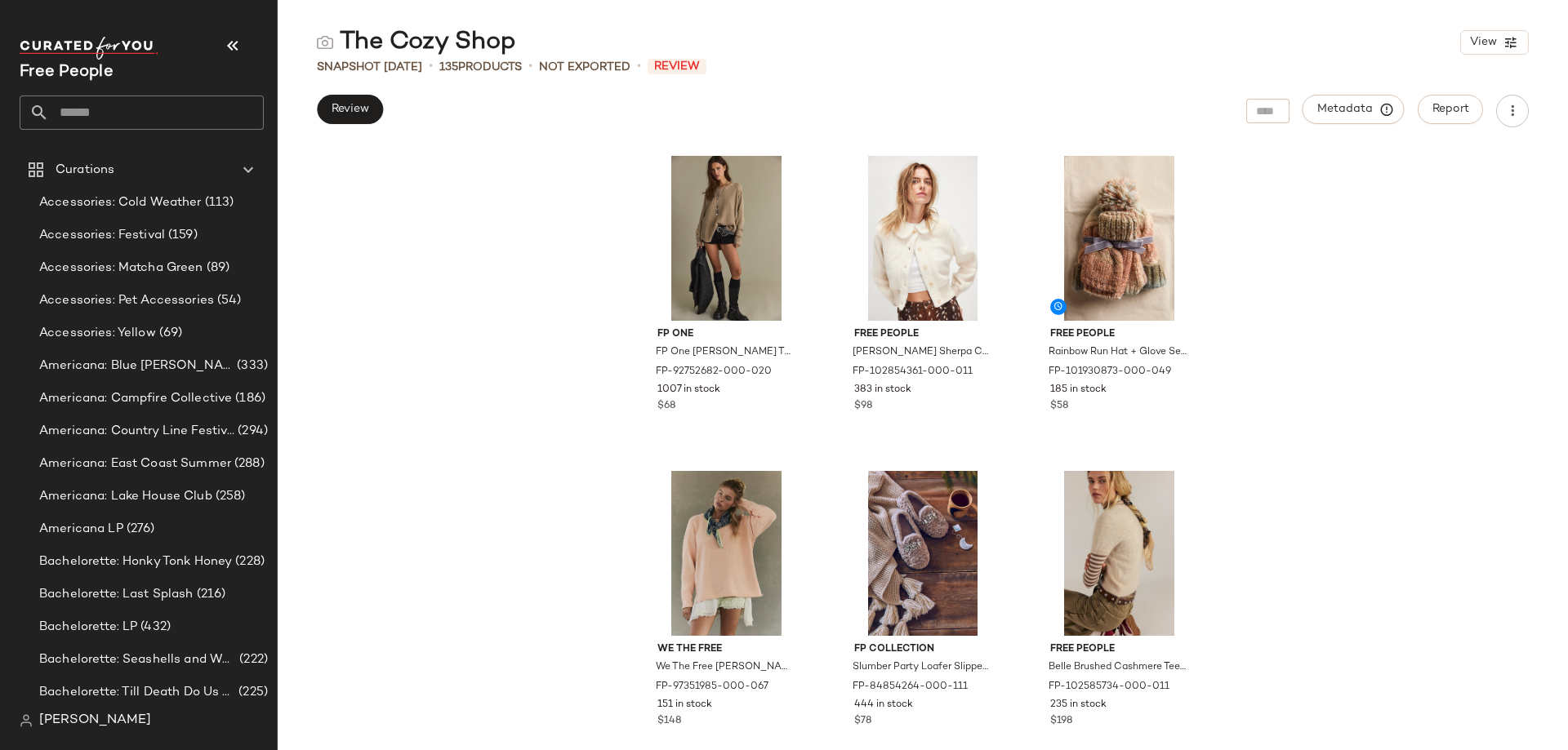
click at [180, 98] on input "text" at bounding box center [157, 113] width 215 height 35
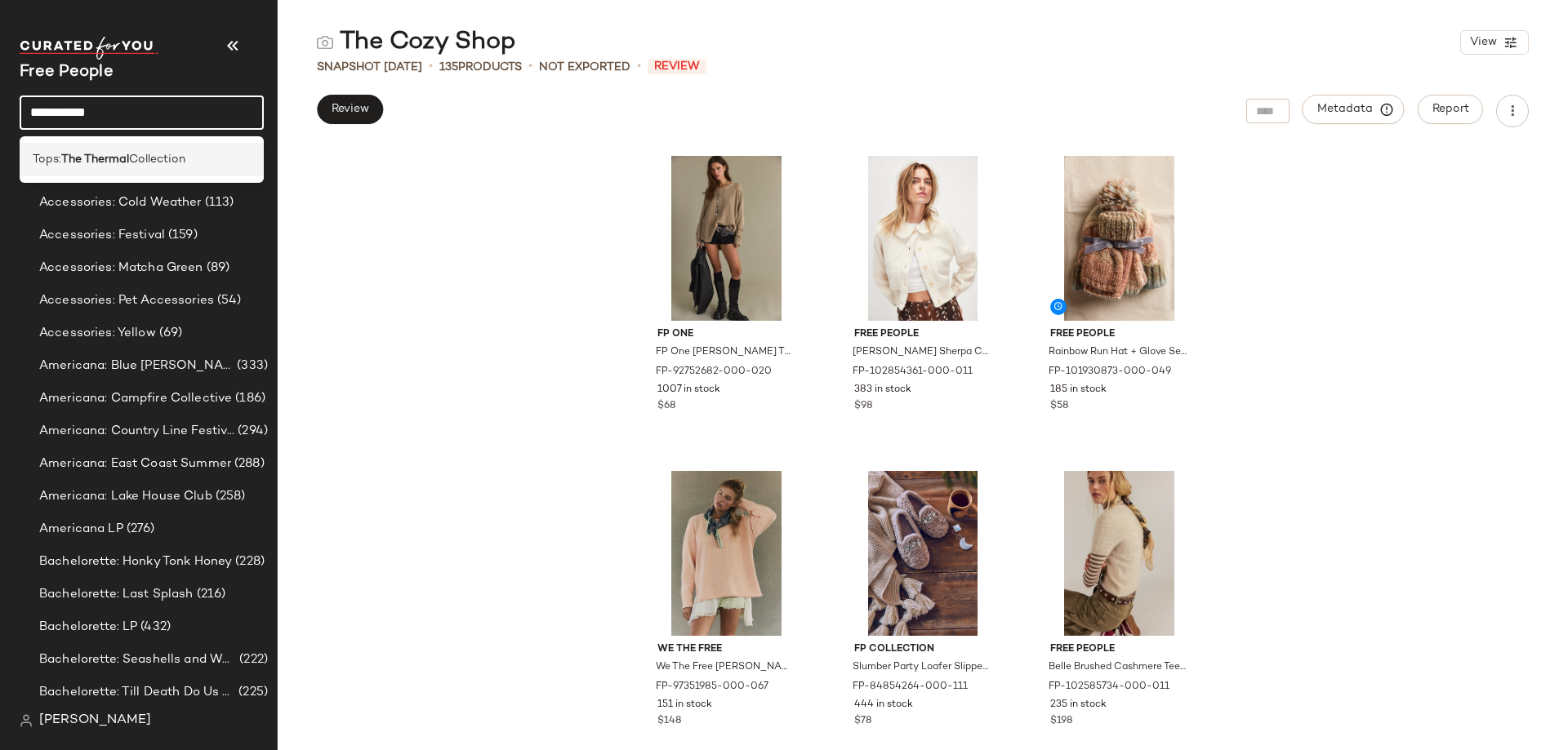
type input "**********"
click at [150, 164] on span "Collection" at bounding box center [157, 159] width 56 height 17
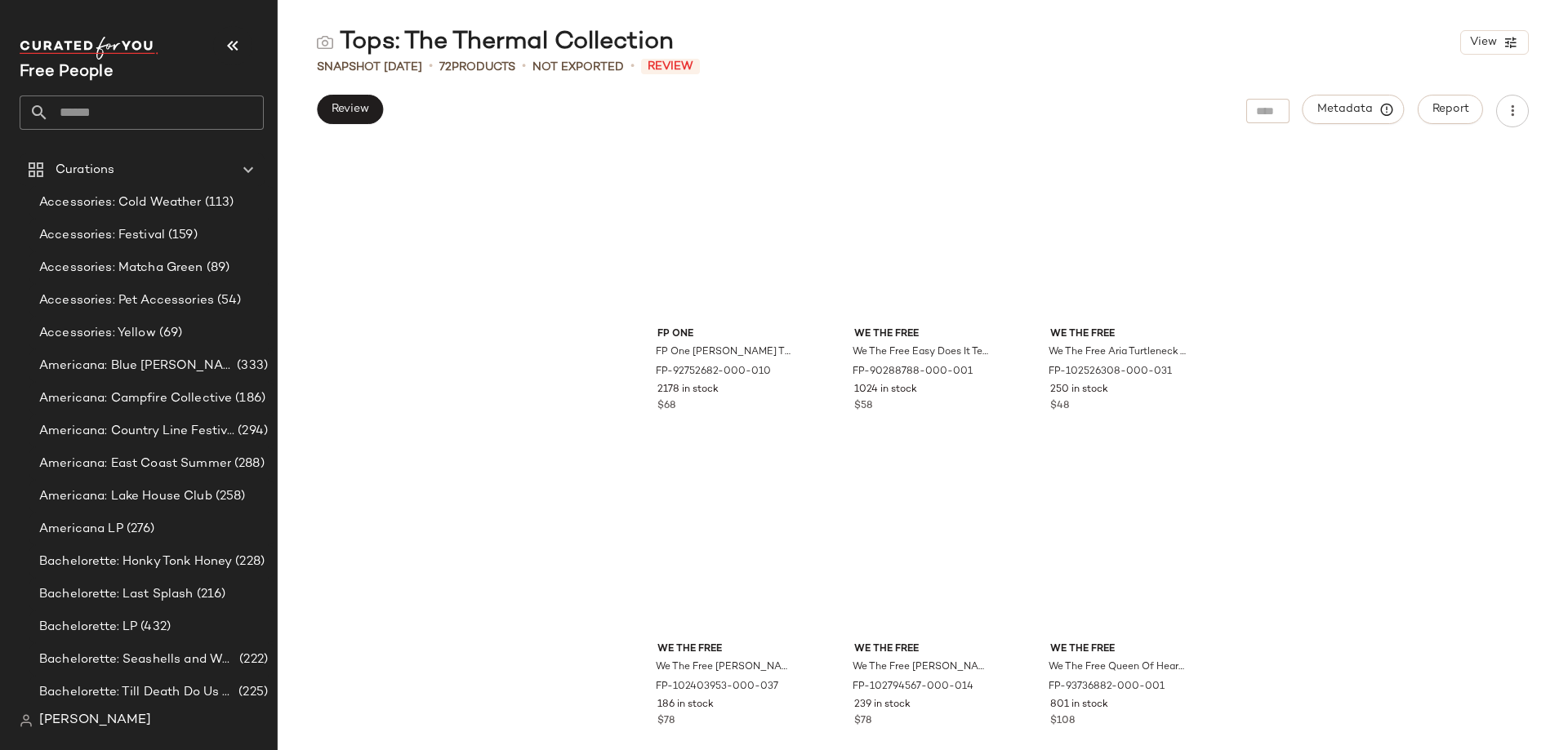
click at [444, 38] on div "Tops: The Thermal Collection" at bounding box center [496, 42] width 357 height 33
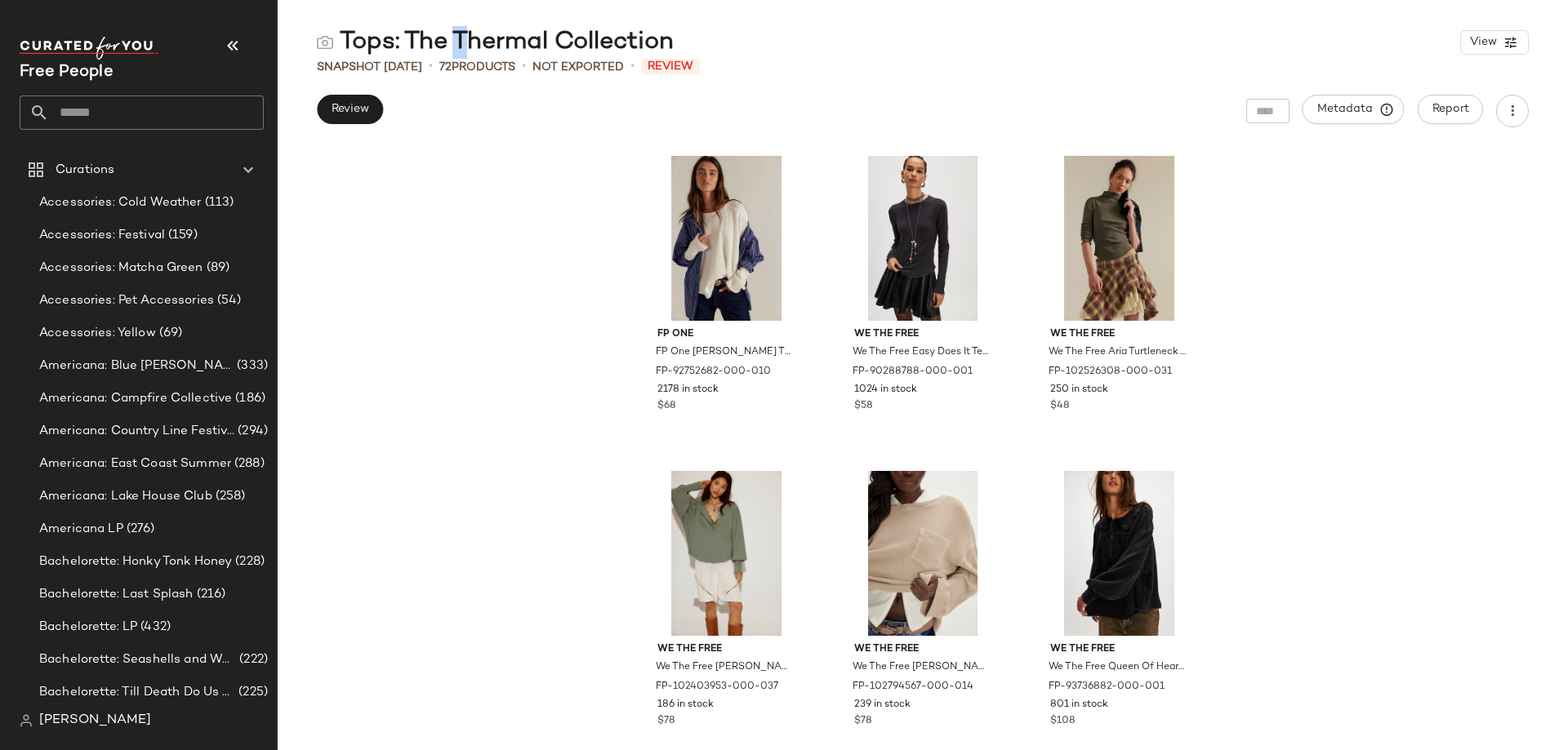
click at [444, 38] on div "Tops: The Thermal Collection" at bounding box center [496, 42] width 357 height 33
copy div "Tops: The Thermal Collection"
click at [1340, 111] on span "Metadata" at bounding box center [1353, 109] width 75 height 15
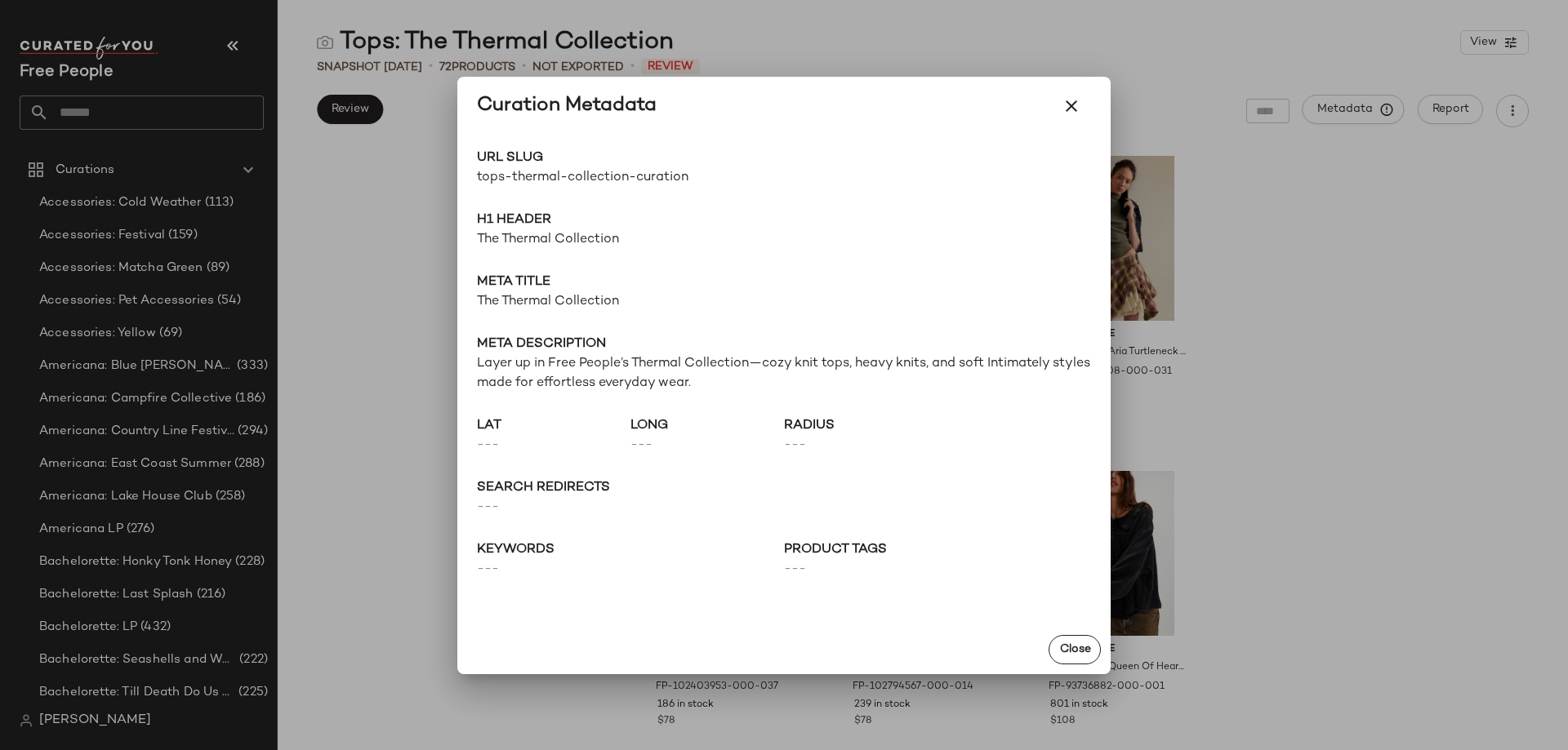
click at [574, 180] on span "tops-thermal-collection-curation" at bounding box center [630, 178] width 307 height 20
click at [551, 238] on span "The Thermal Collection" at bounding box center [783, 240] width 614 height 20
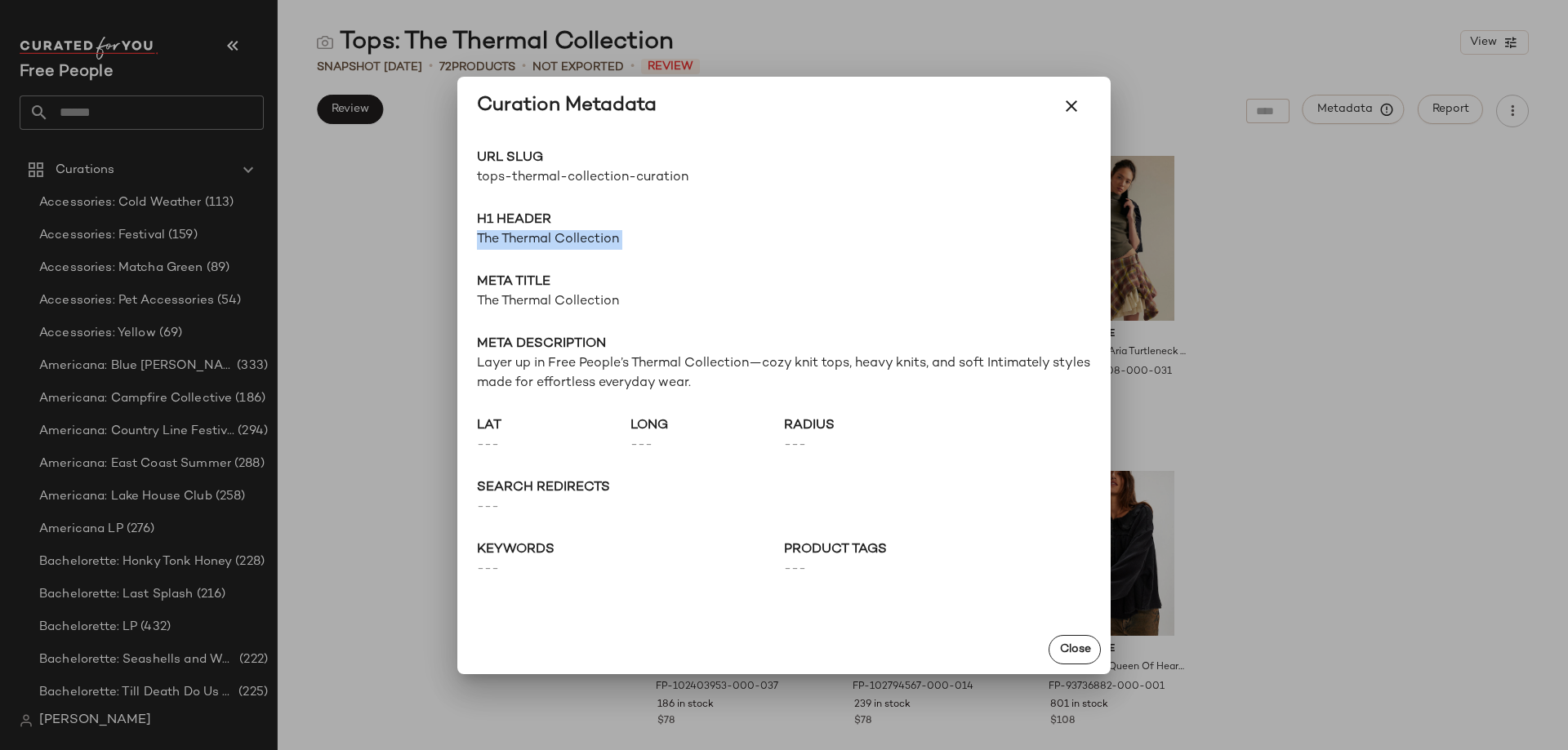
click at [551, 238] on span "The Thermal Collection" at bounding box center [783, 240] width 614 height 20
click at [585, 309] on span "The Thermal Collection" at bounding box center [783, 301] width 614 height 20
click at [566, 376] on span "Layer up in Free People’s Thermal Collection—cozy knit tops, heavy knits, and s…" at bounding box center [783, 373] width 614 height 39
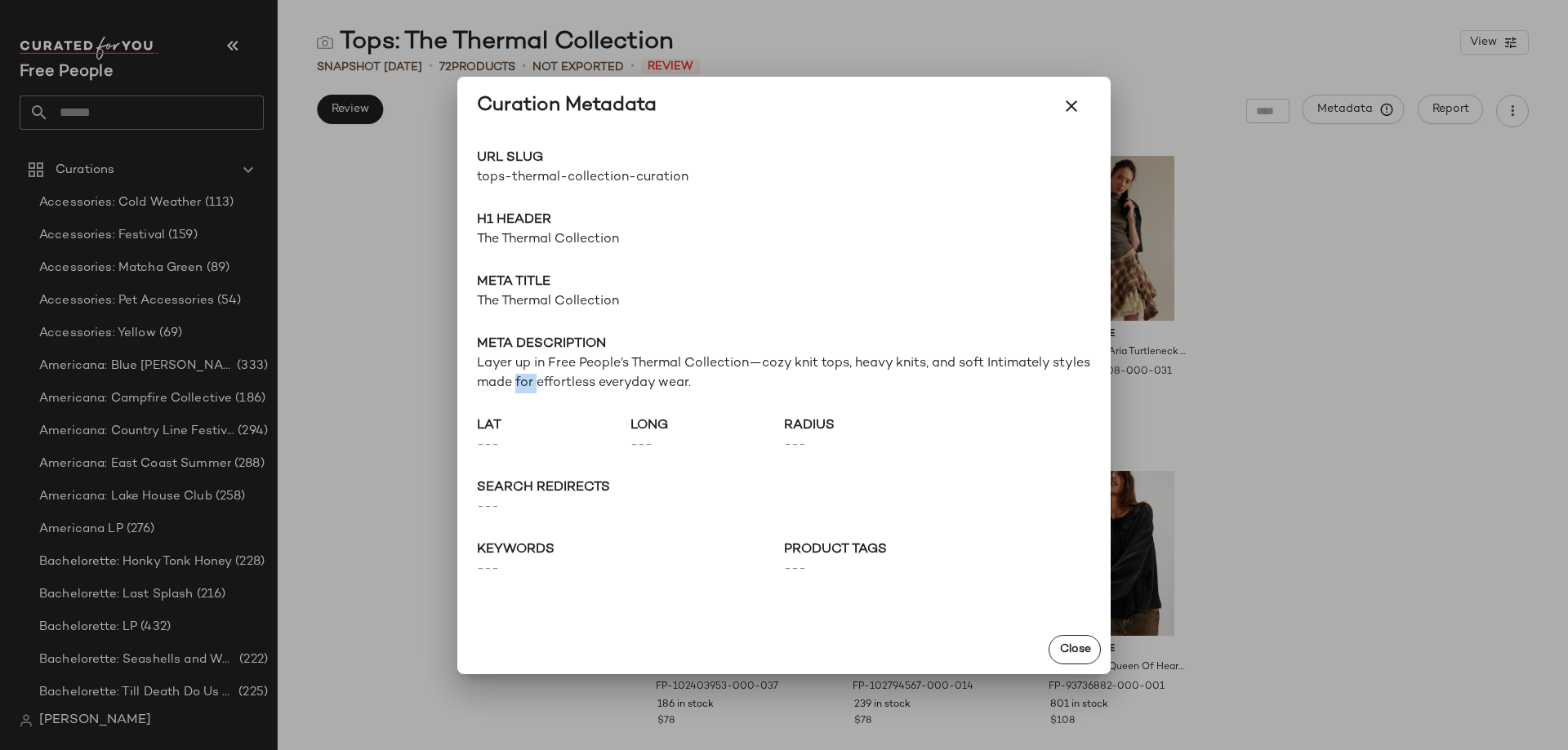
click at [566, 376] on span "Layer up in Free People’s Thermal Collection—cozy knit tops, heavy knits, and s…" at bounding box center [783, 373] width 614 height 39
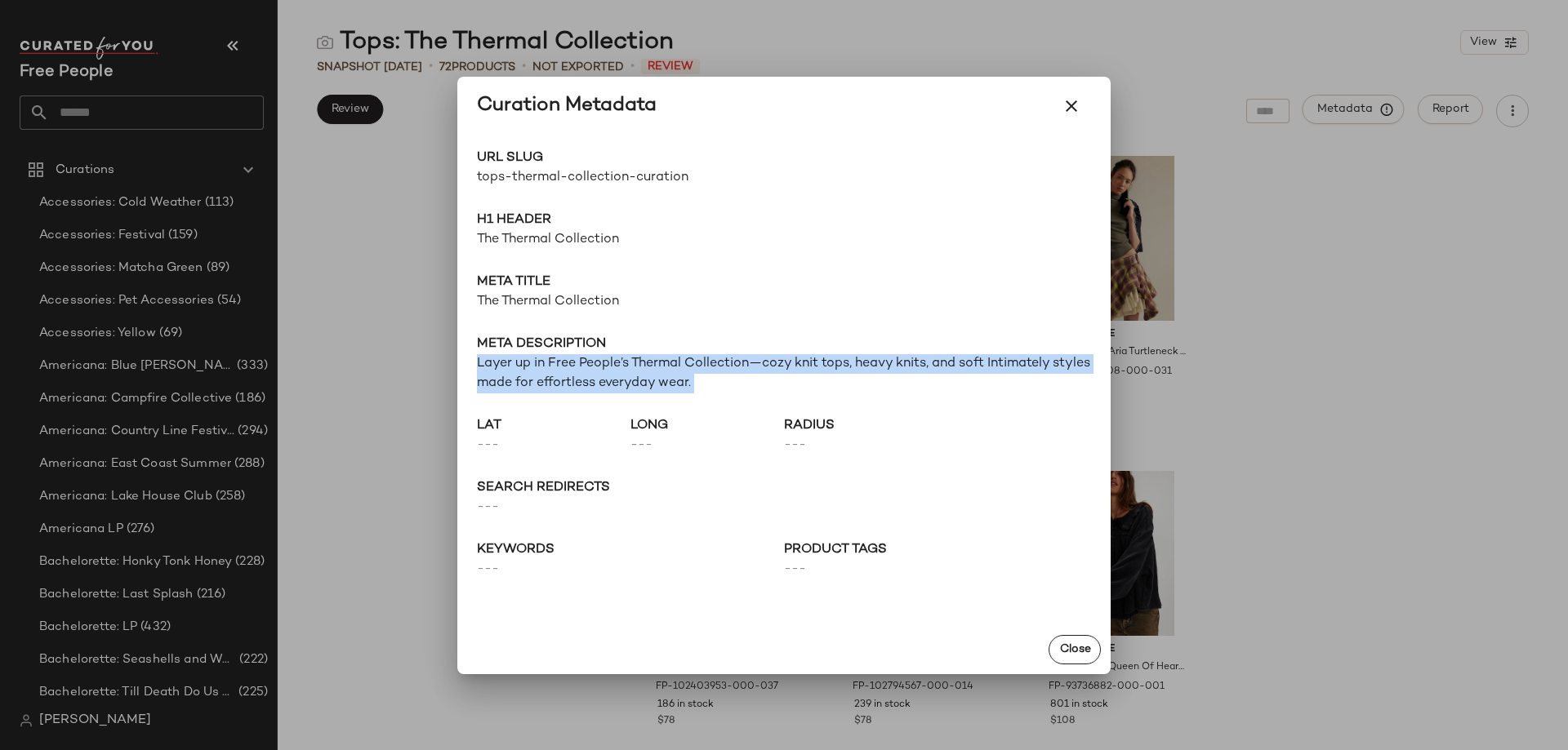
click at [566, 376] on span "Layer up in Free People’s Thermal Collection—cozy knit tops, heavy knits, and s…" at bounding box center [783, 373] width 614 height 39
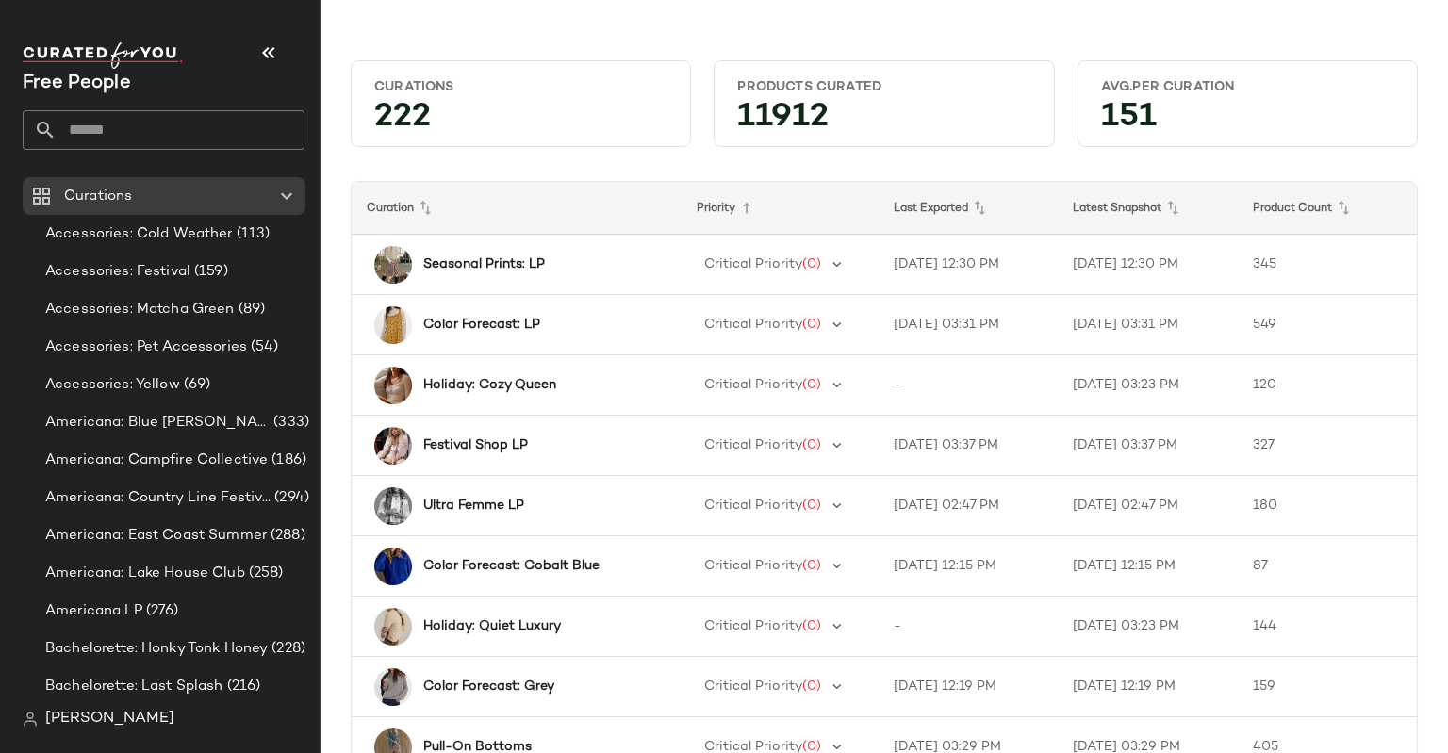
click at [149, 130] on input "text" at bounding box center [181, 130] width 248 height 40
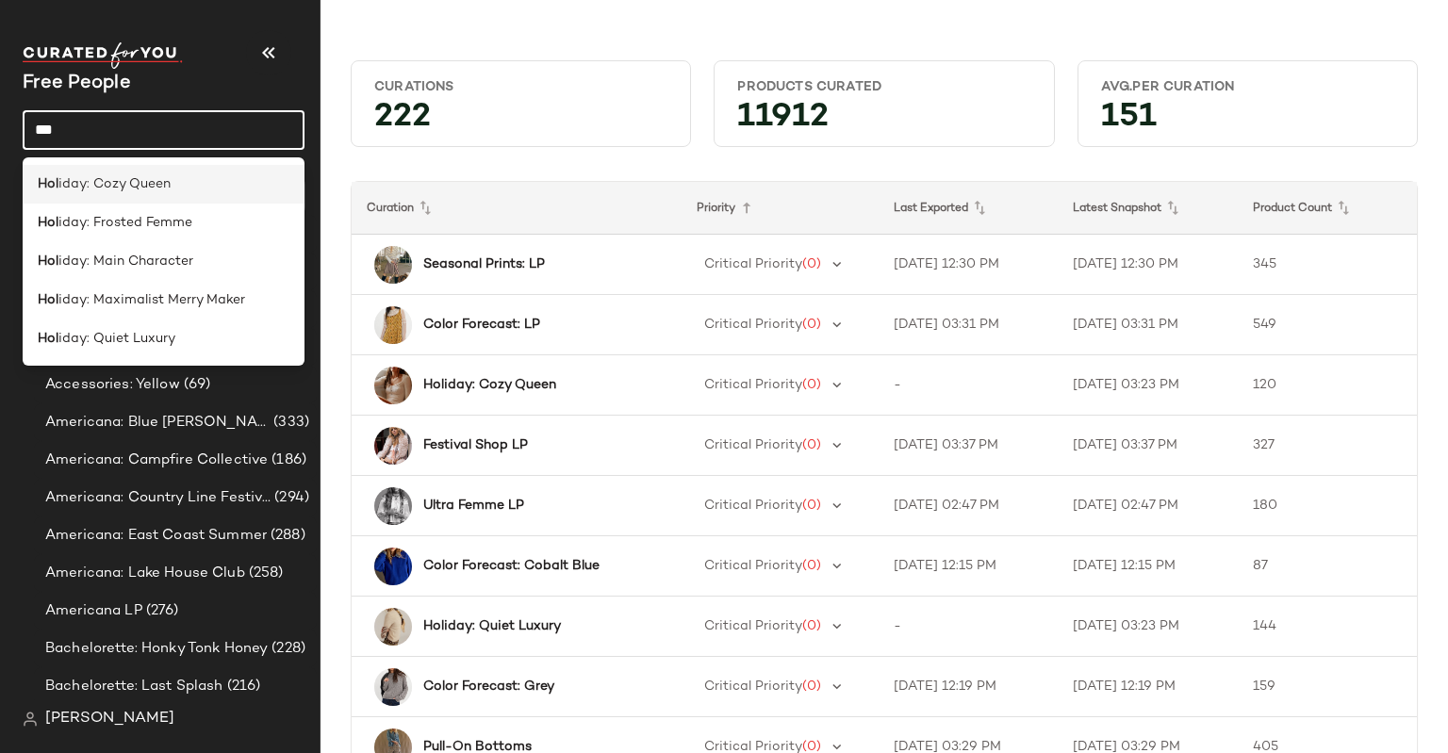
type input "***"
click at [121, 191] on span "iday: Cozy Queen" at bounding box center [114, 184] width 112 height 20
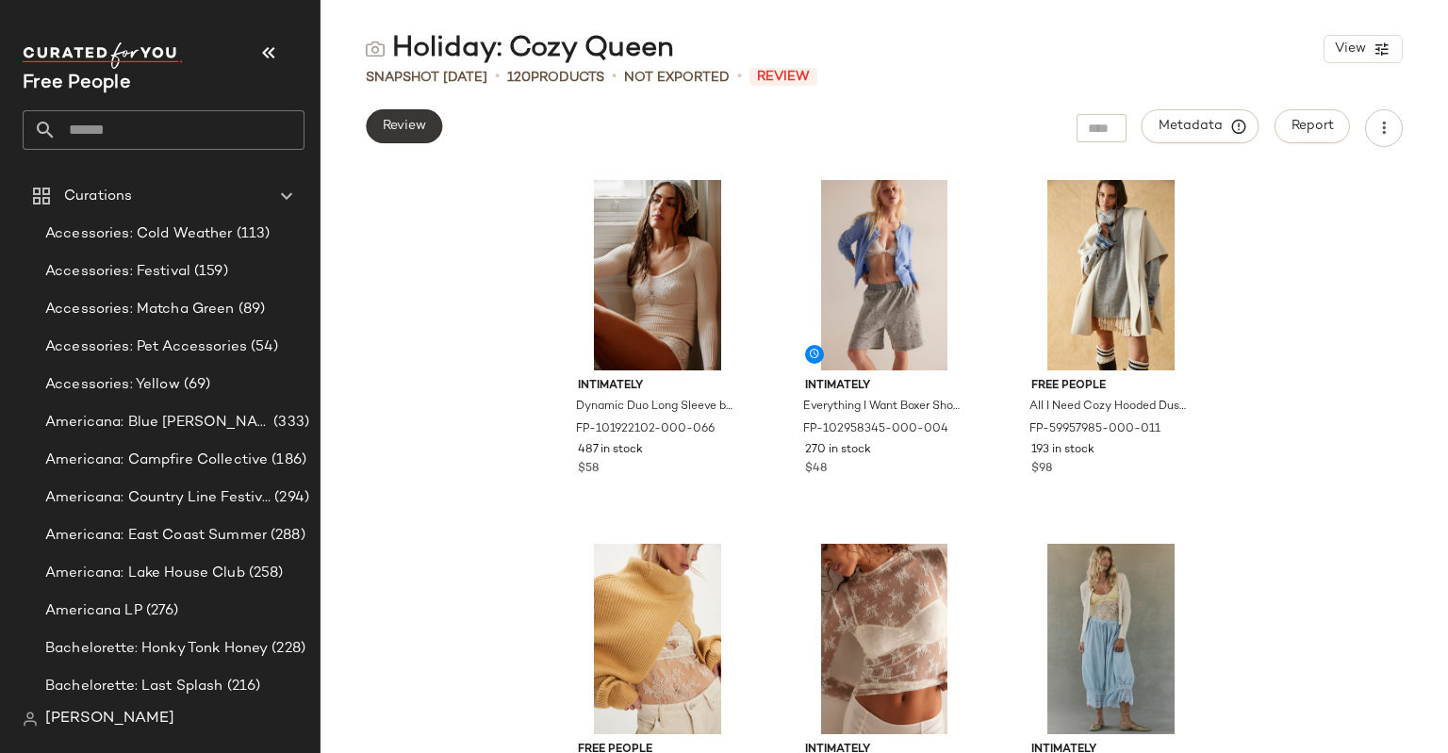
click at [403, 138] on button "Review" at bounding box center [404, 126] width 76 height 34
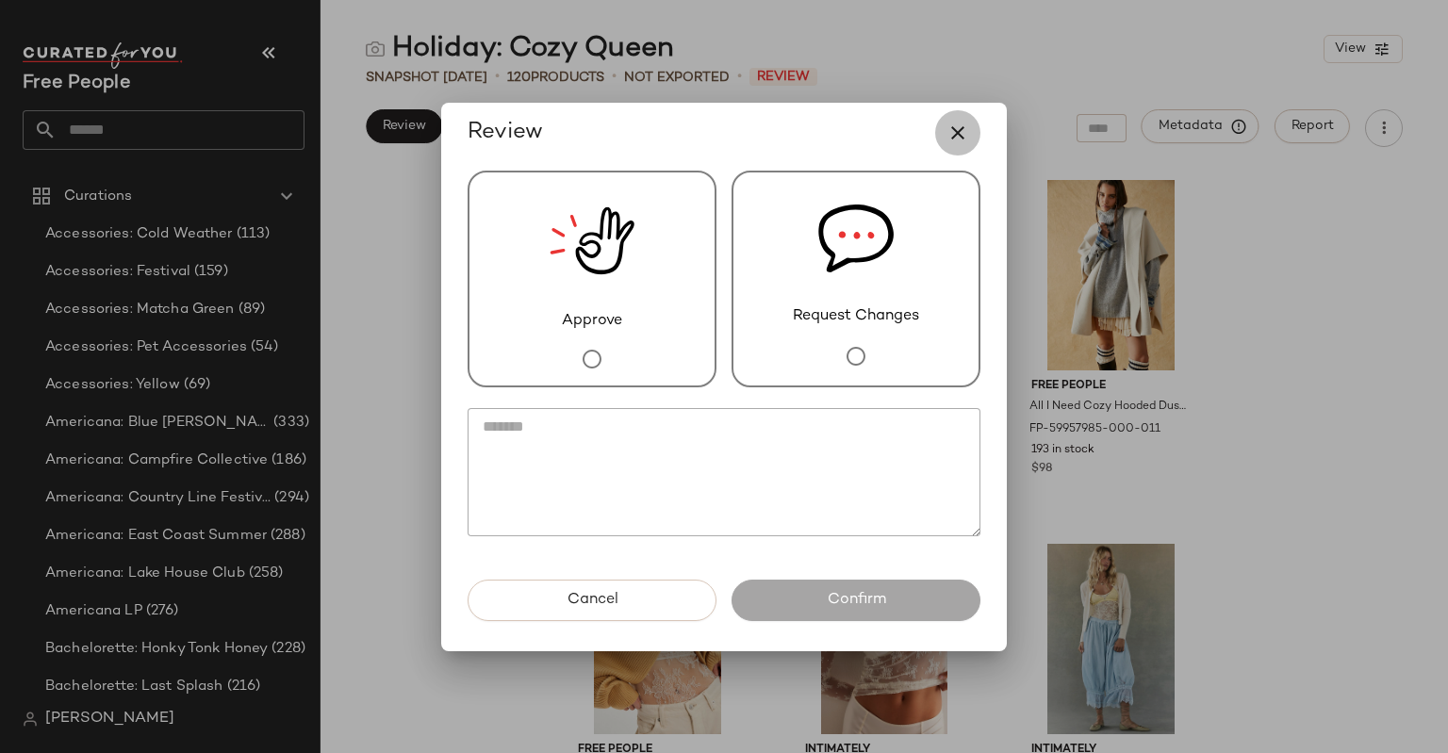
click at [957, 137] on icon "button" at bounding box center [957, 133] width 23 height 23
